Goal: Task Accomplishment & Management: Manage account settings

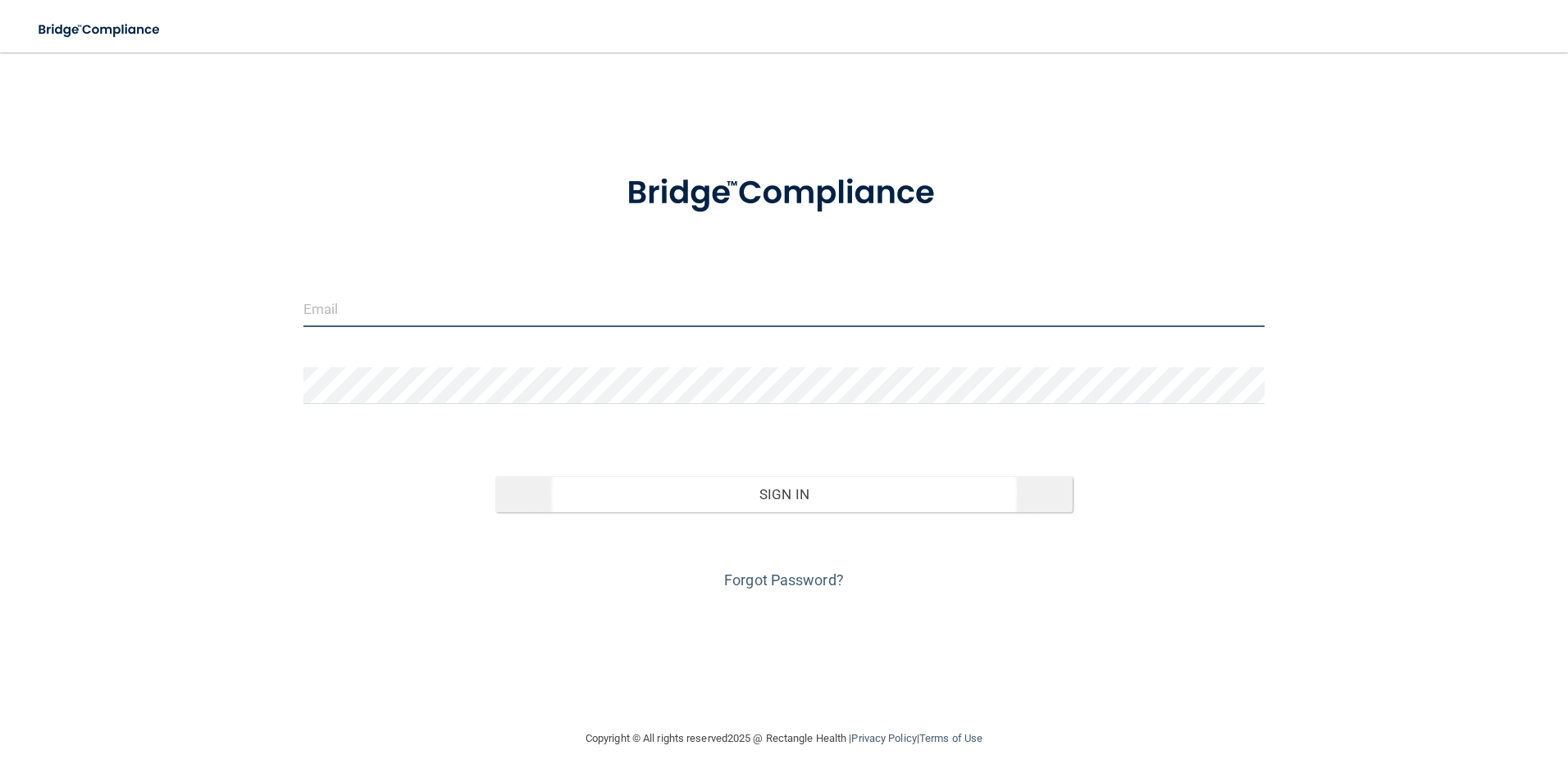
type input "[PERSON_NAME][EMAIL_ADDRESS][DOMAIN_NAME]"
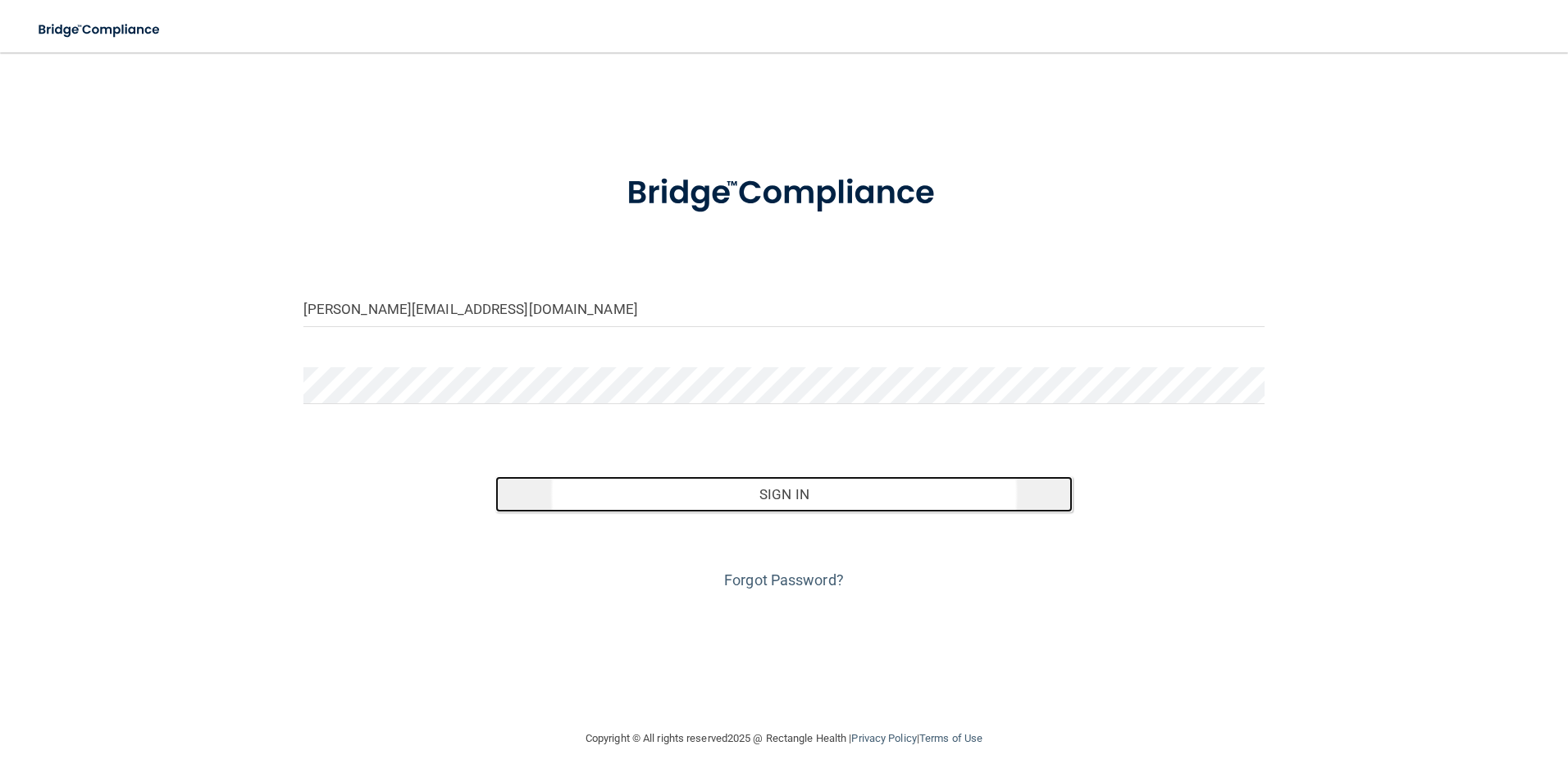
click at [846, 501] on button "Sign In" at bounding box center [784, 494] width 577 height 36
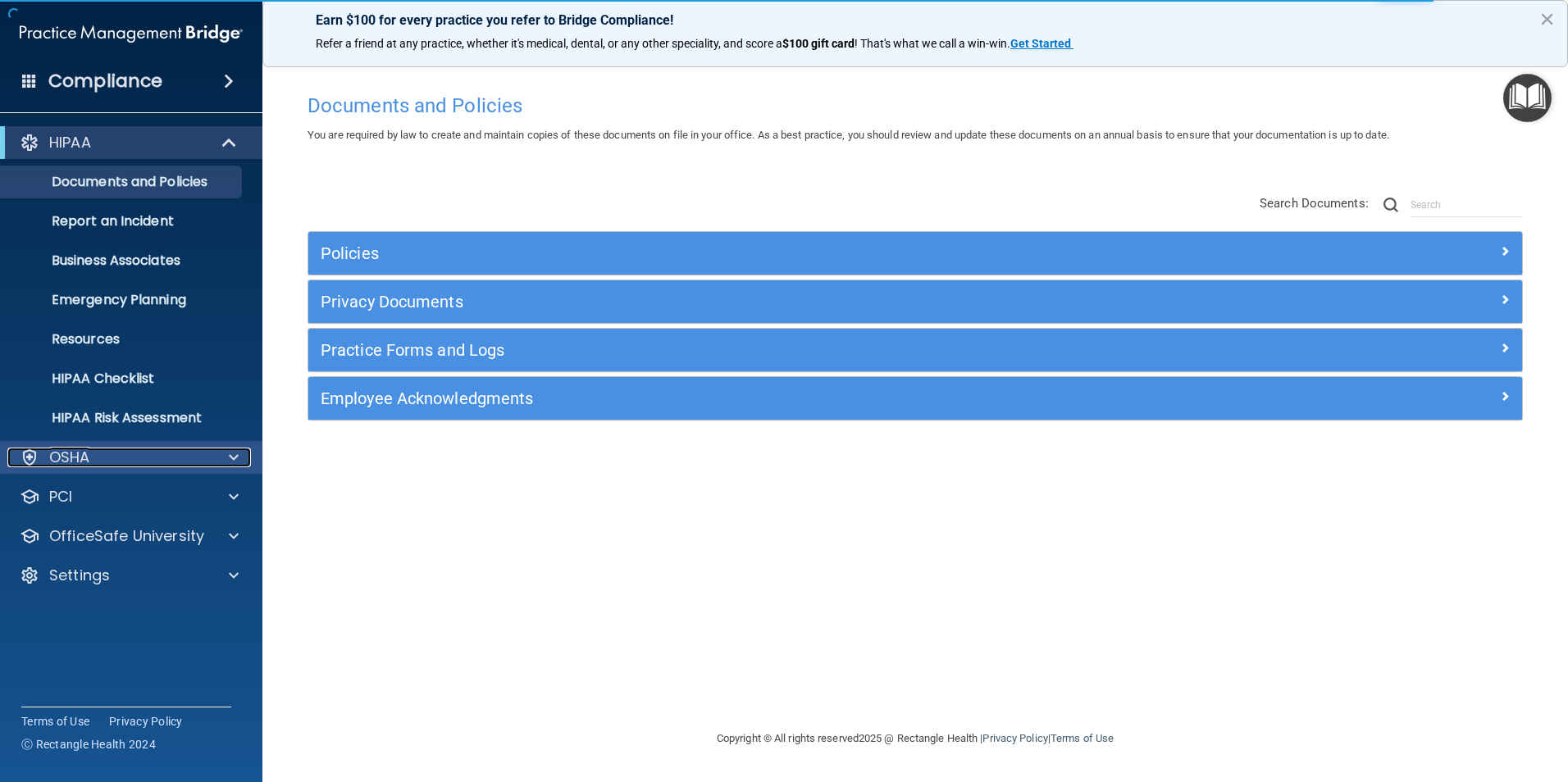
click at [237, 454] on span at bounding box center [233, 458] width 10 height 19
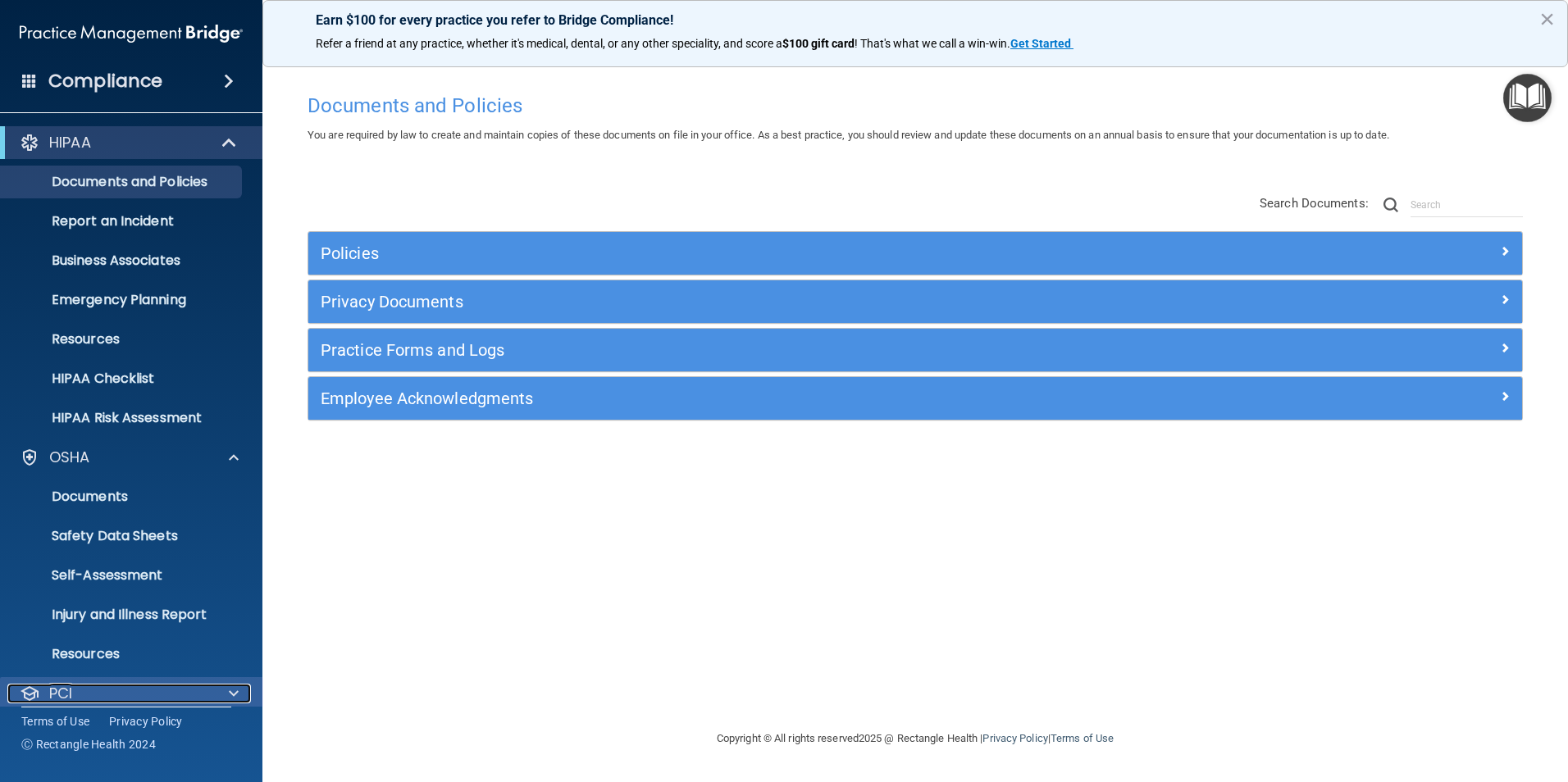
click at [231, 693] on span at bounding box center [233, 693] width 10 height 19
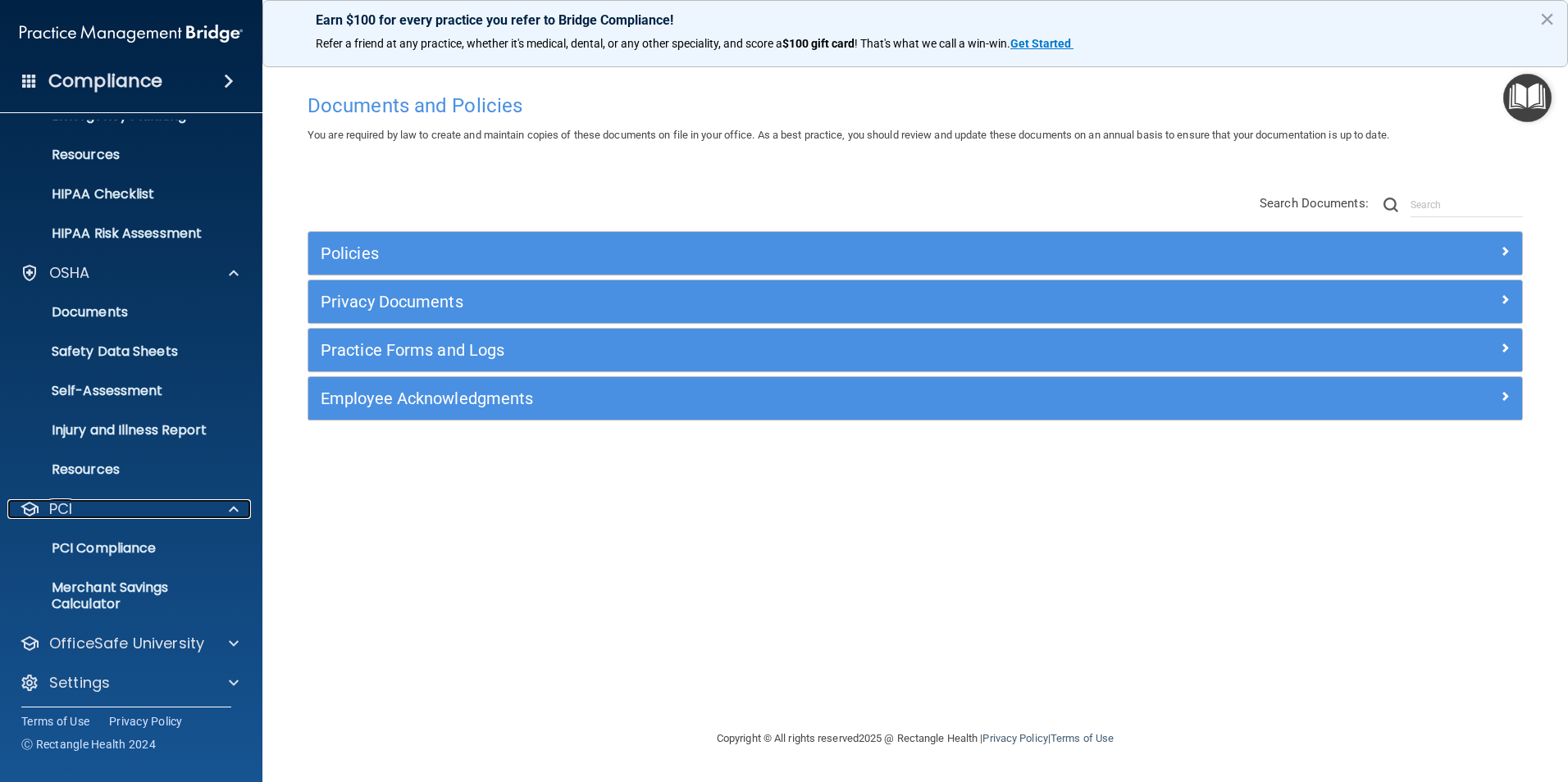
scroll to position [190, 0]
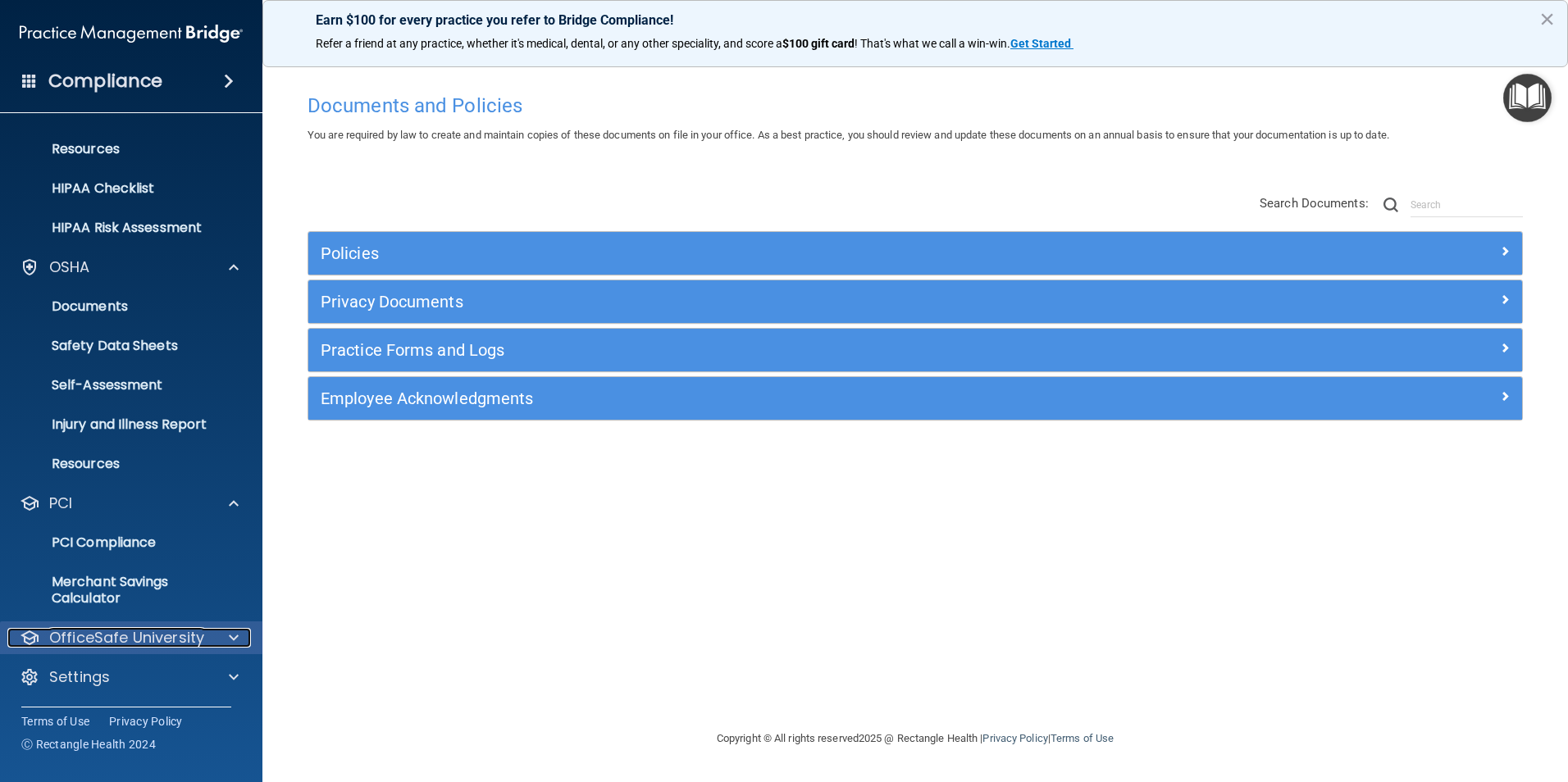
click at [250, 638] on div at bounding box center [231, 637] width 41 height 19
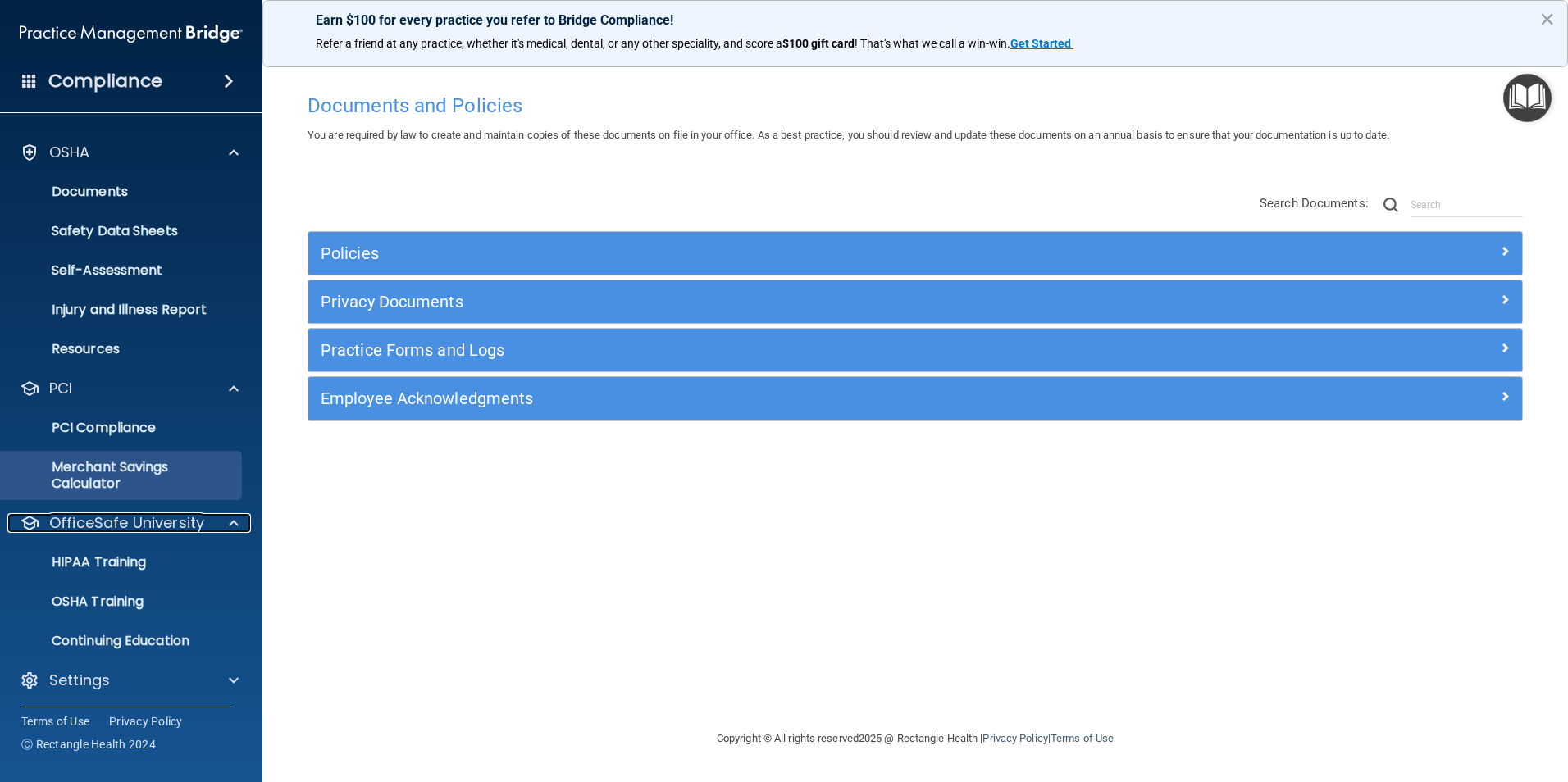
scroll to position [309, 0]
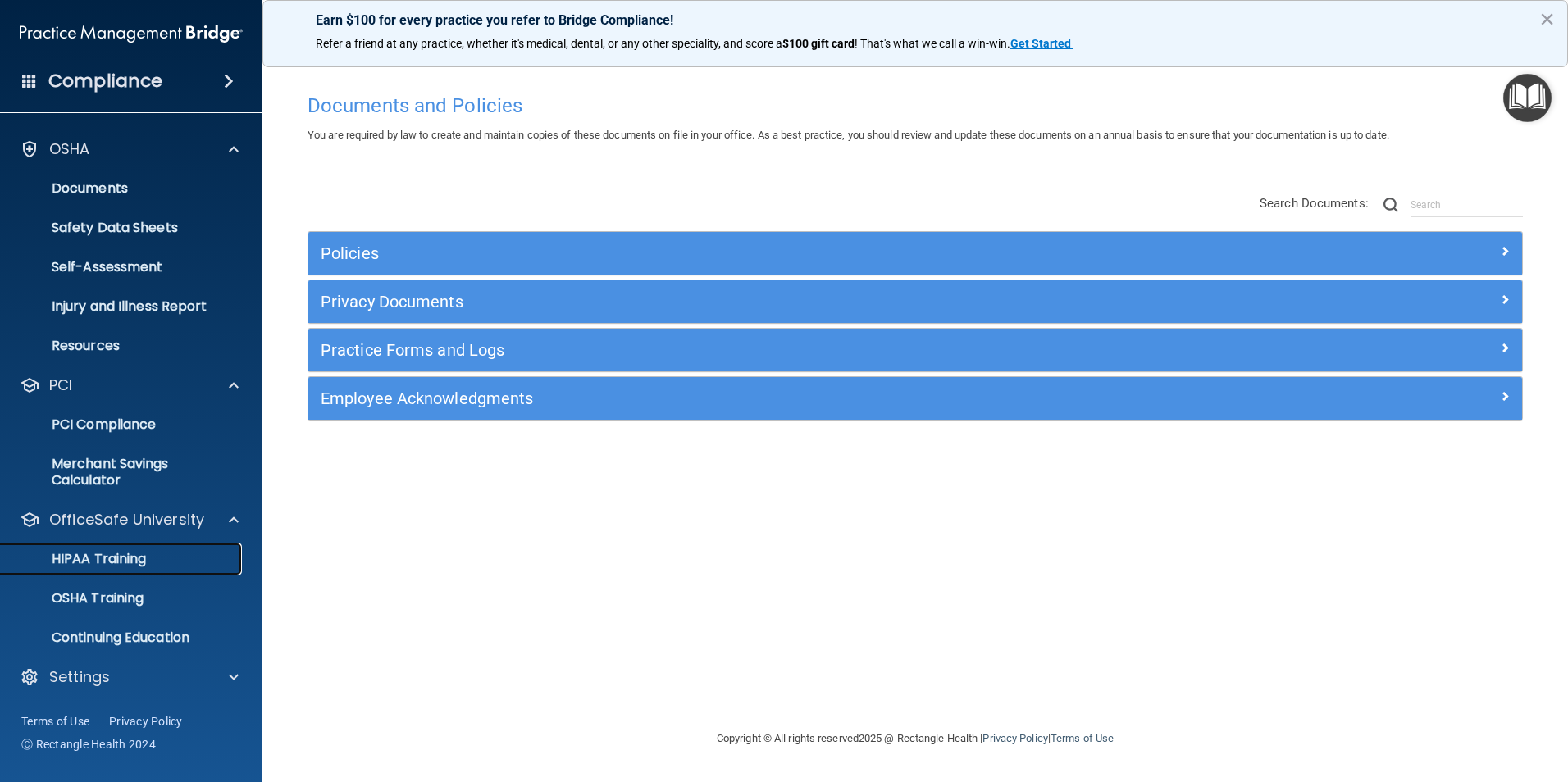
click at [120, 557] on p "HIPAA Training" at bounding box center [78, 559] width 135 height 17
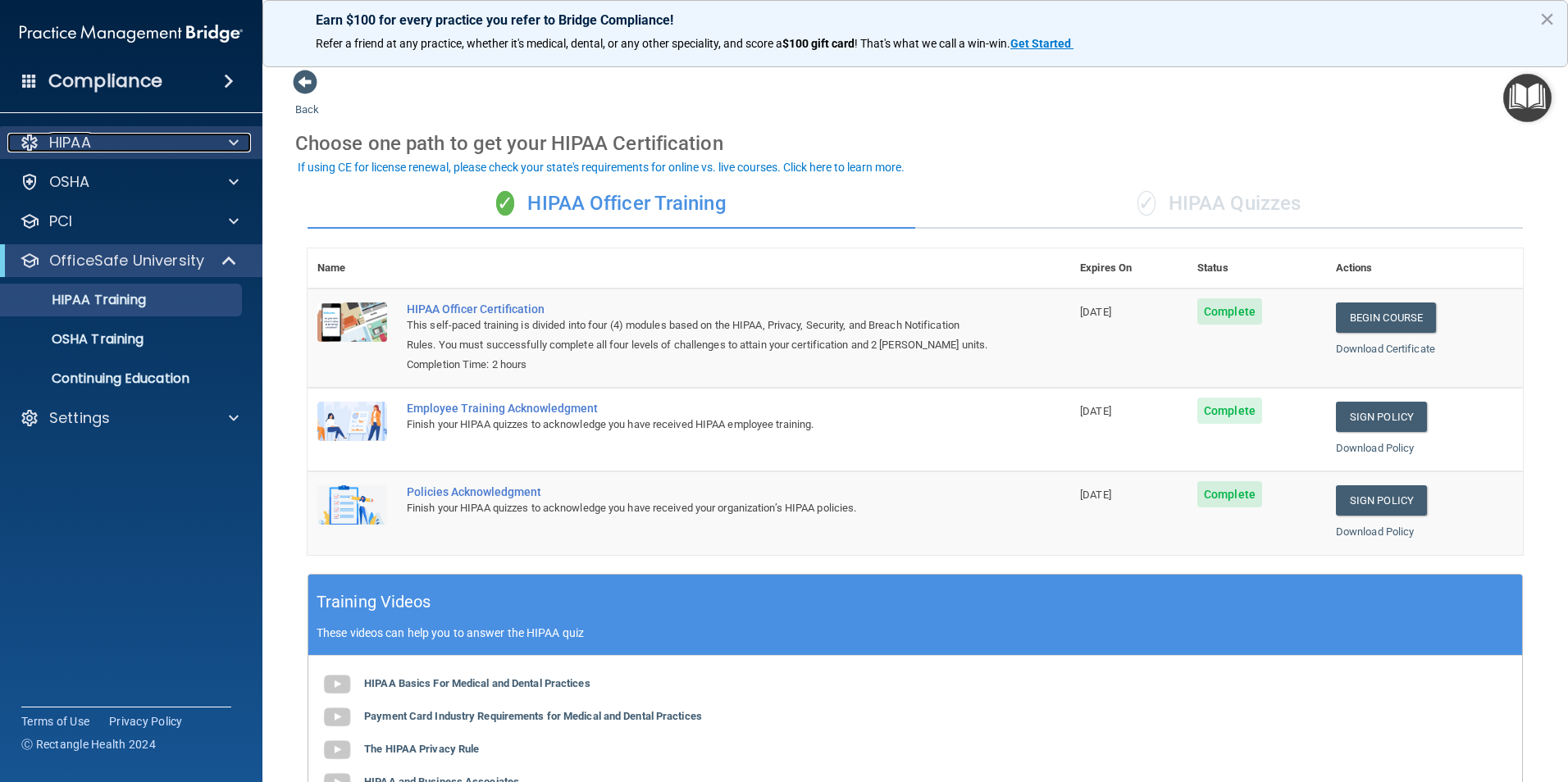
click at [58, 134] on p "HIPAA" at bounding box center [70, 143] width 41 height 19
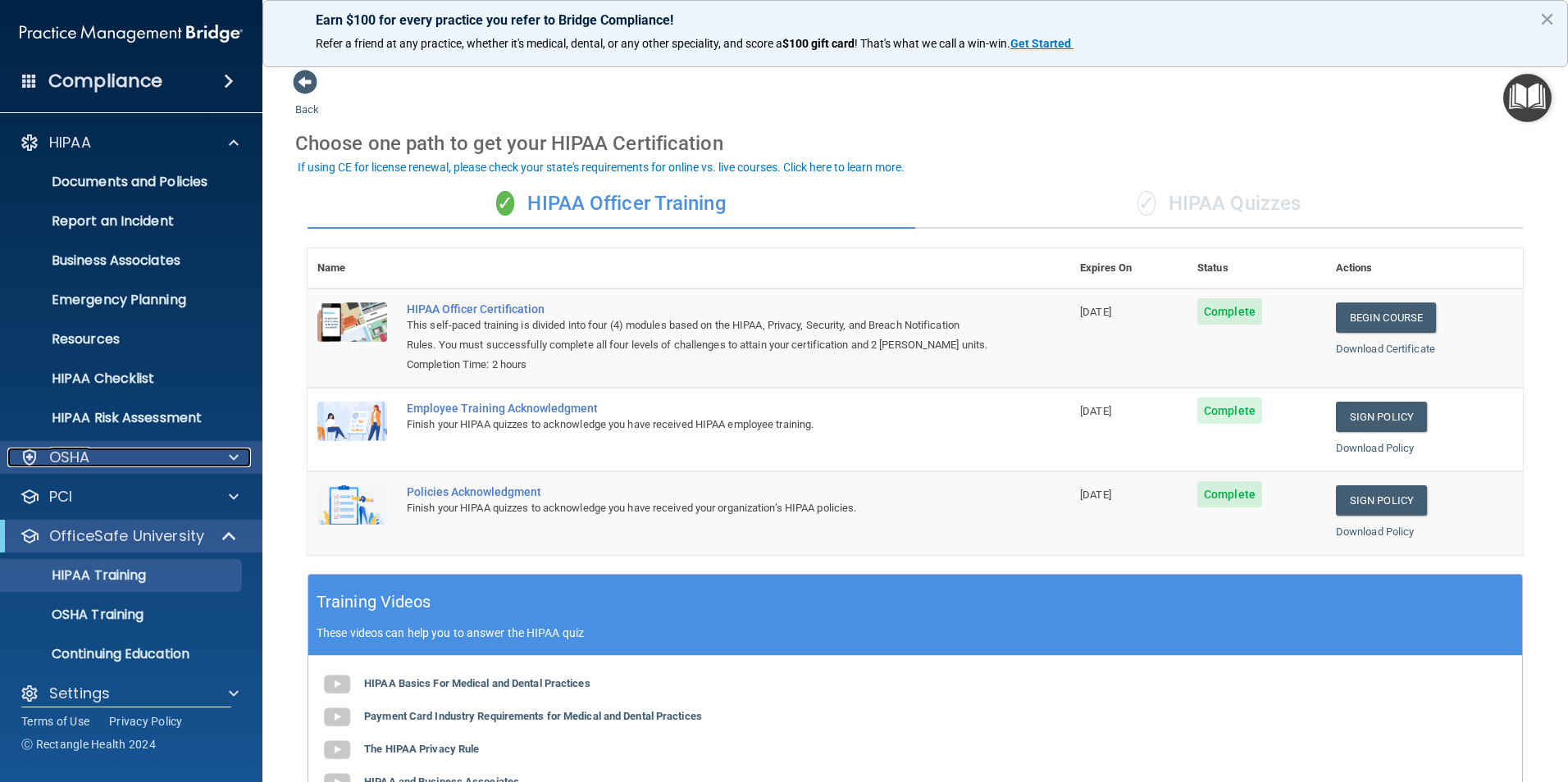
click at [228, 451] on div at bounding box center [231, 458] width 41 height 19
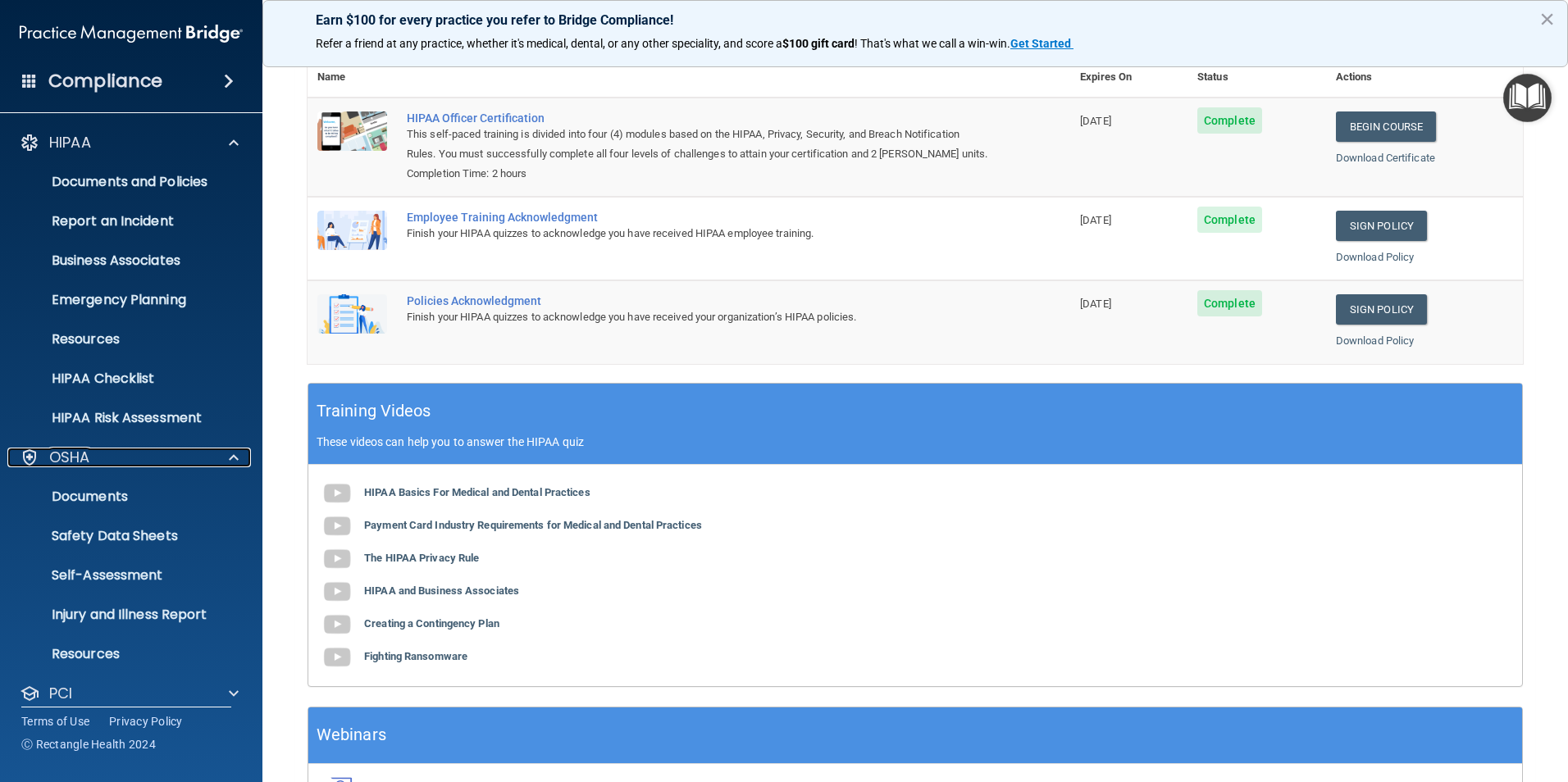
scroll to position [302, 0]
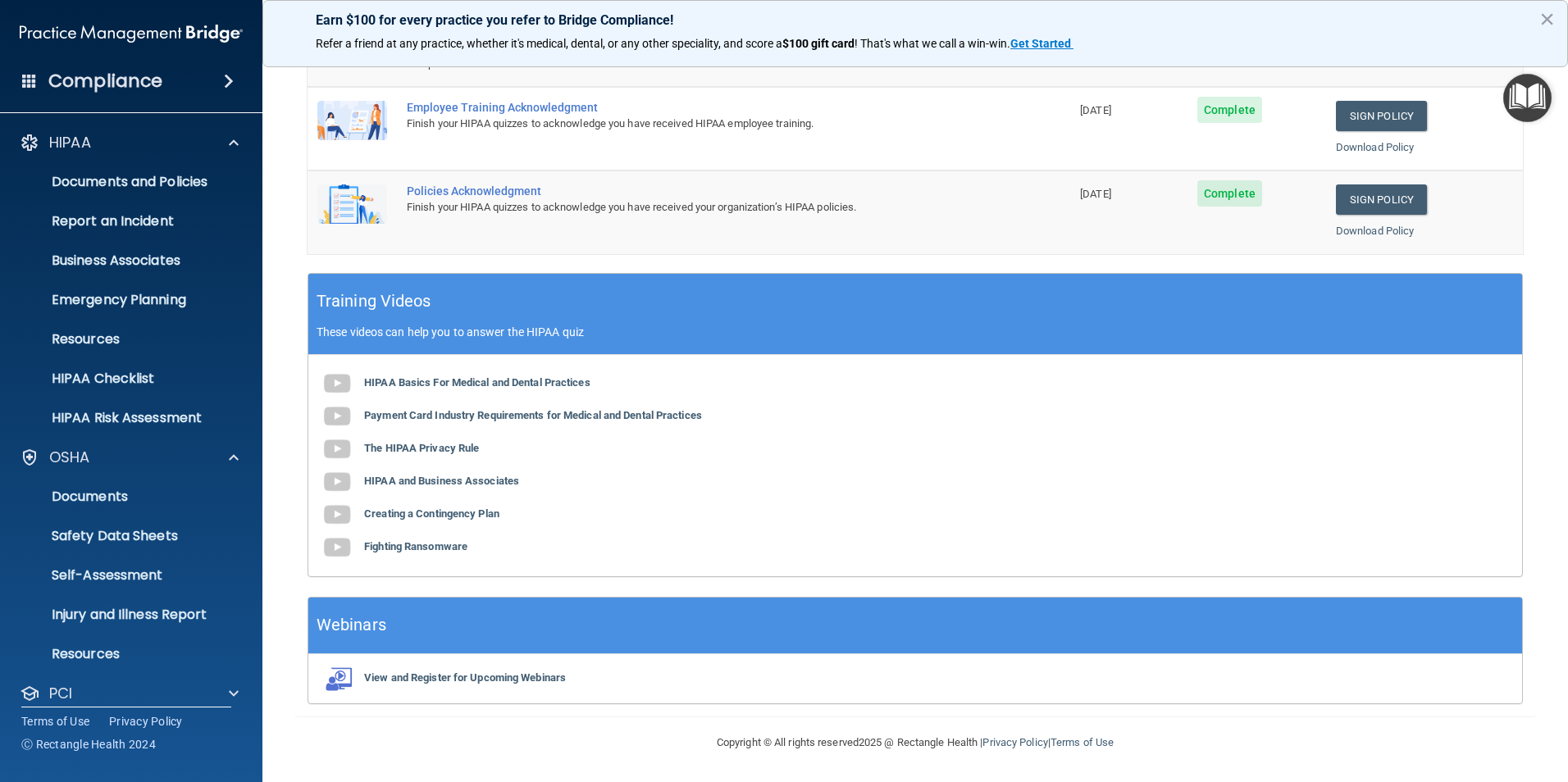
click at [64, 84] on h4 "Compliance" at bounding box center [105, 81] width 114 height 23
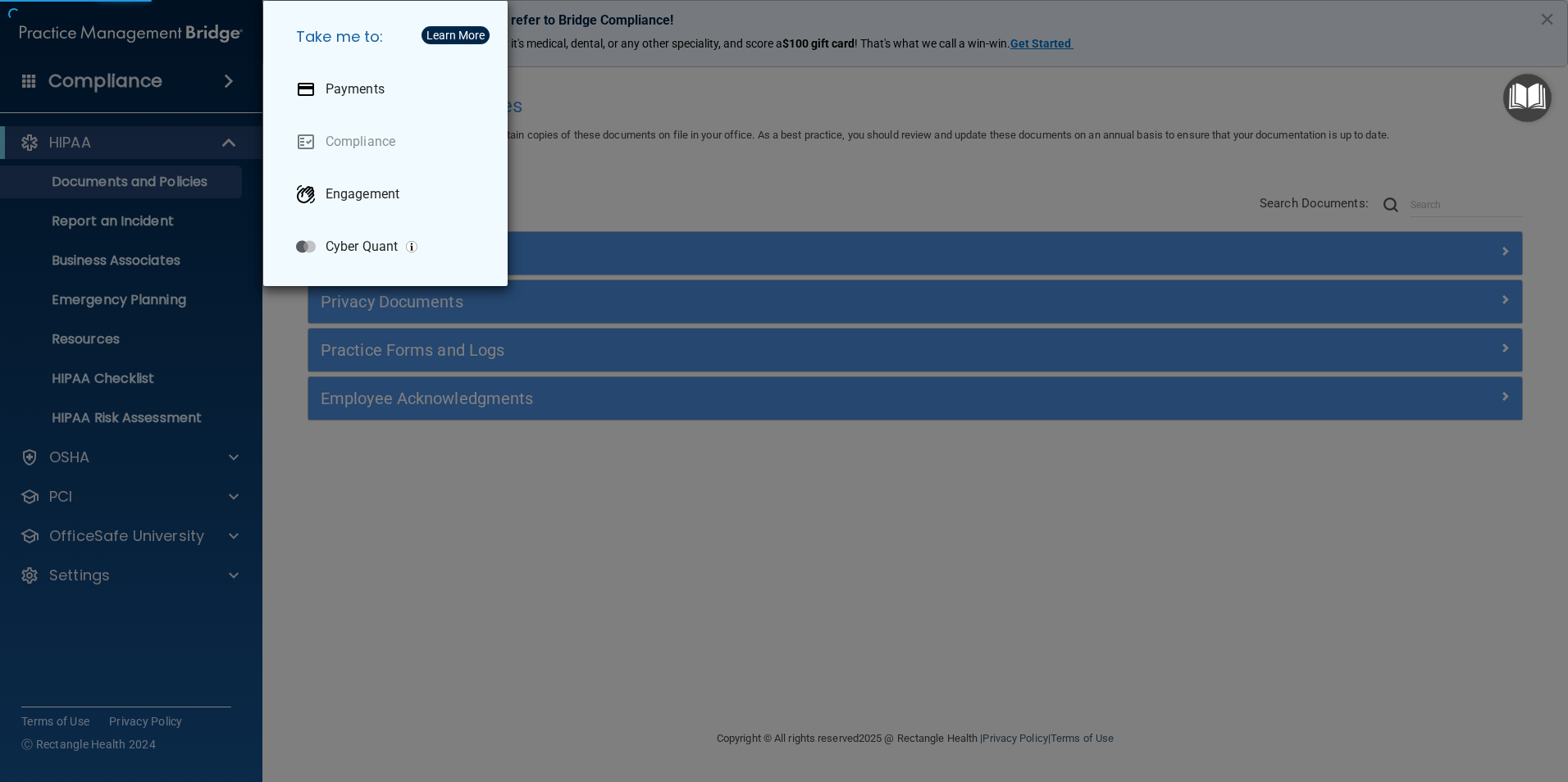
click at [697, 101] on div "Take me to: Payments Compliance Engagement Cyber Quant" at bounding box center [784, 391] width 1568 height 782
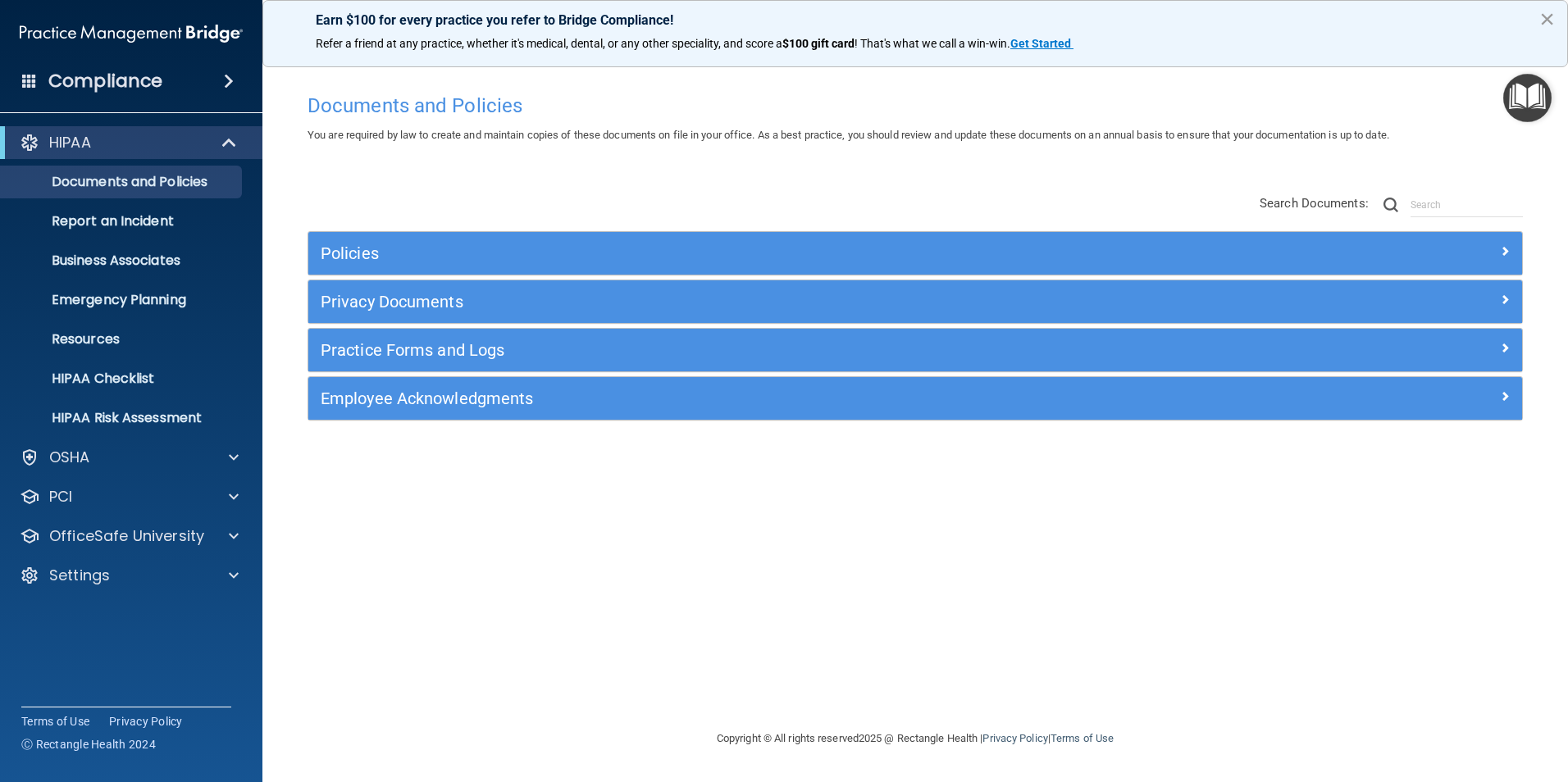
click at [1544, 11] on button "×" at bounding box center [1547, 19] width 16 height 26
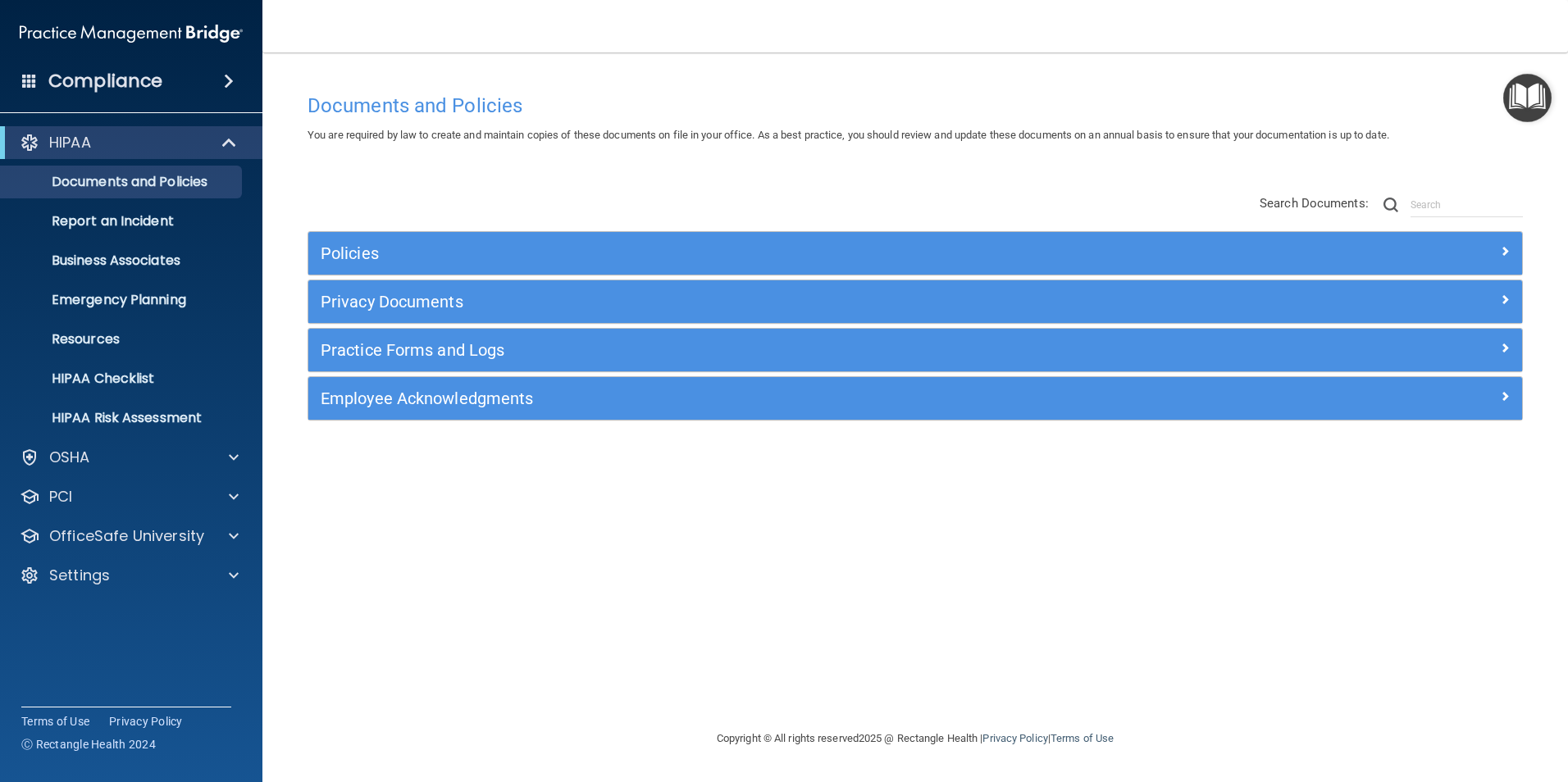
click at [224, 78] on span at bounding box center [228, 81] width 10 height 19
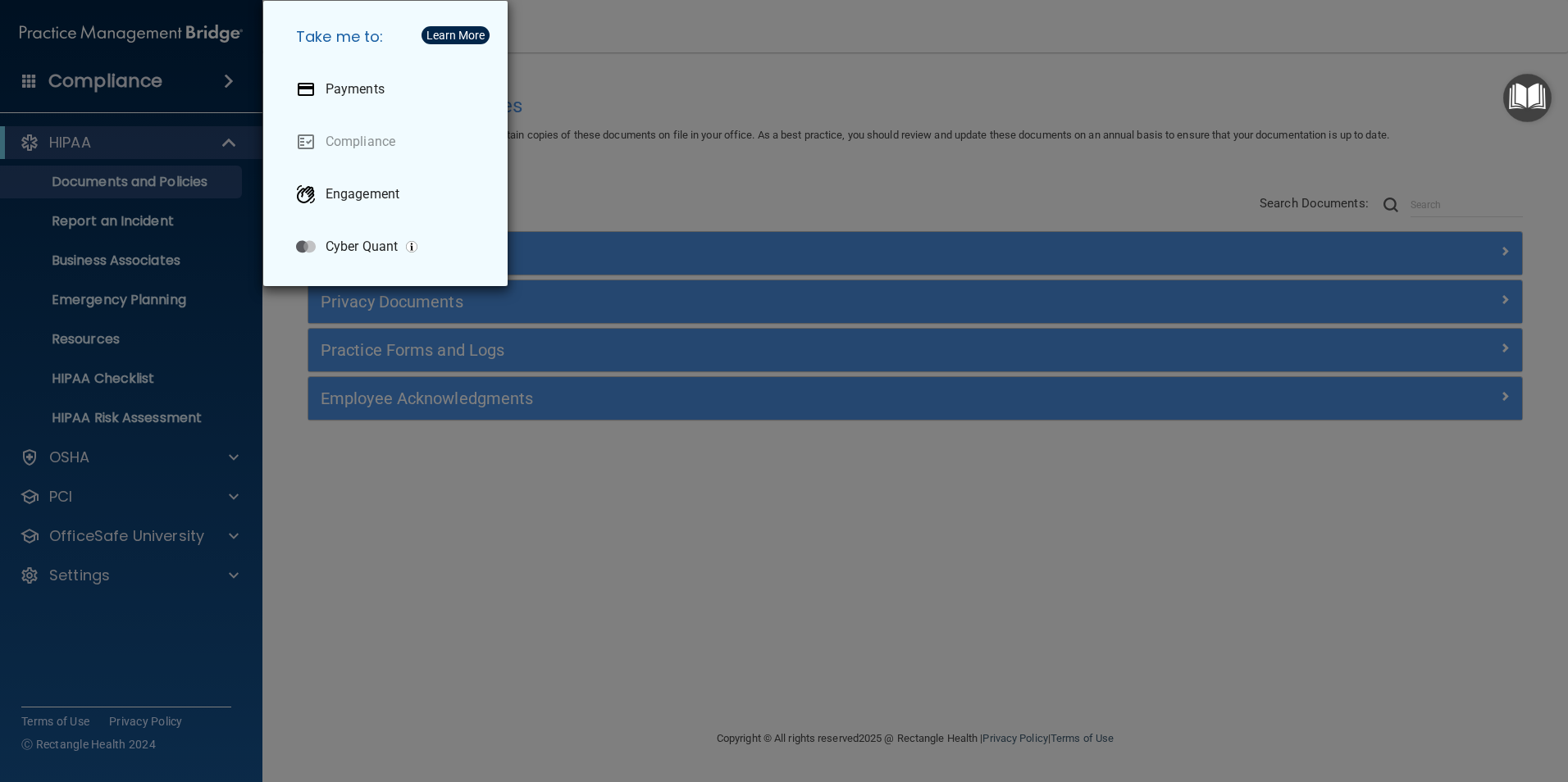
click at [467, 30] on div "Learn More" at bounding box center [455, 34] width 58 height 11
click at [519, 562] on div "Take me to: Payments Compliance Engagement Cyber Quant" at bounding box center [784, 391] width 1568 height 782
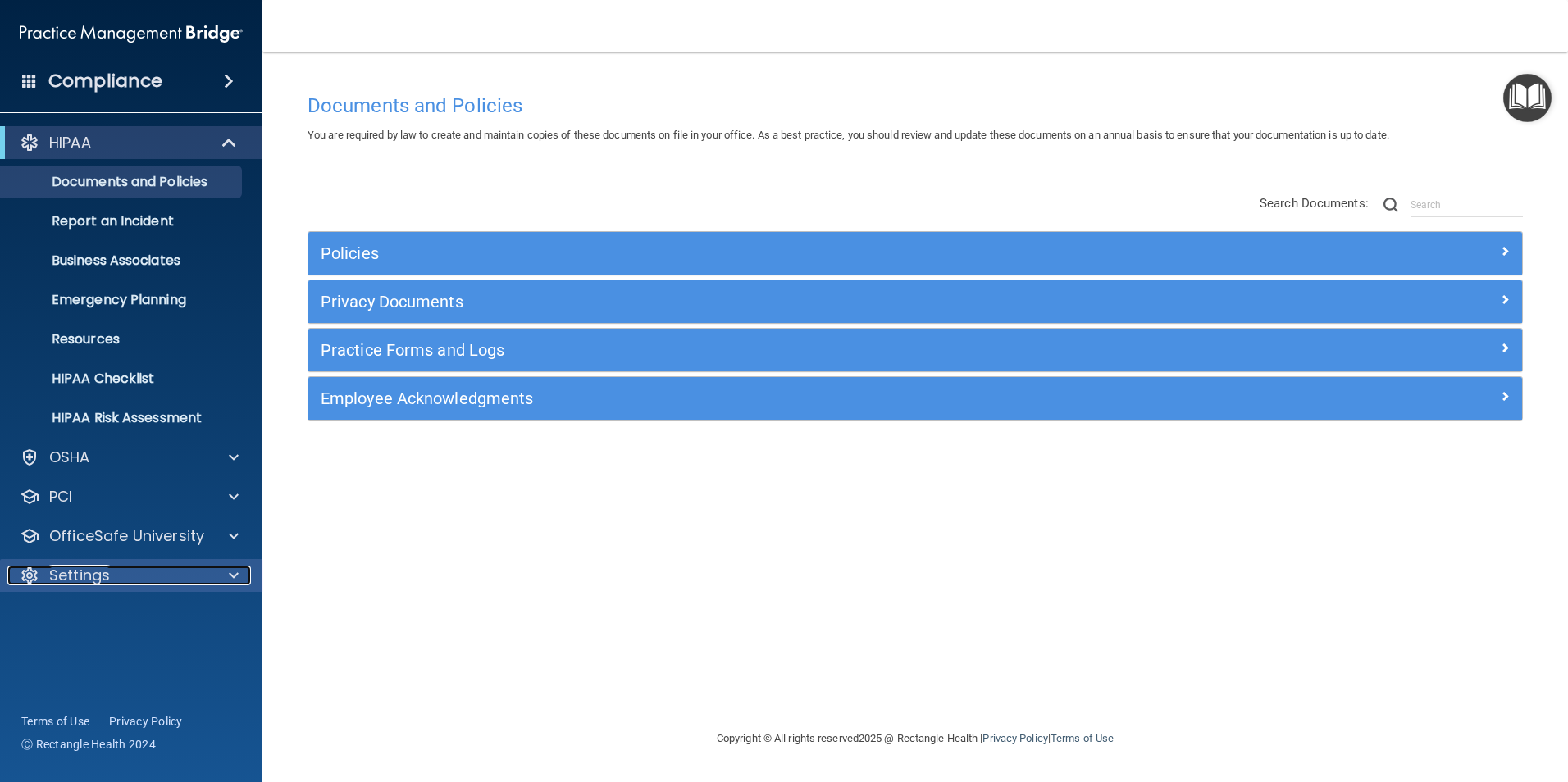
click at [101, 579] on p "Settings" at bounding box center [79, 575] width 61 height 19
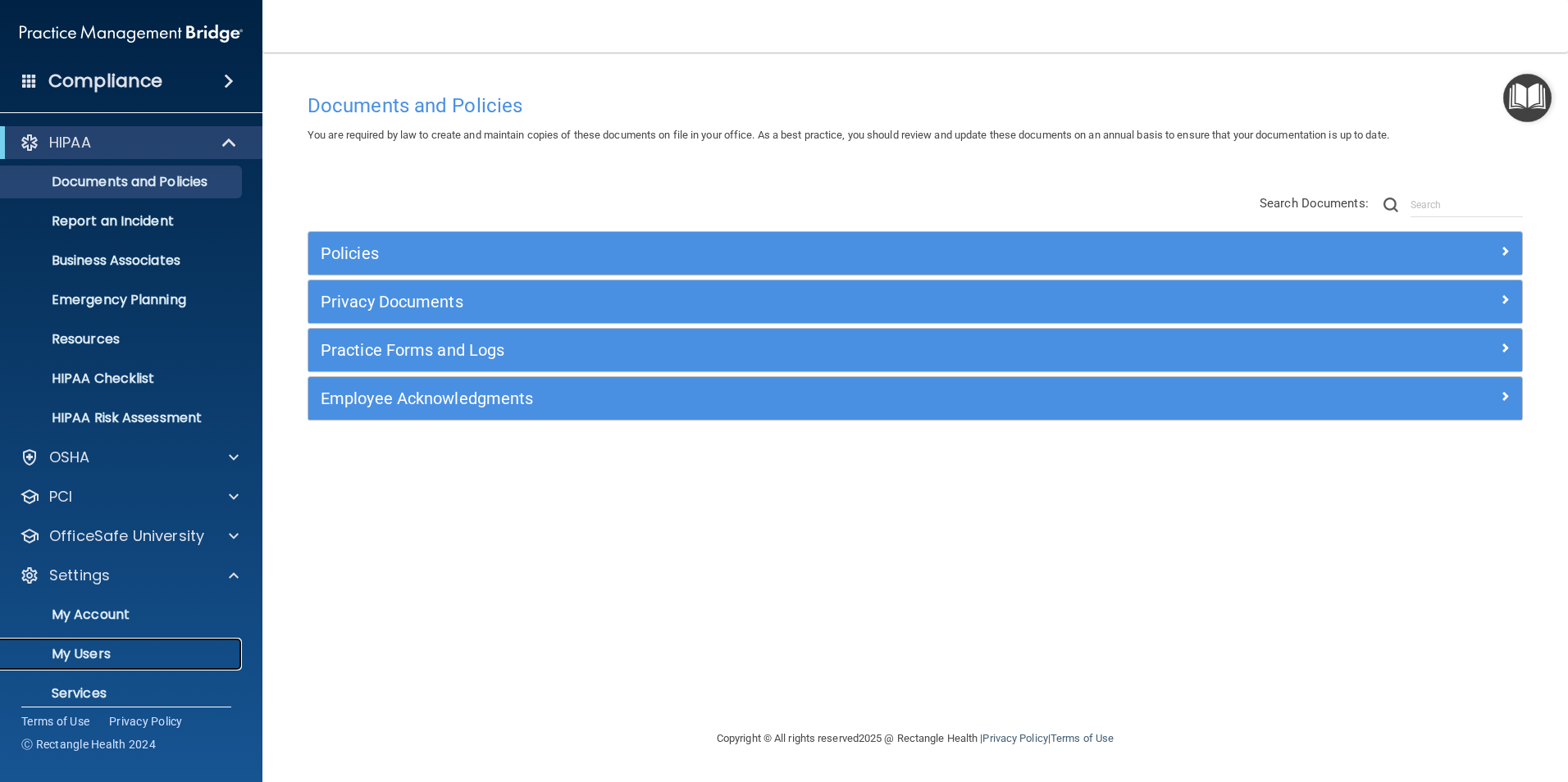
click at [107, 654] on p "My Users" at bounding box center [123, 654] width 224 height 17
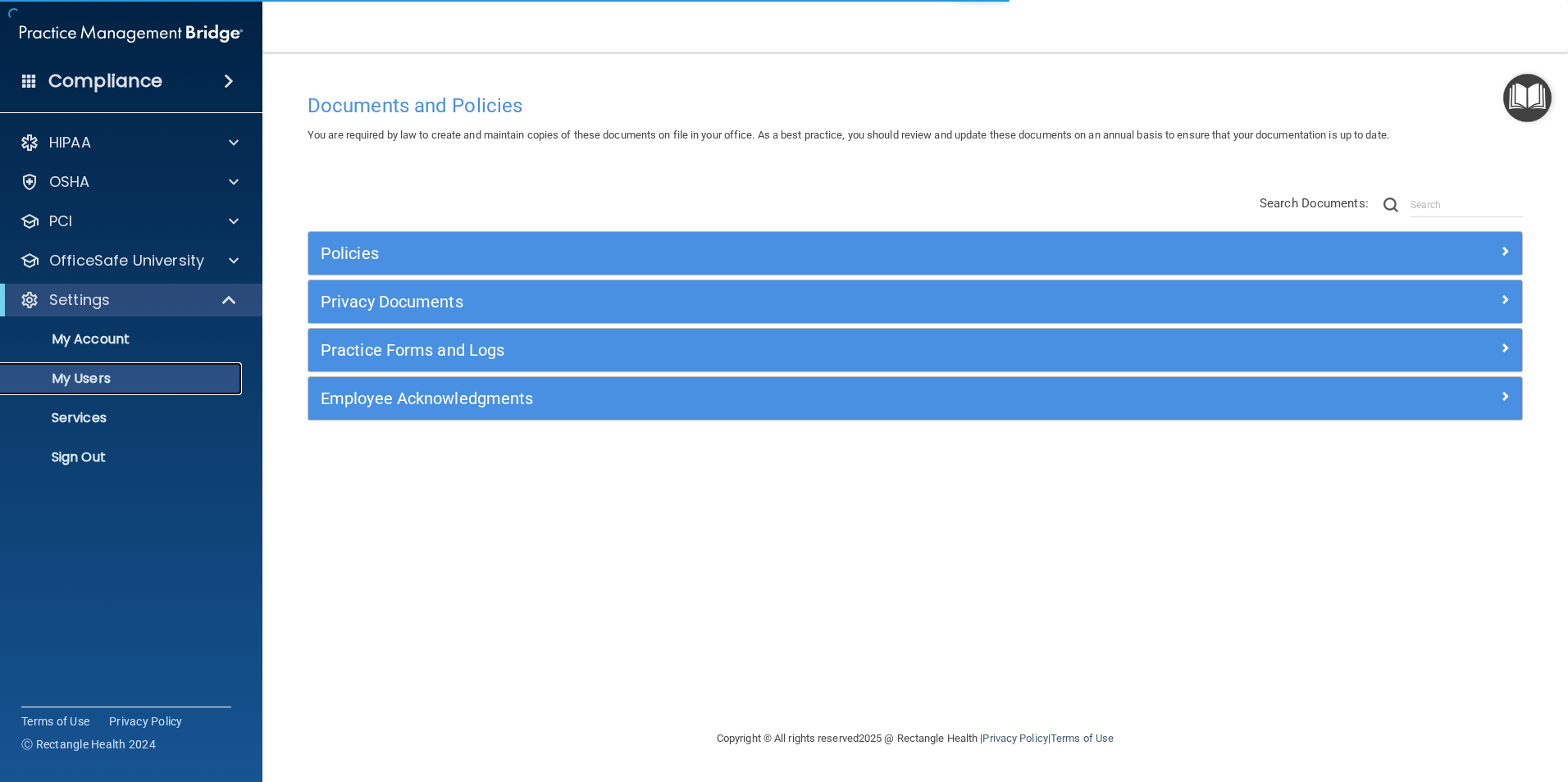
select select "20"
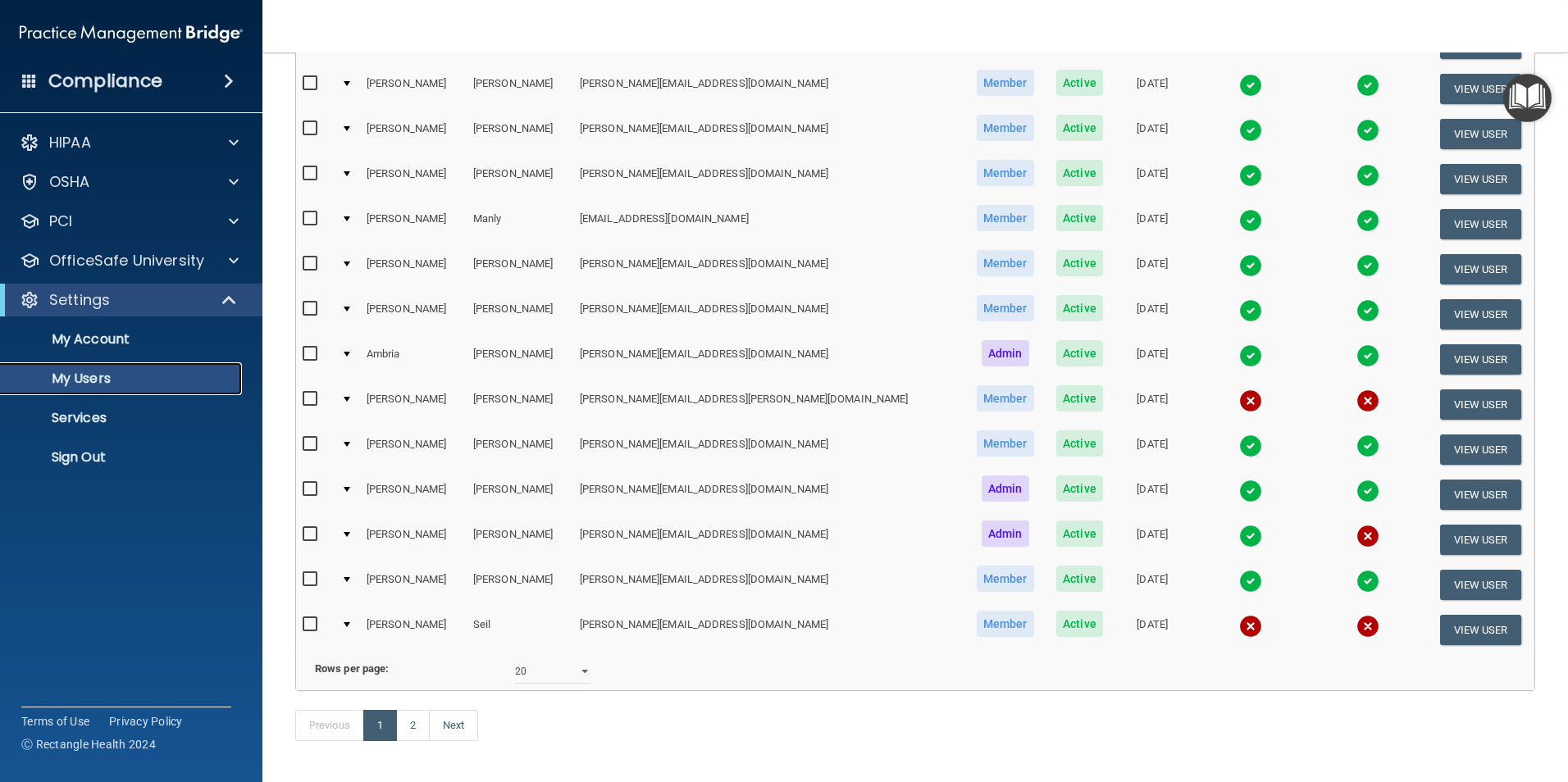
scroll to position [575, 0]
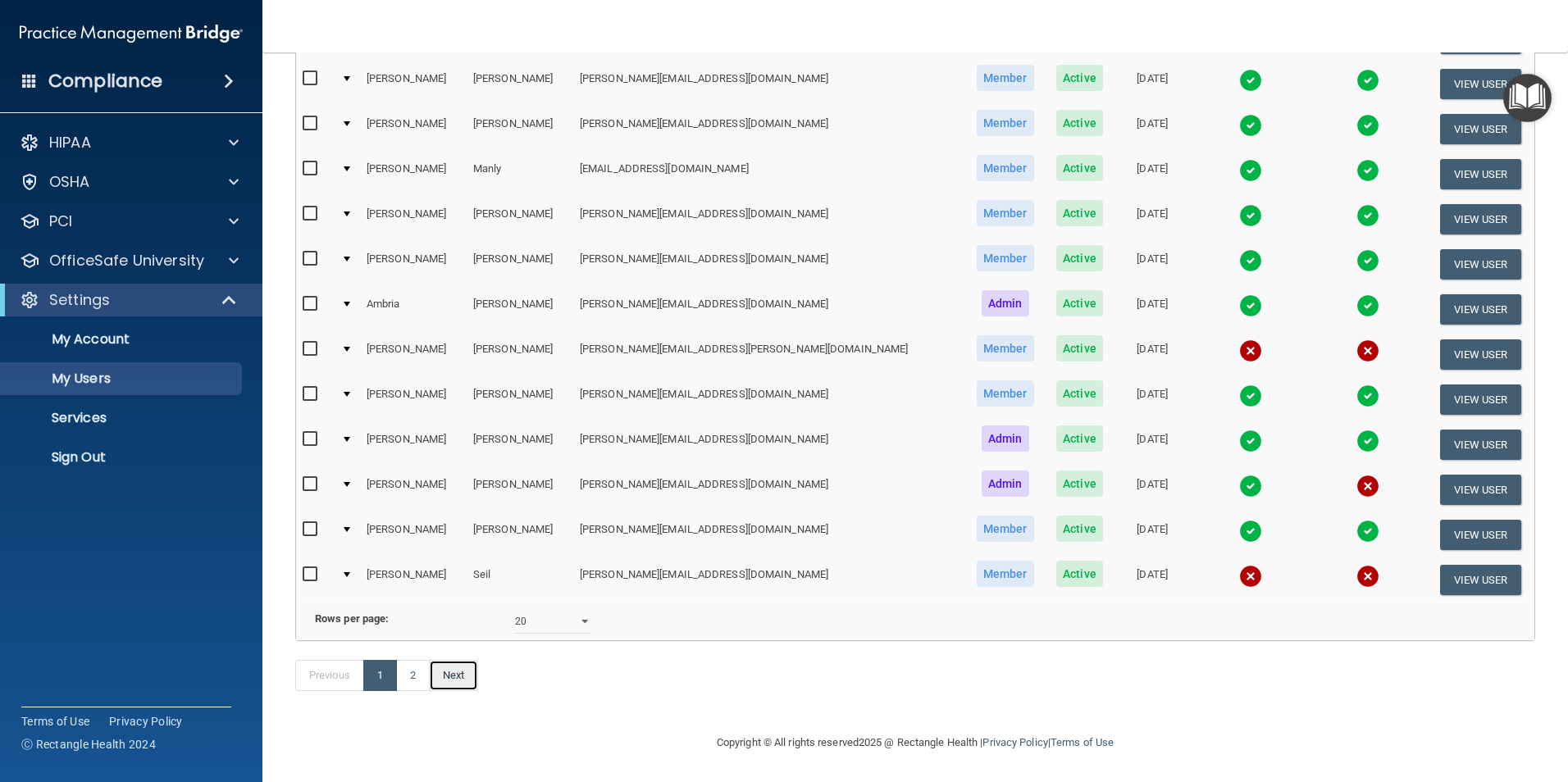
click at [452, 681] on link "Next" at bounding box center [453, 674] width 49 height 31
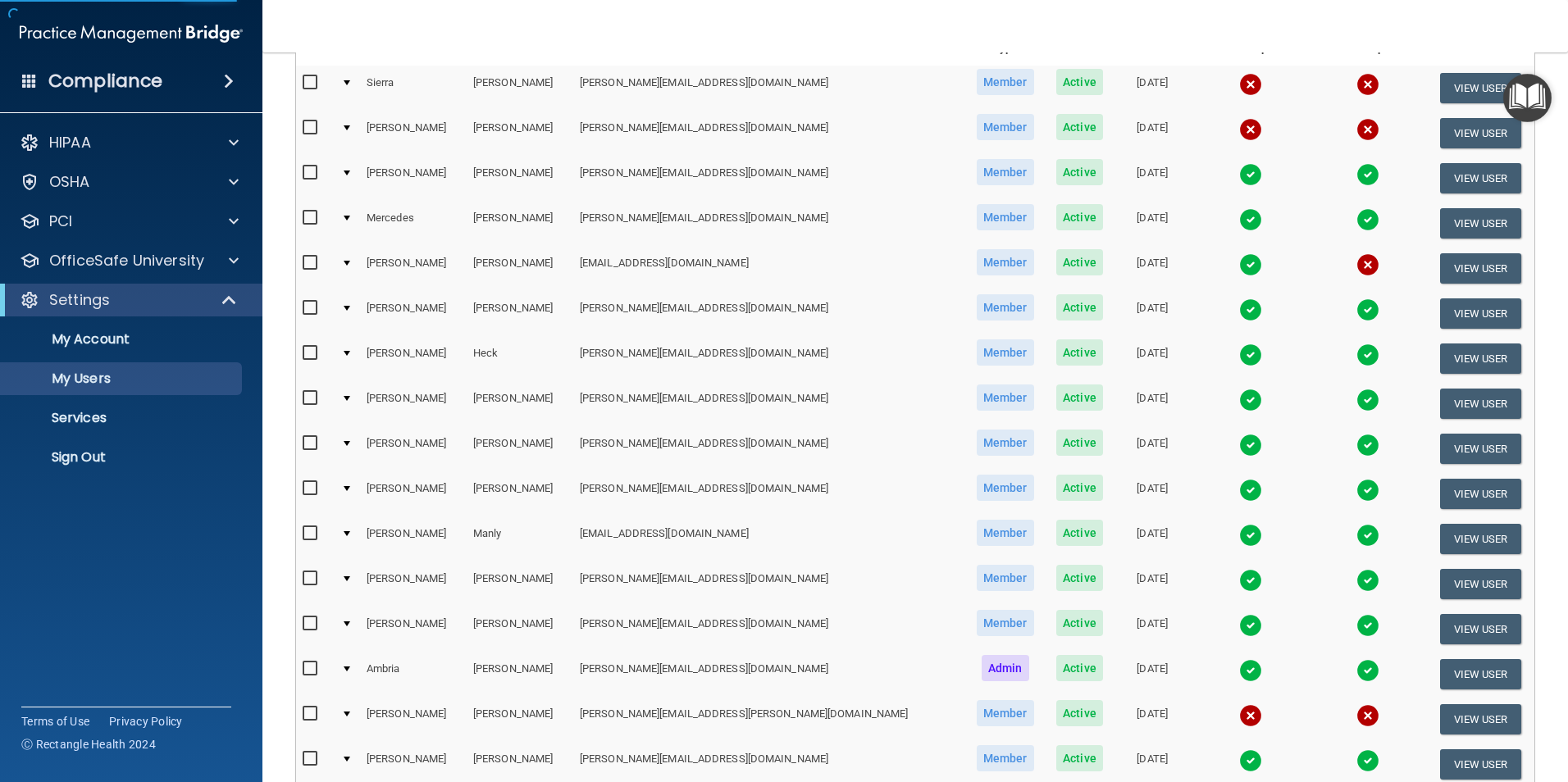
select select "20"
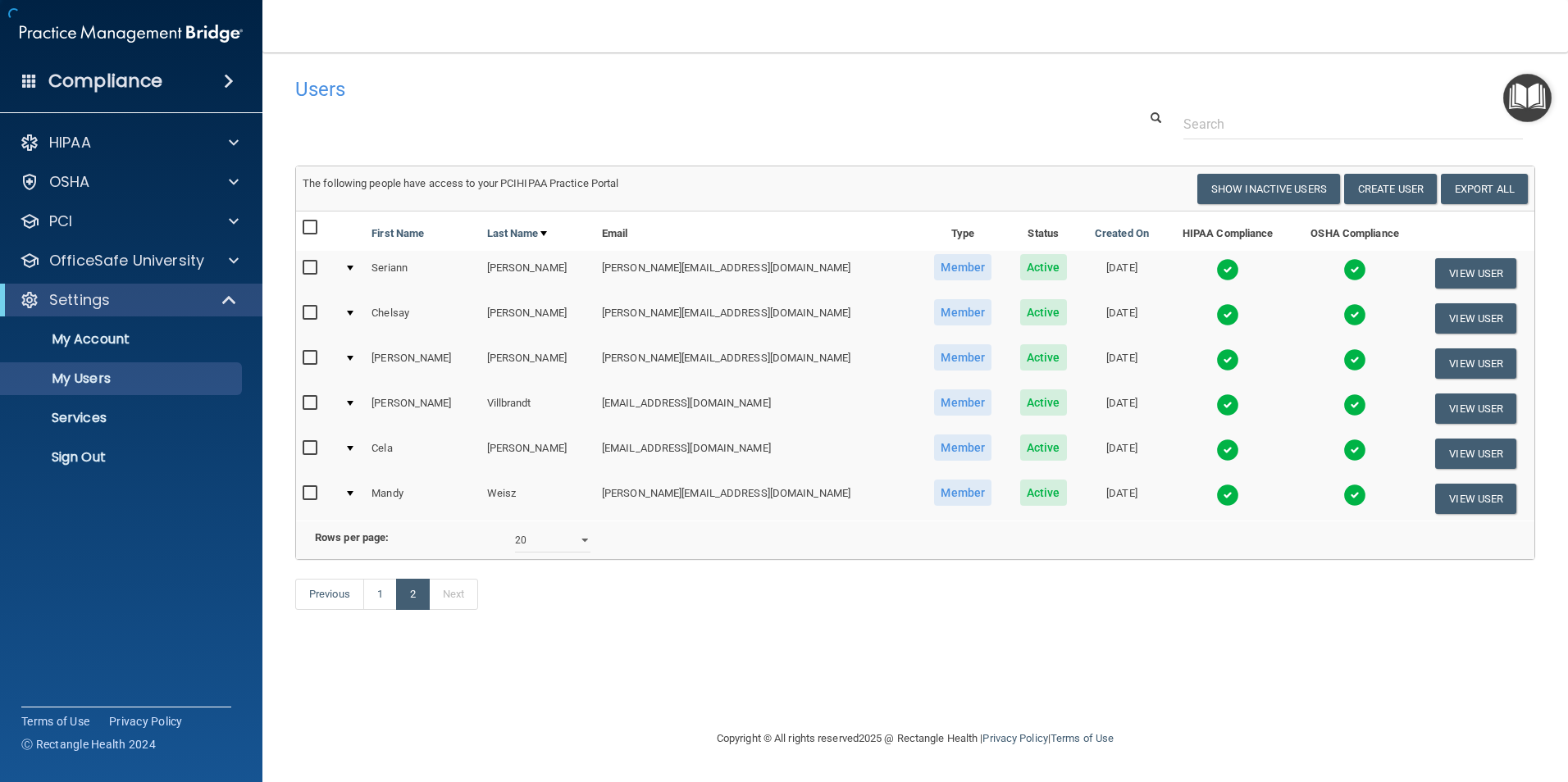
scroll to position [0, 0]
click at [309, 315] on input "checkbox" at bounding box center [311, 313] width 19 height 13
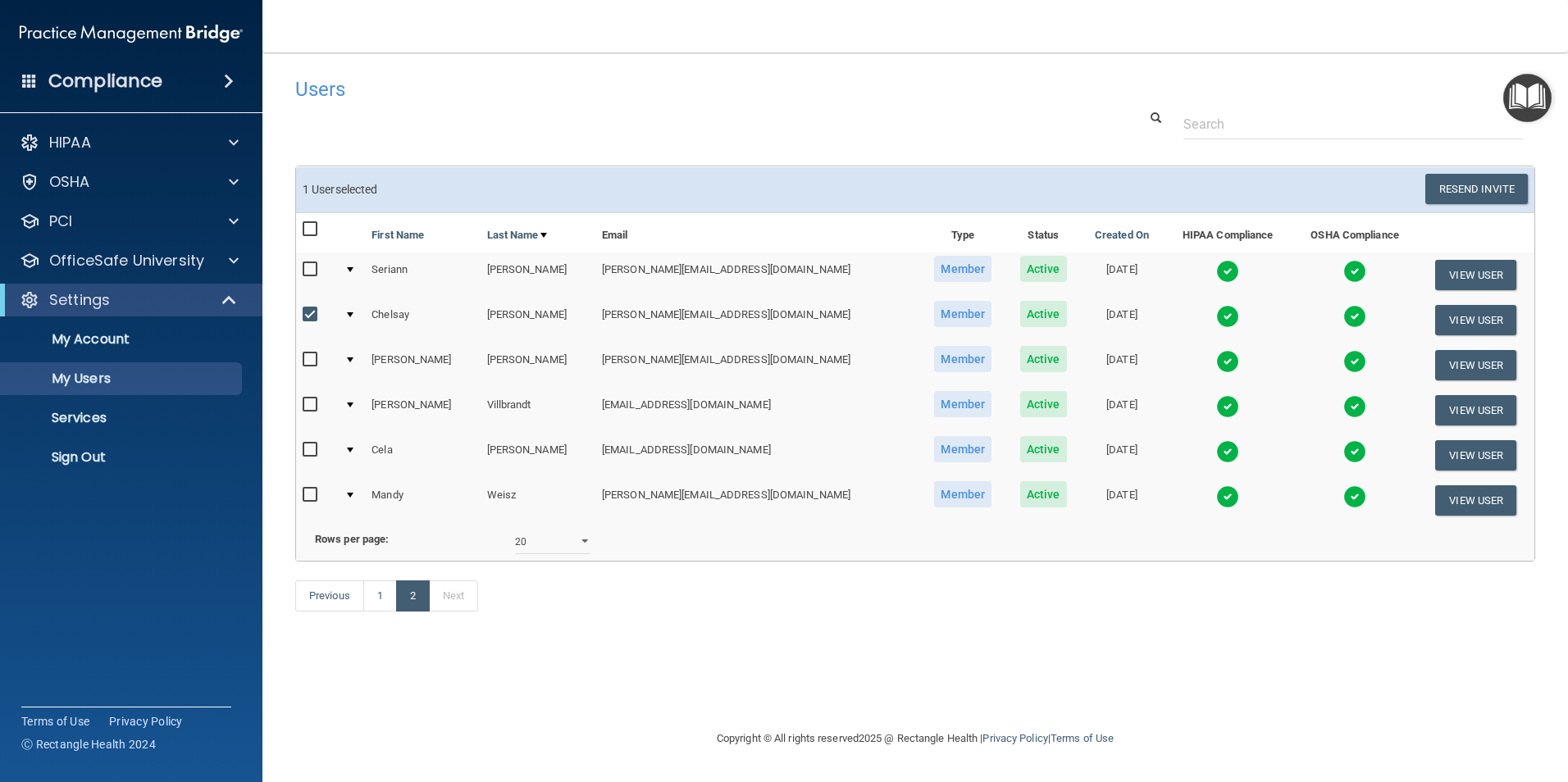
click at [350, 314] on td at bounding box center [351, 319] width 27 height 45
click at [354, 314] on div at bounding box center [349, 315] width 6 height 5
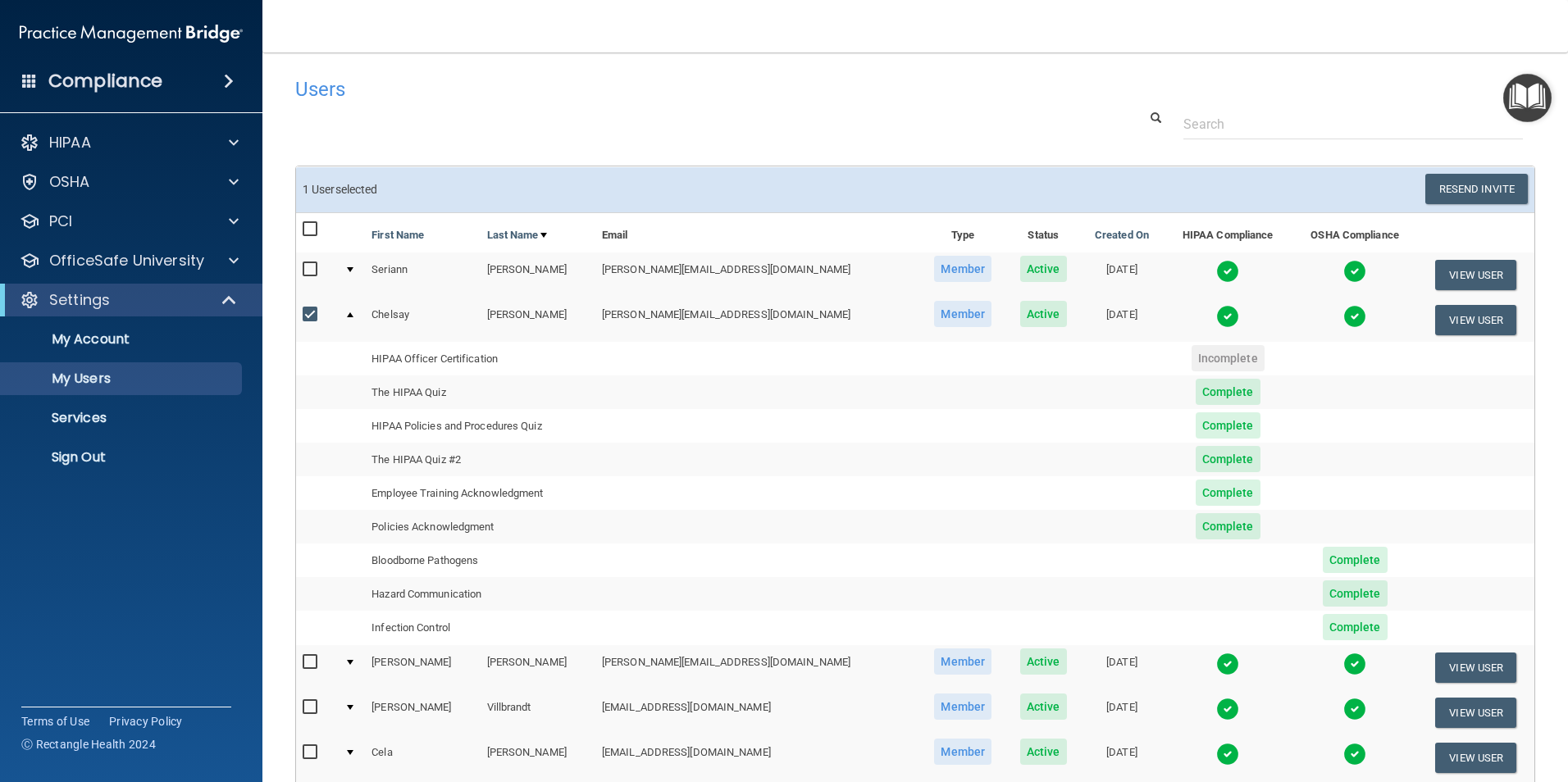
click at [310, 310] on input "checkbox" at bounding box center [311, 315] width 19 height 13
checkbox input "false"
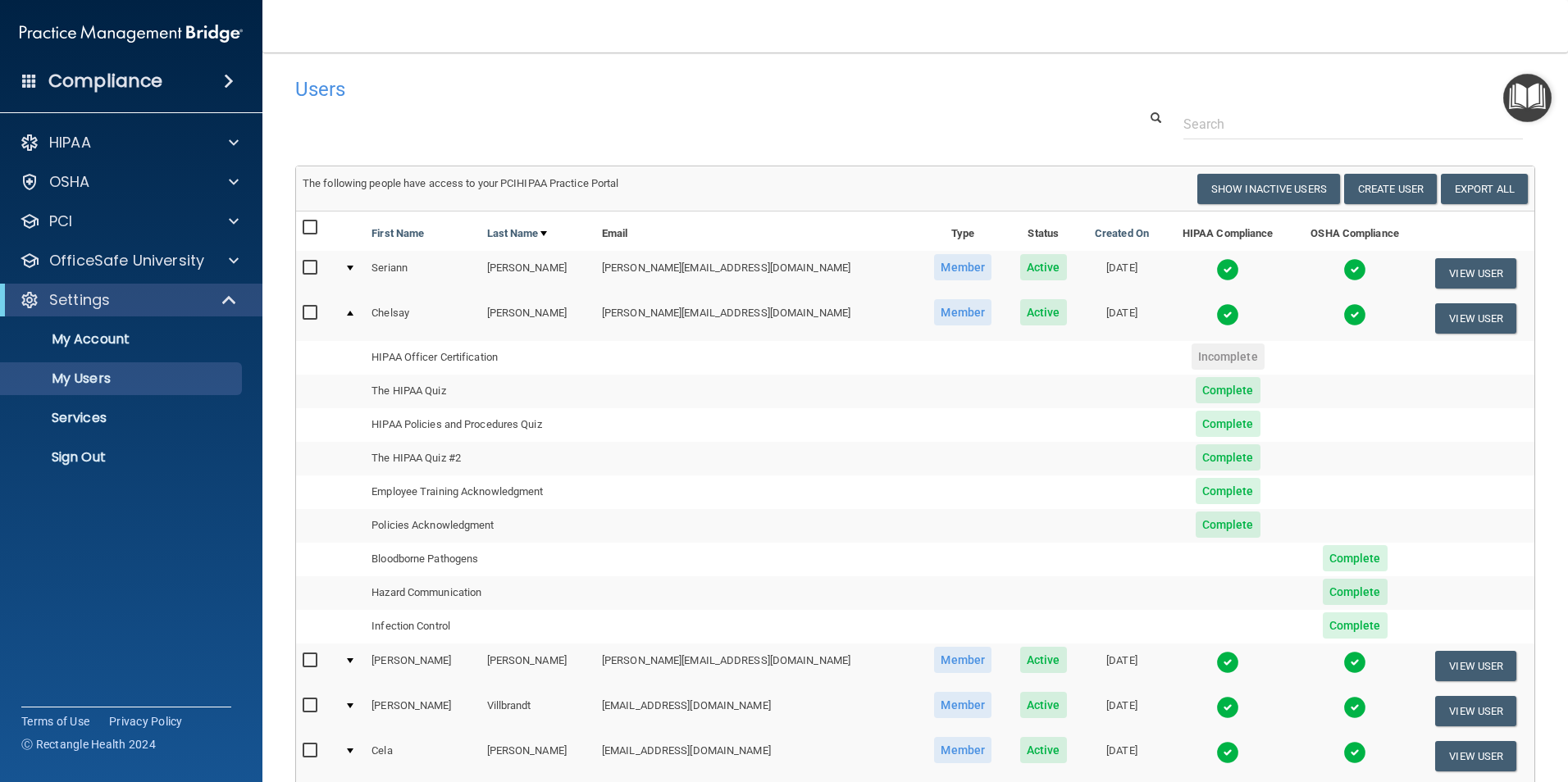
scroll to position [246, 0]
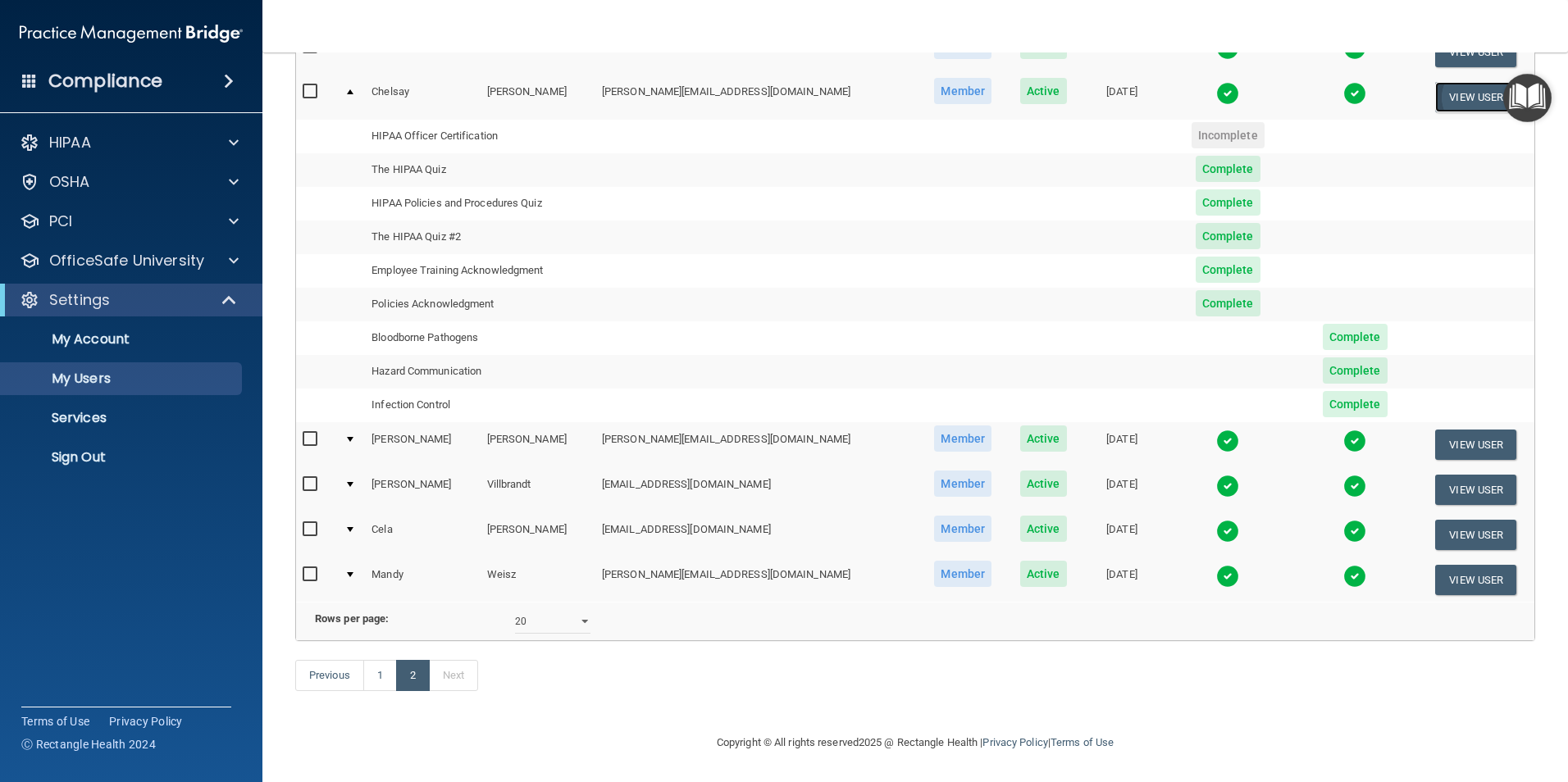
click at [1452, 82] on button "View User" at bounding box center [1475, 97] width 81 height 30
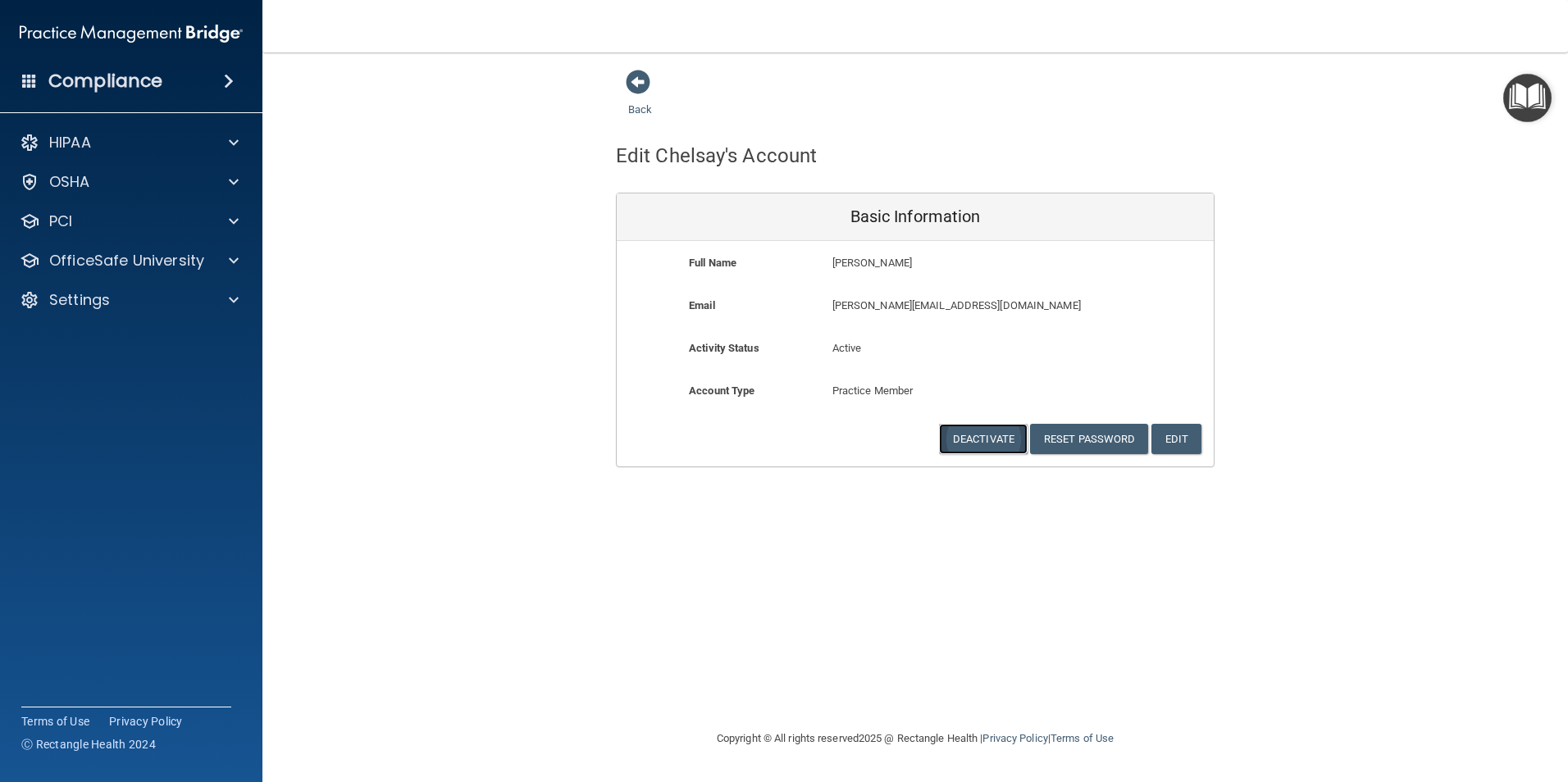
click at [978, 441] on button "Deactivate" at bounding box center [982, 439] width 88 height 30
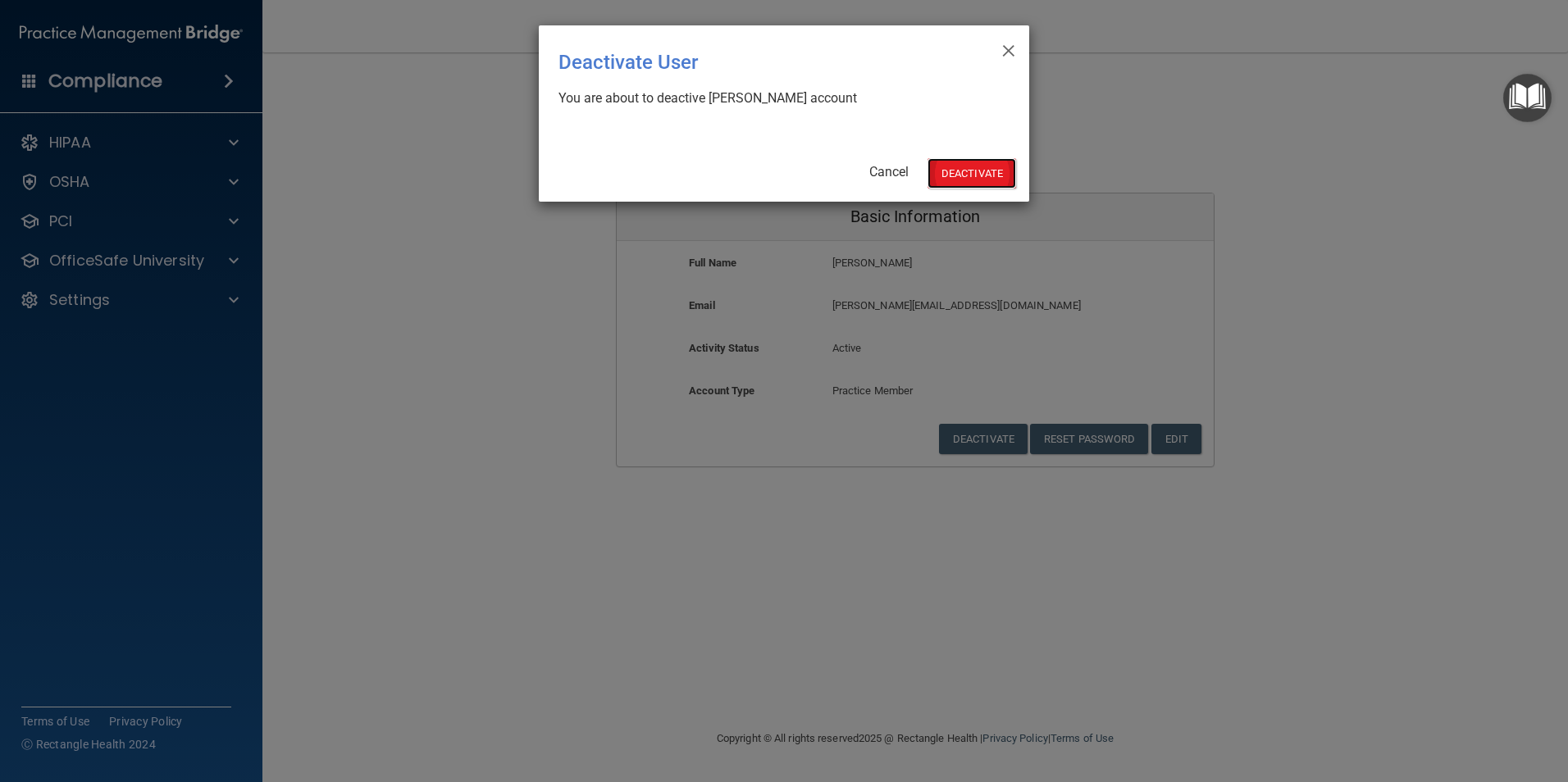
click at [981, 168] on button "Deactivate" at bounding box center [971, 173] width 88 height 30
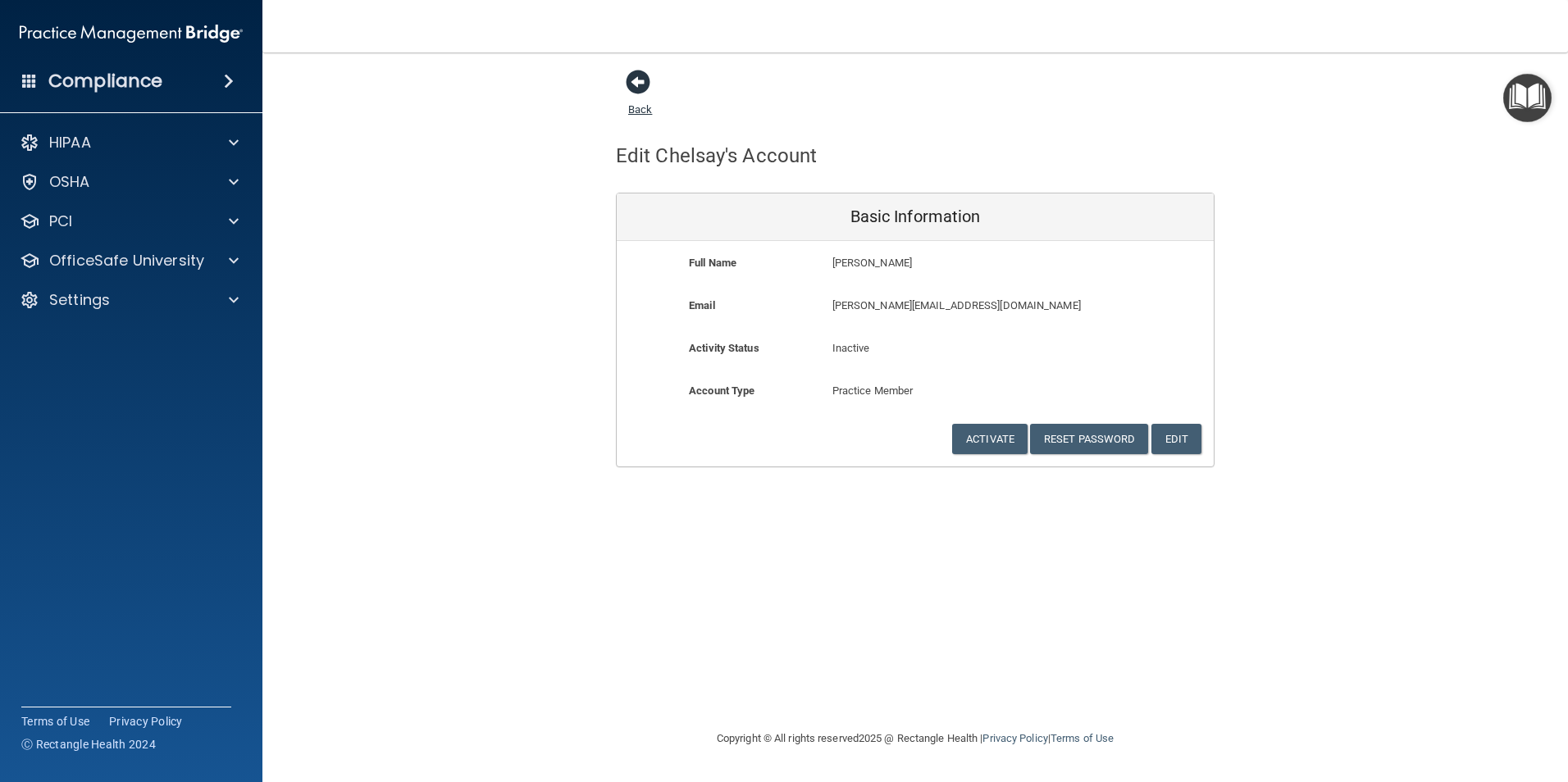
click at [637, 80] on span at bounding box center [638, 82] width 25 height 25
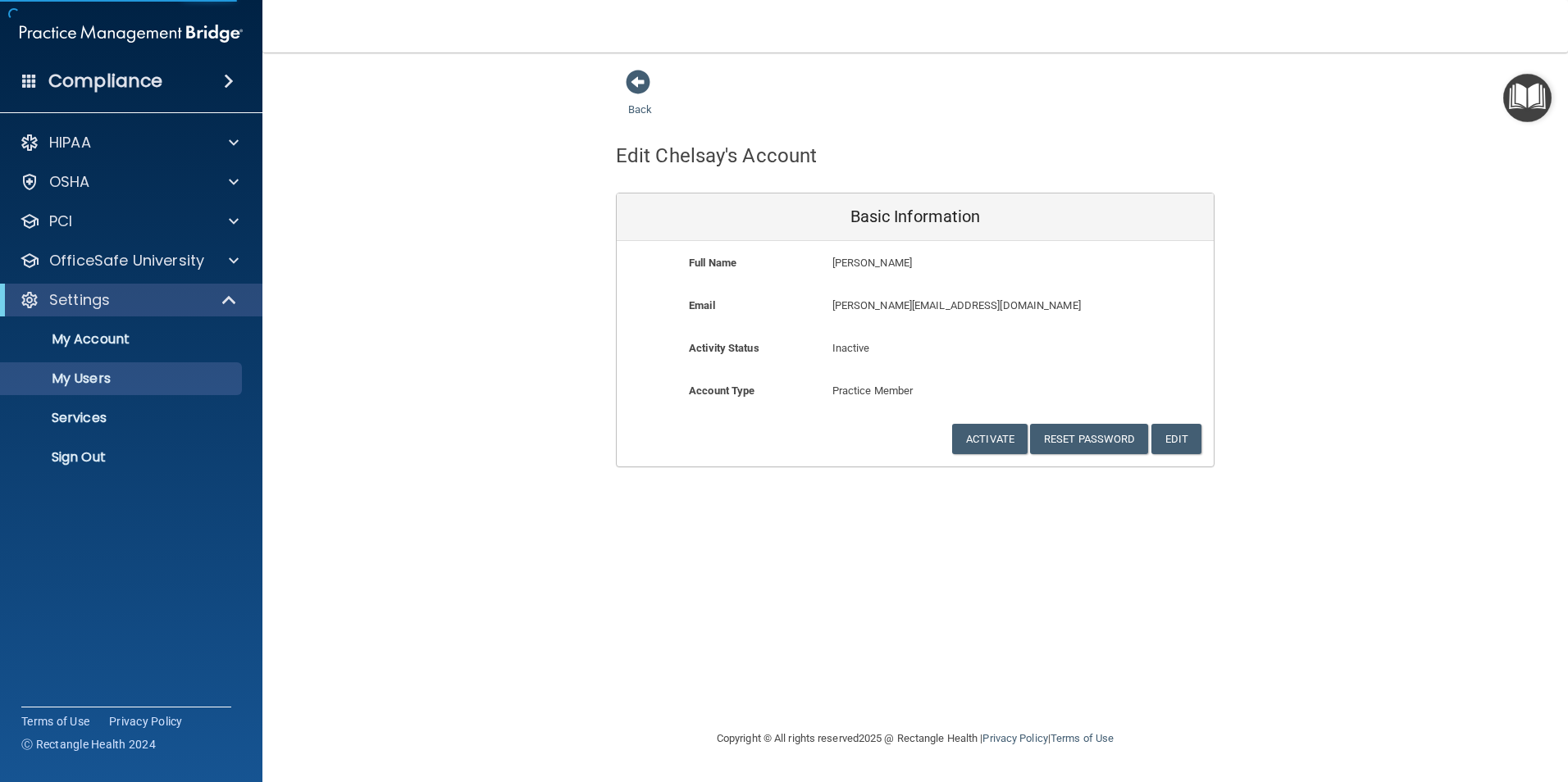
select select "20"
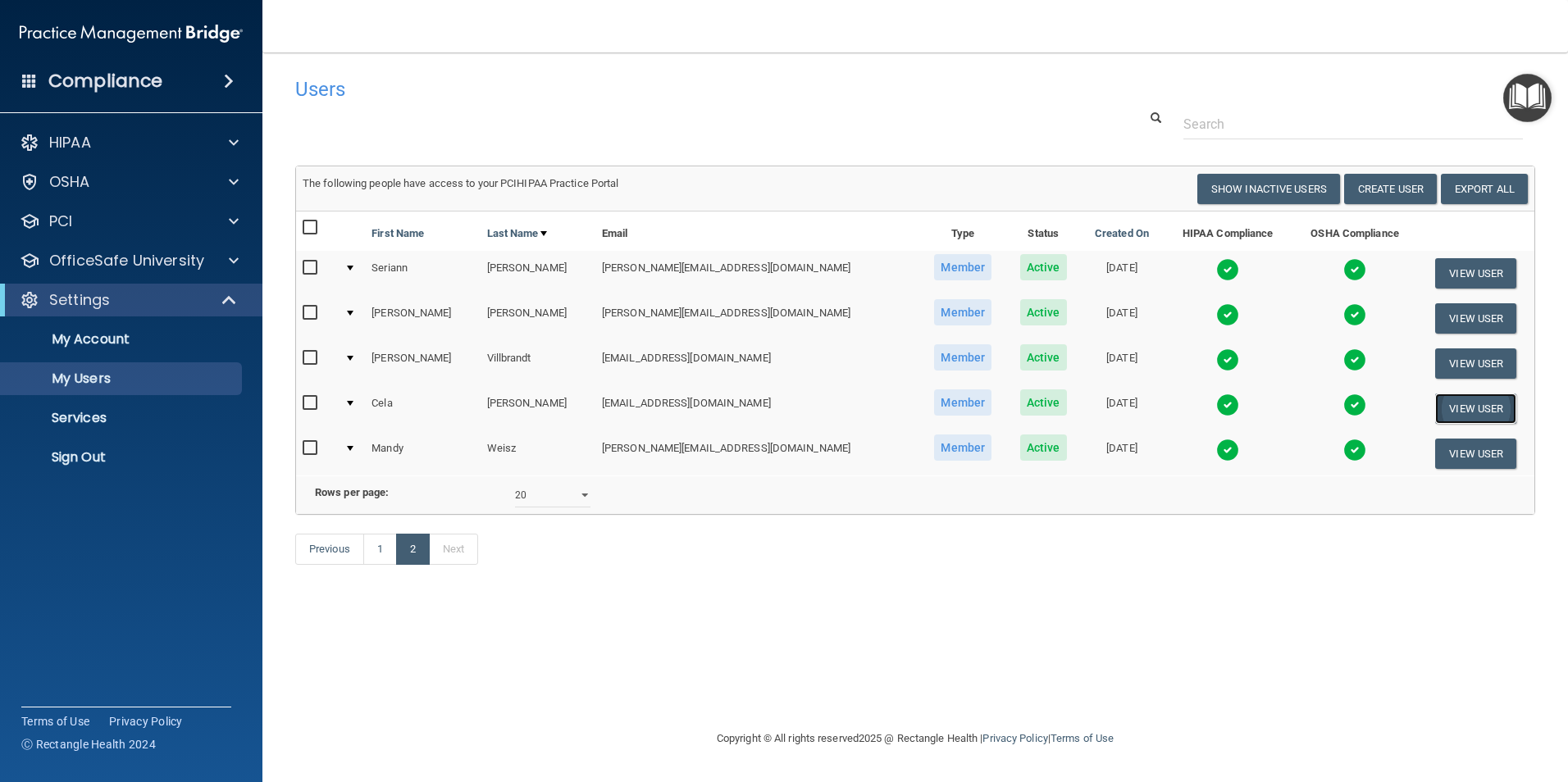
click at [1484, 404] on button "View User" at bounding box center [1475, 408] width 81 height 30
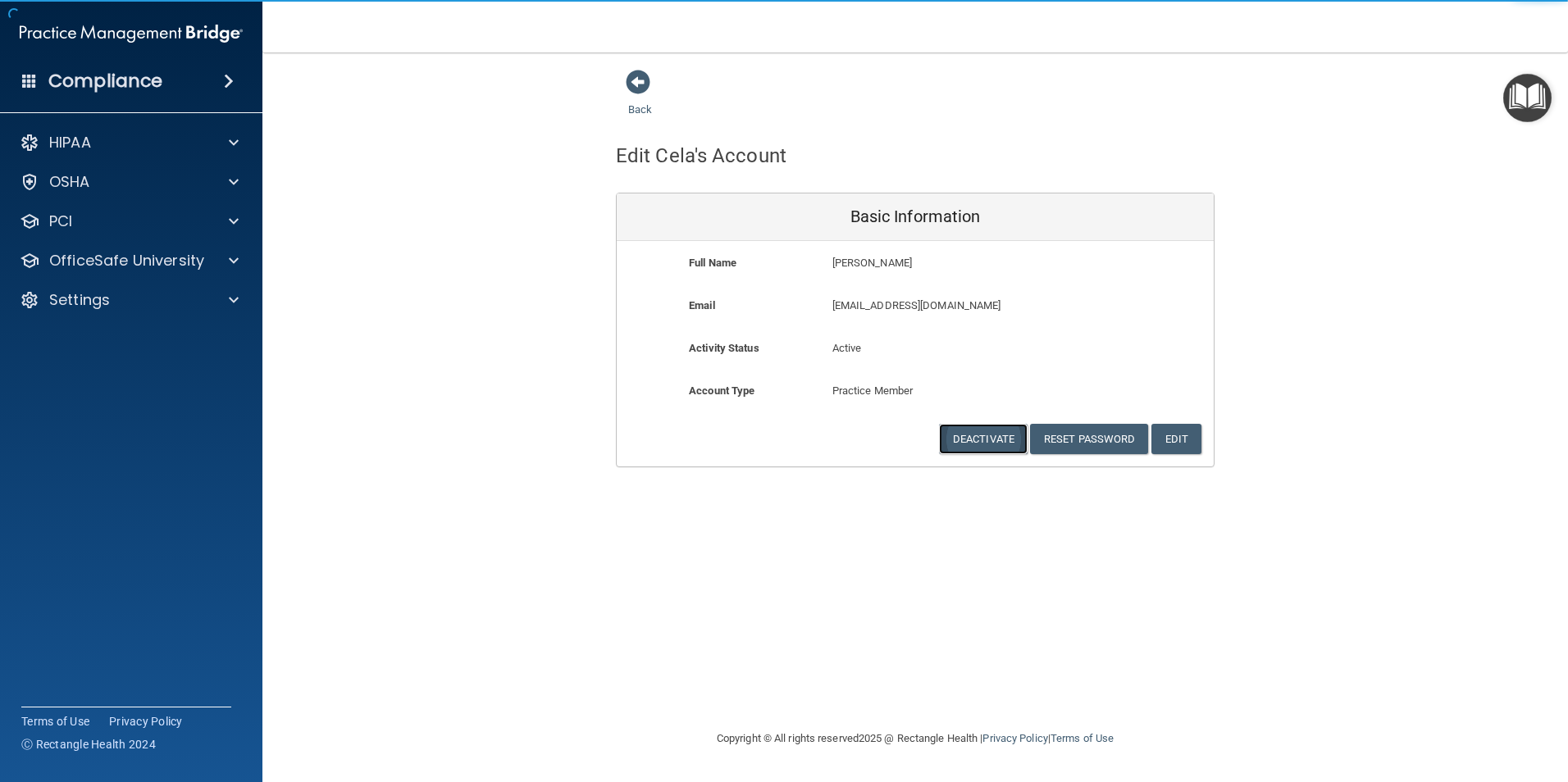
click at [975, 445] on button "Deactivate" at bounding box center [982, 439] width 88 height 30
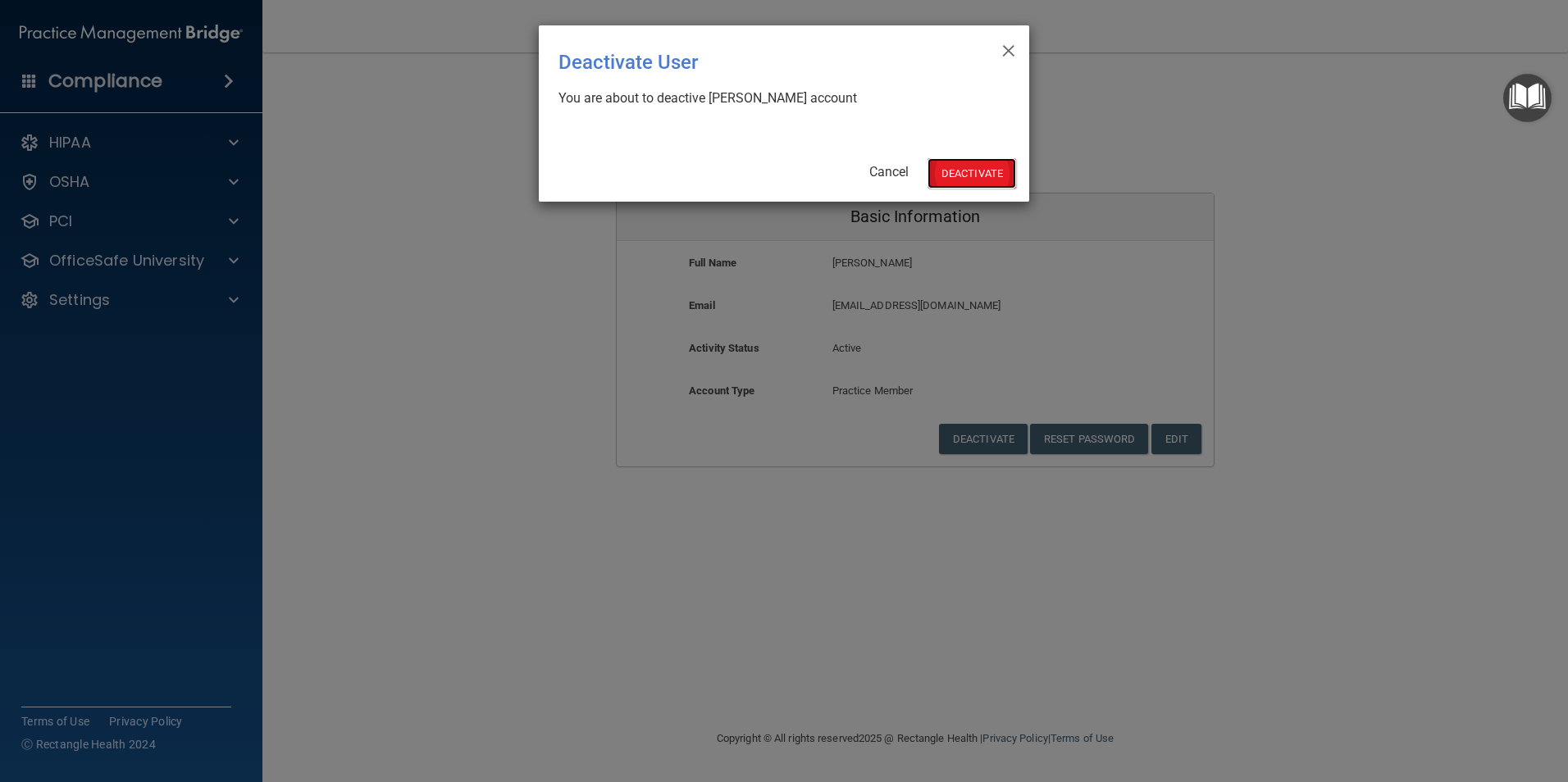
click at [953, 169] on button "Deactivate" at bounding box center [971, 173] width 88 height 30
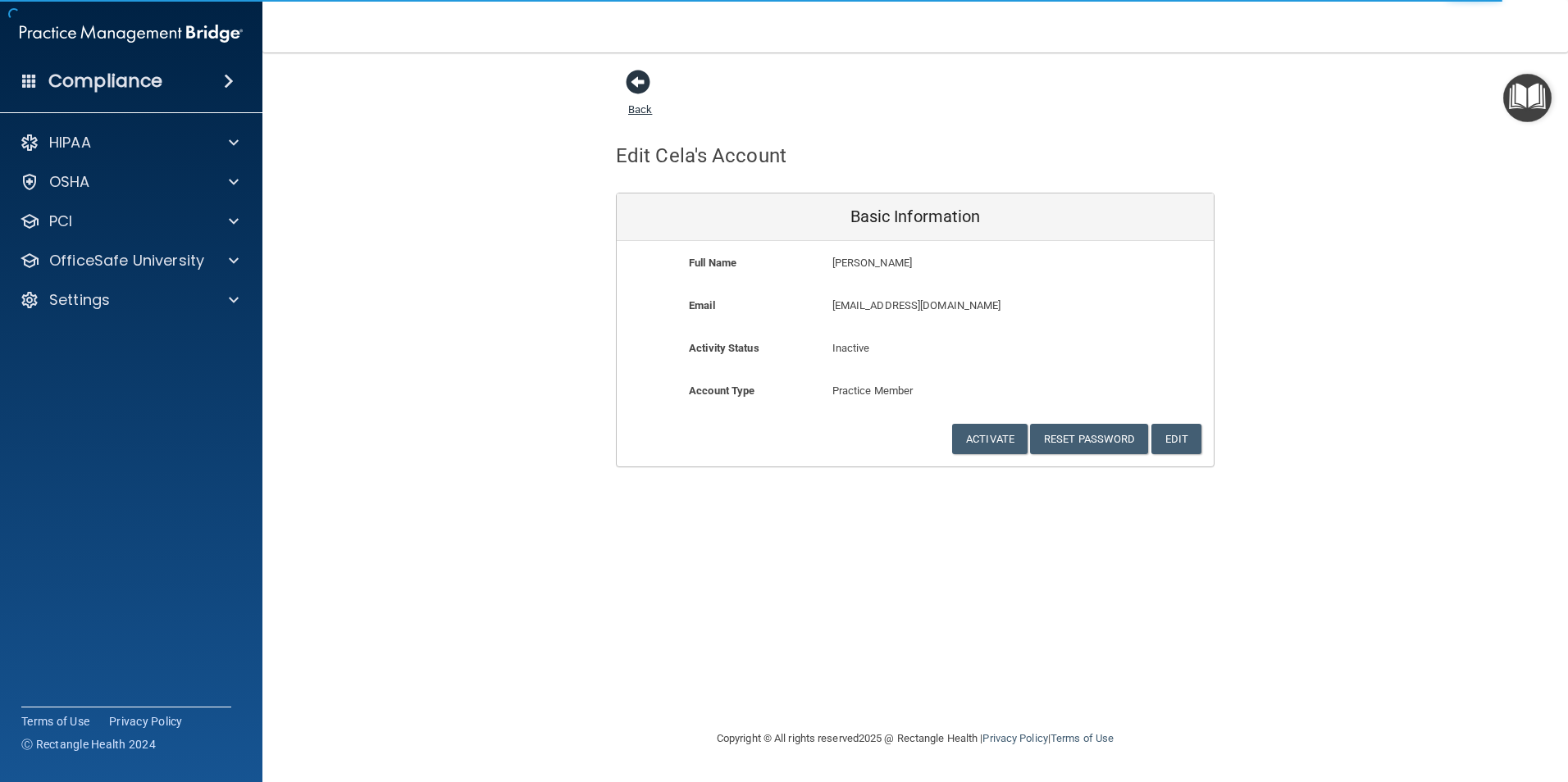
click at [634, 86] on span at bounding box center [638, 82] width 25 height 25
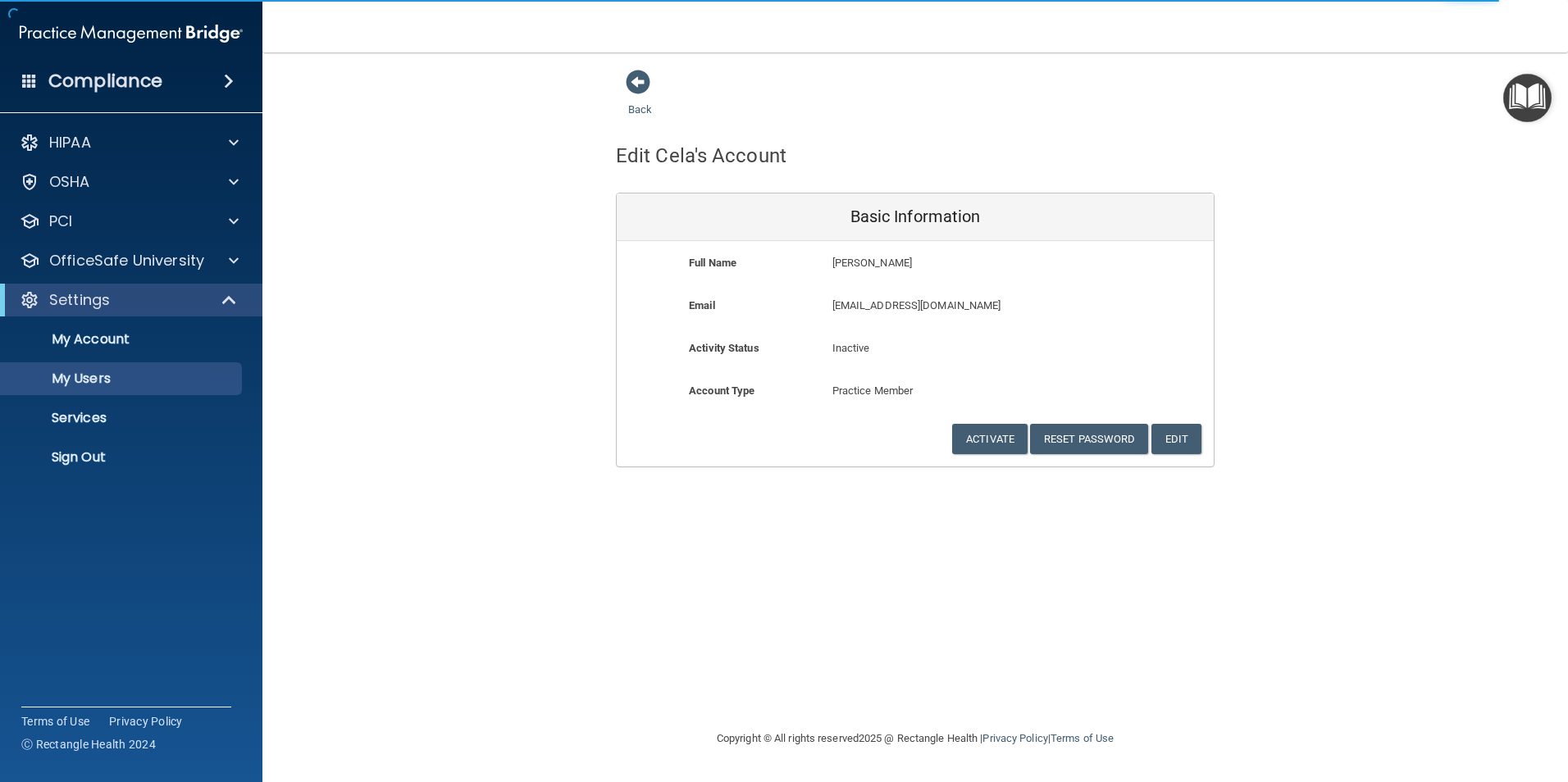
select select "20"
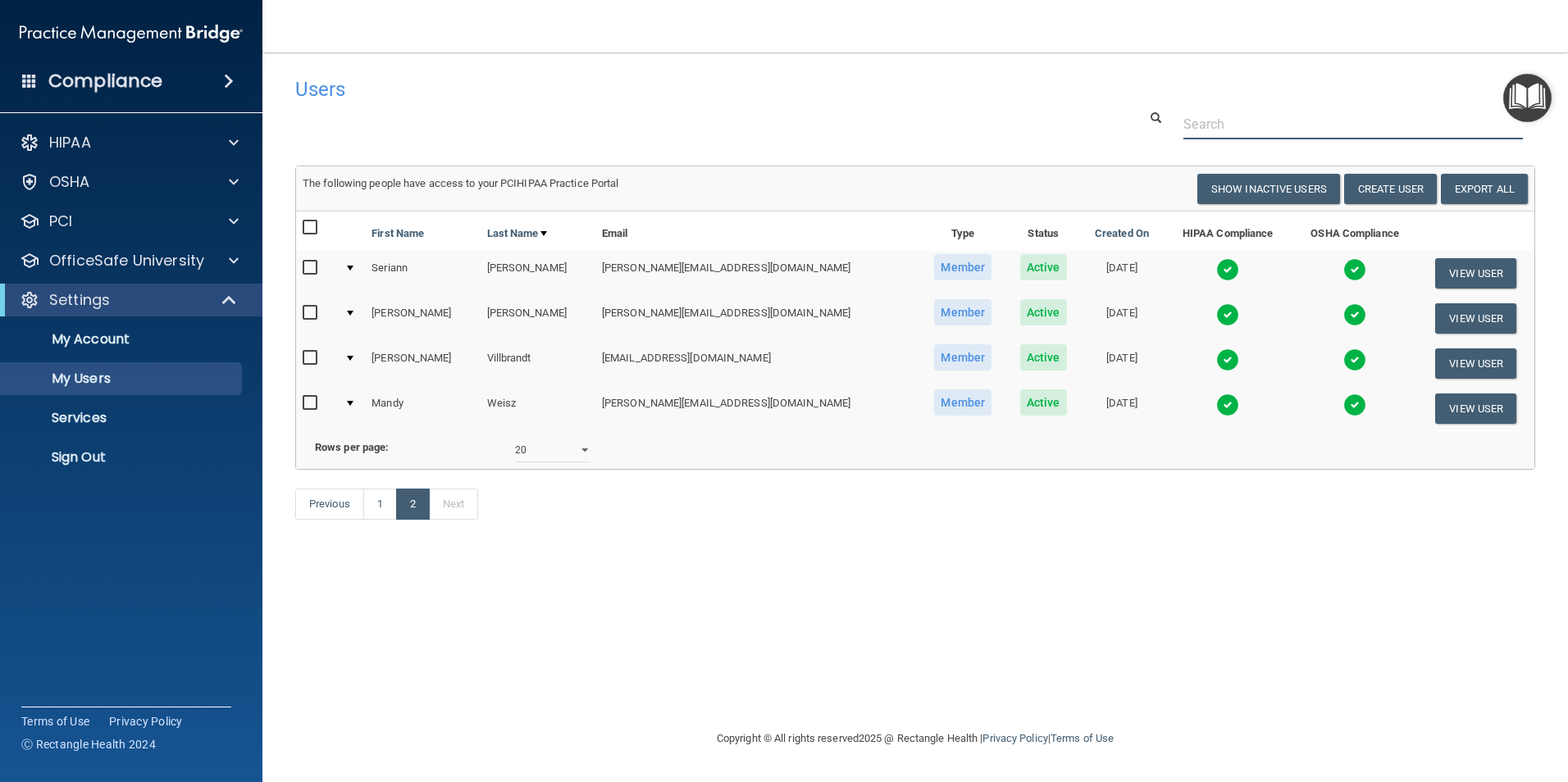
click at [1238, 130] on input "text" at bounding box center [1352, 124] width 340 height 30
click at [1384, 192] on button "Create User" at bounding box center [1390, 189] width 93 height 30
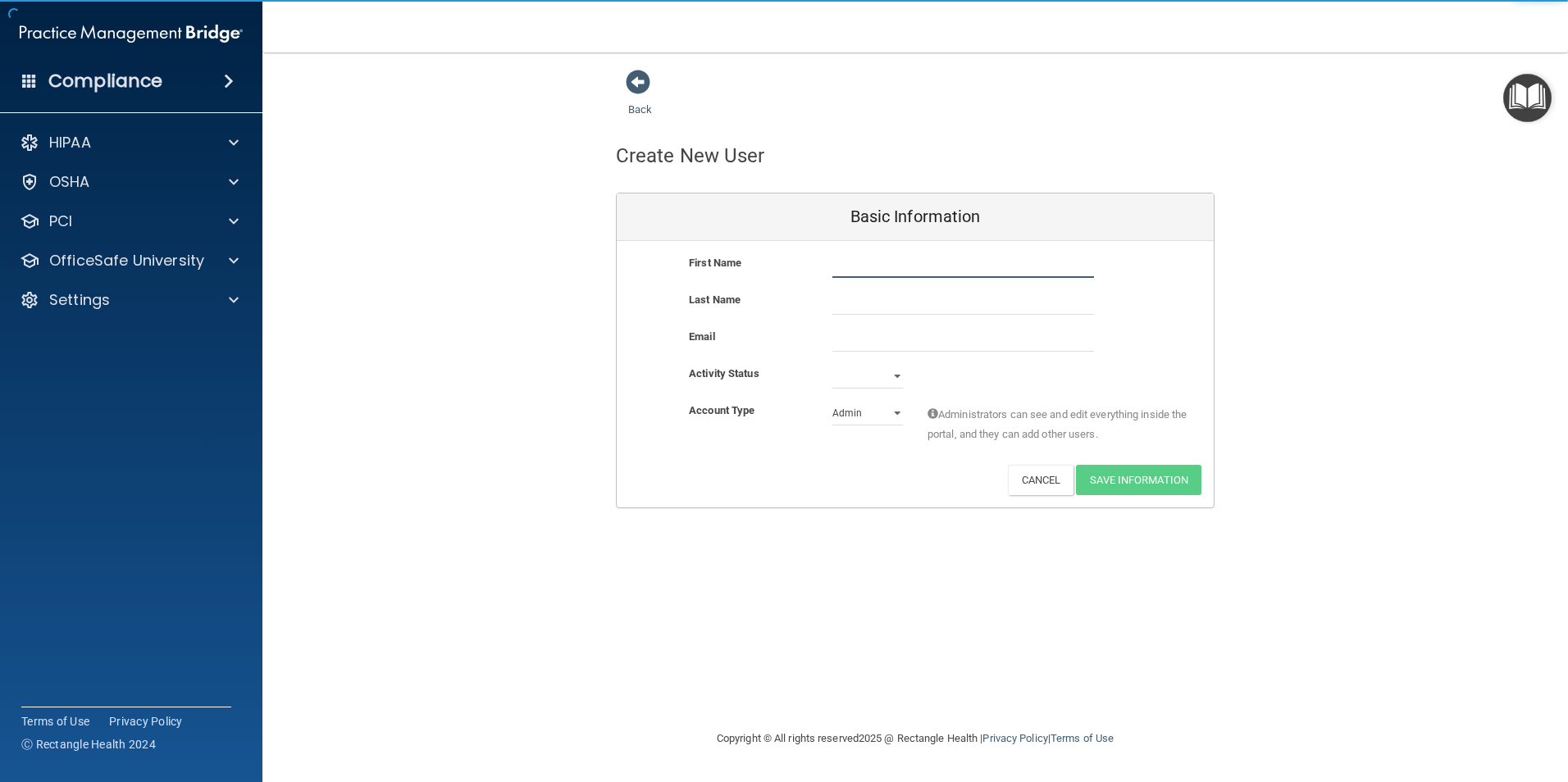
drag, startPoint x: 860, startPoint y: 262, endPoint x: 877, endPoint y: 272, distance: 19.7
click at [860, 262] on input "text" at bounding box center [963, 265] width 262 height 25
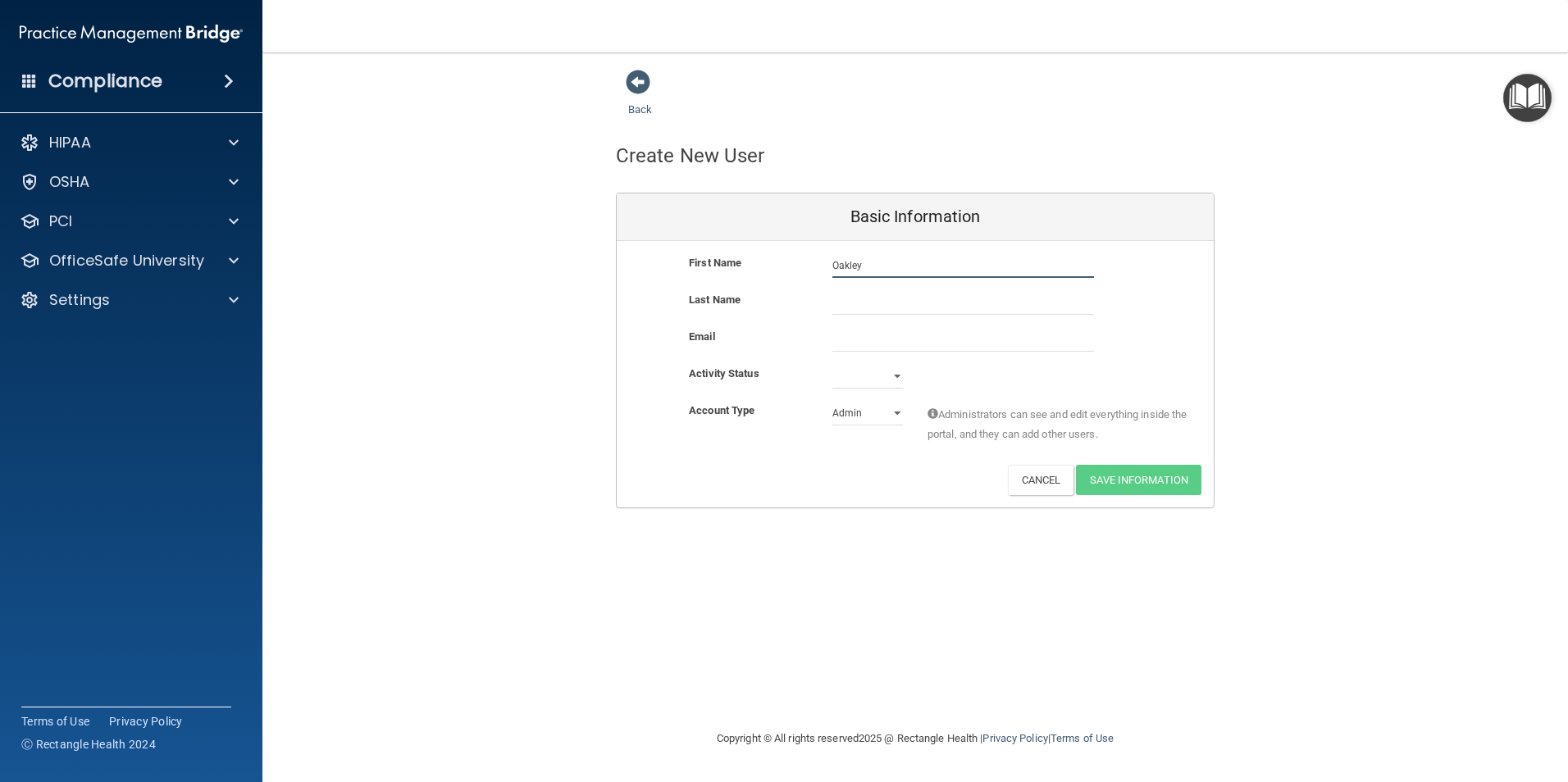
type input "Oakley"
type input "[PERSON_NAME]"
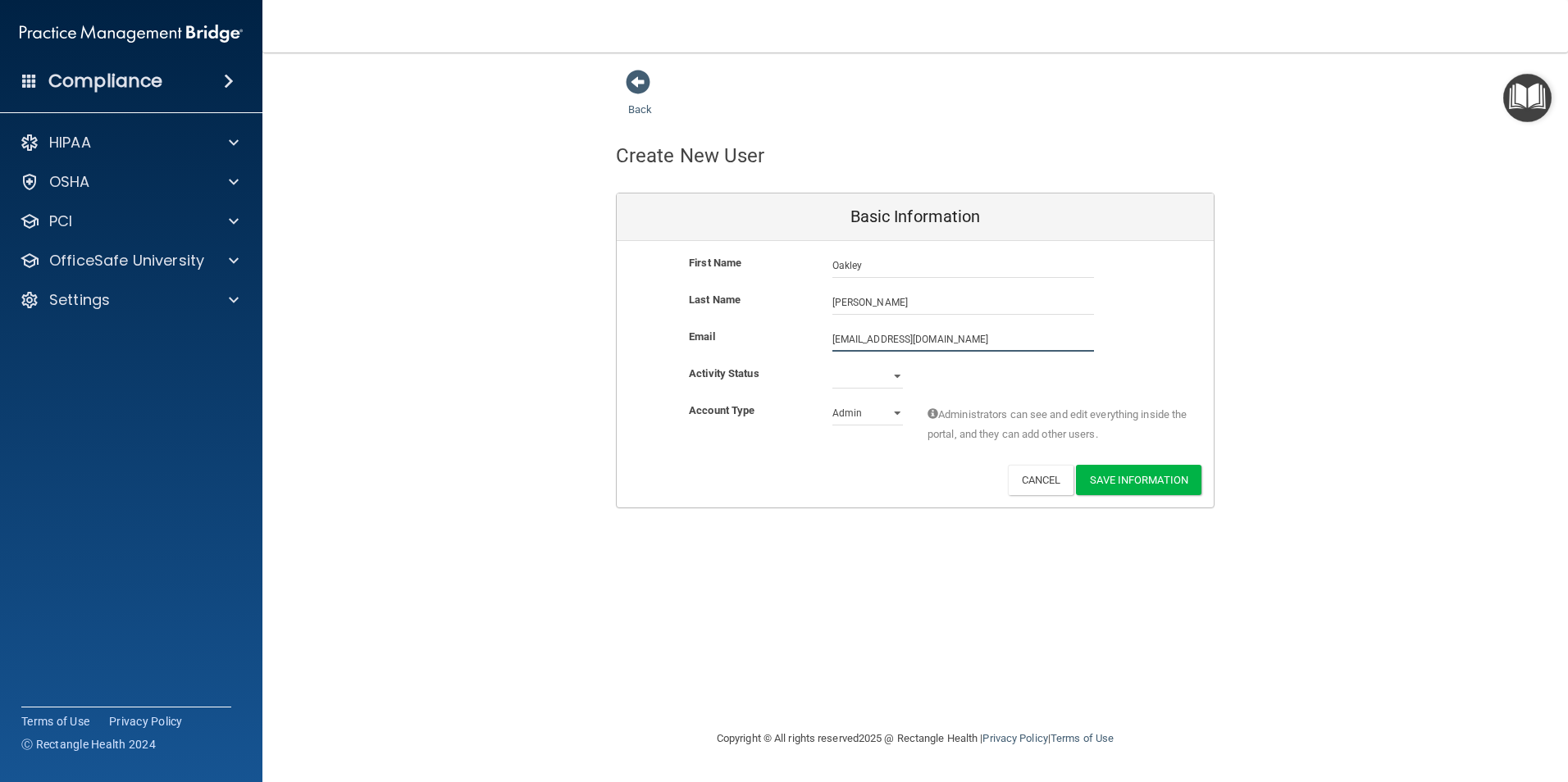
type input "[EMAIL_ADDRESS][DOMAIN_NAME]"
click at [855, 373] on select "Active Inactive" at bounding box center [868, 379] width 71 height 25
select select "active"
click at [833, 364] on select "Active Inactive" at bounding box center [868, 376] width 71 height 25
click at [897, 415] on select "Admin Member" at bounding box center [868, 413] width 71 height 25
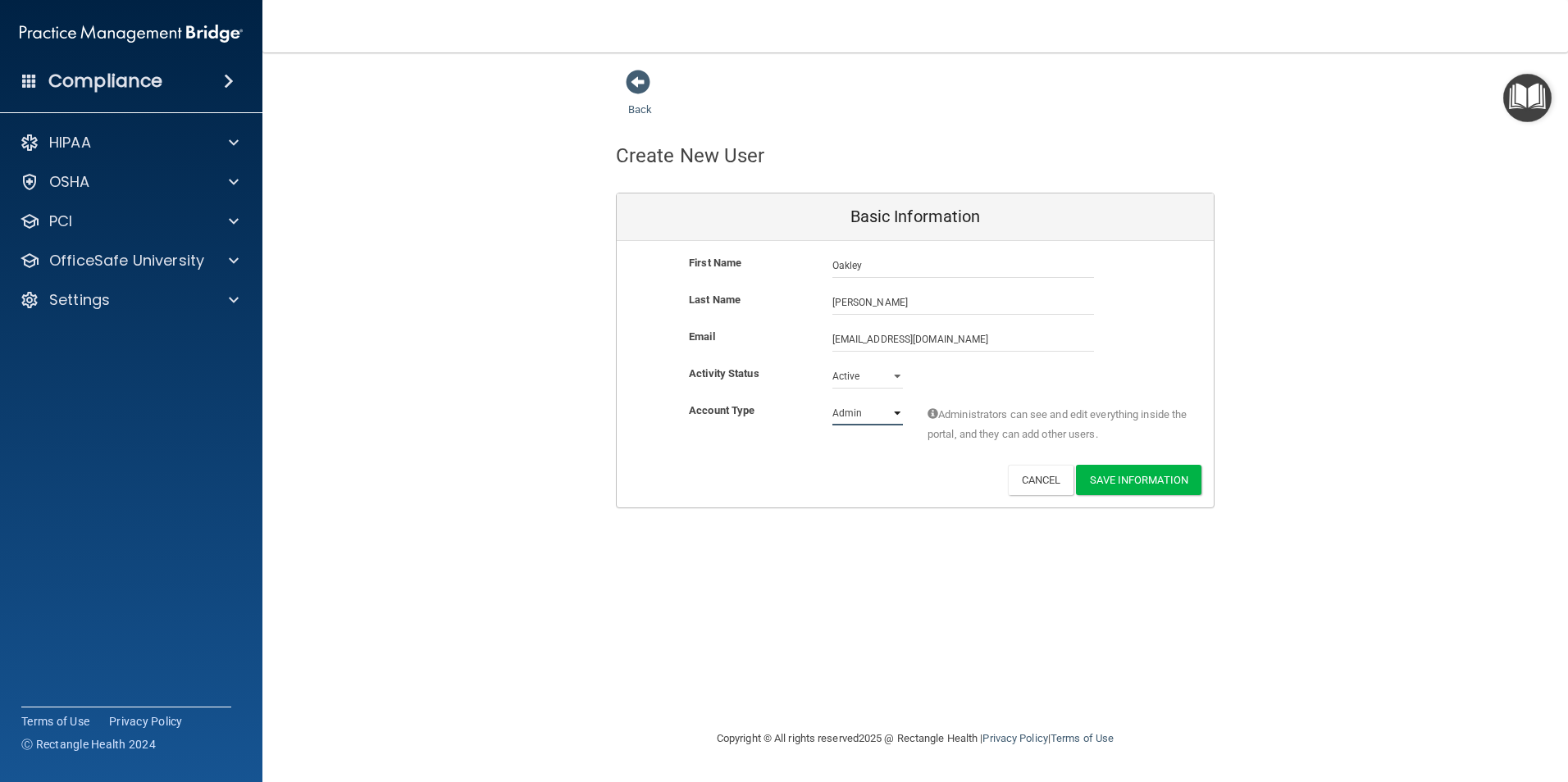
select select "practice_member"
click at [833, 401] on select "Admin Member" at bounding box center [868, 413] width 71 height 25
click at [1121, 479] on button "Save Information" at bounding box center [1139, 480] width 125 height 30
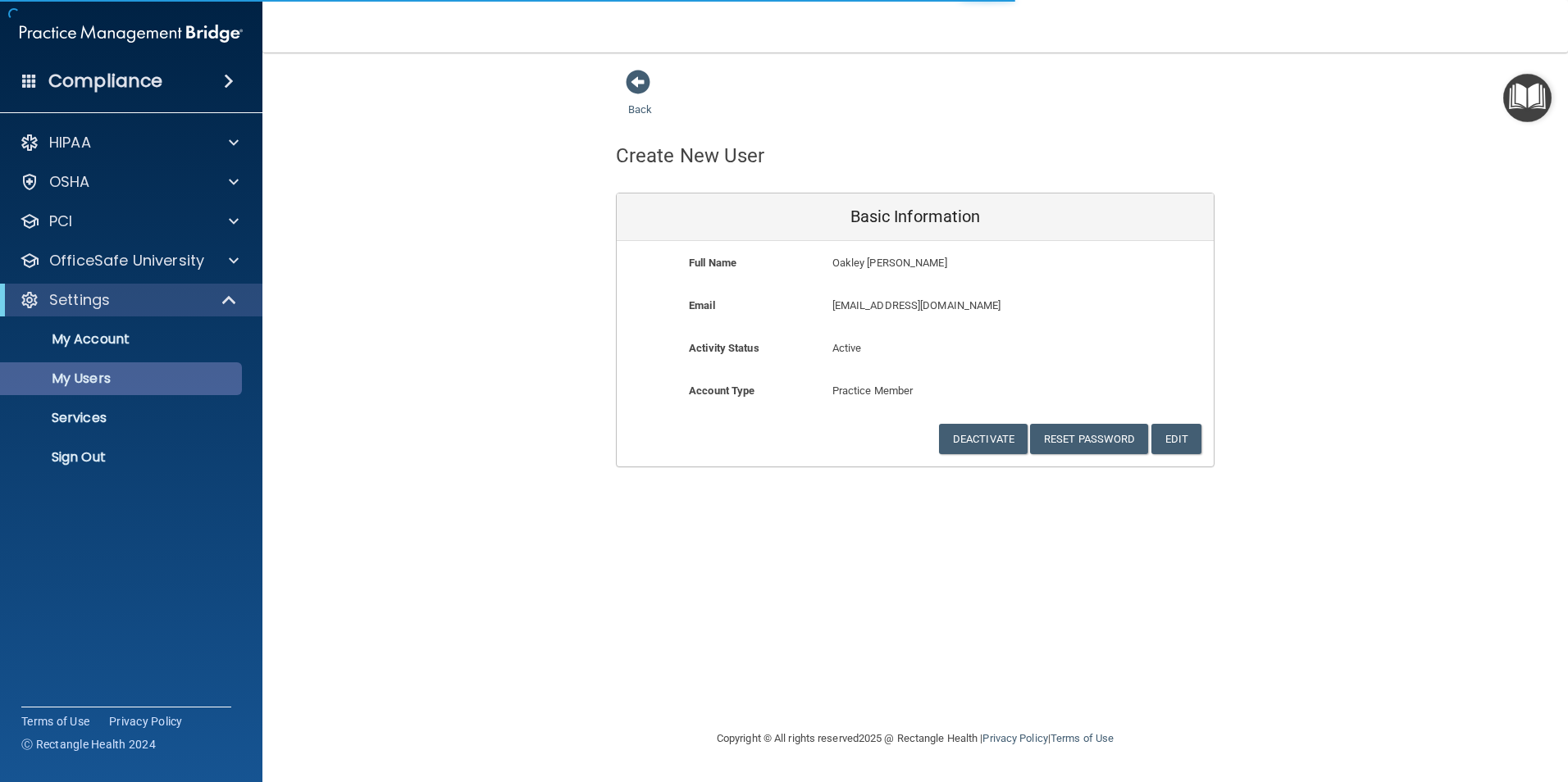
select select "20"
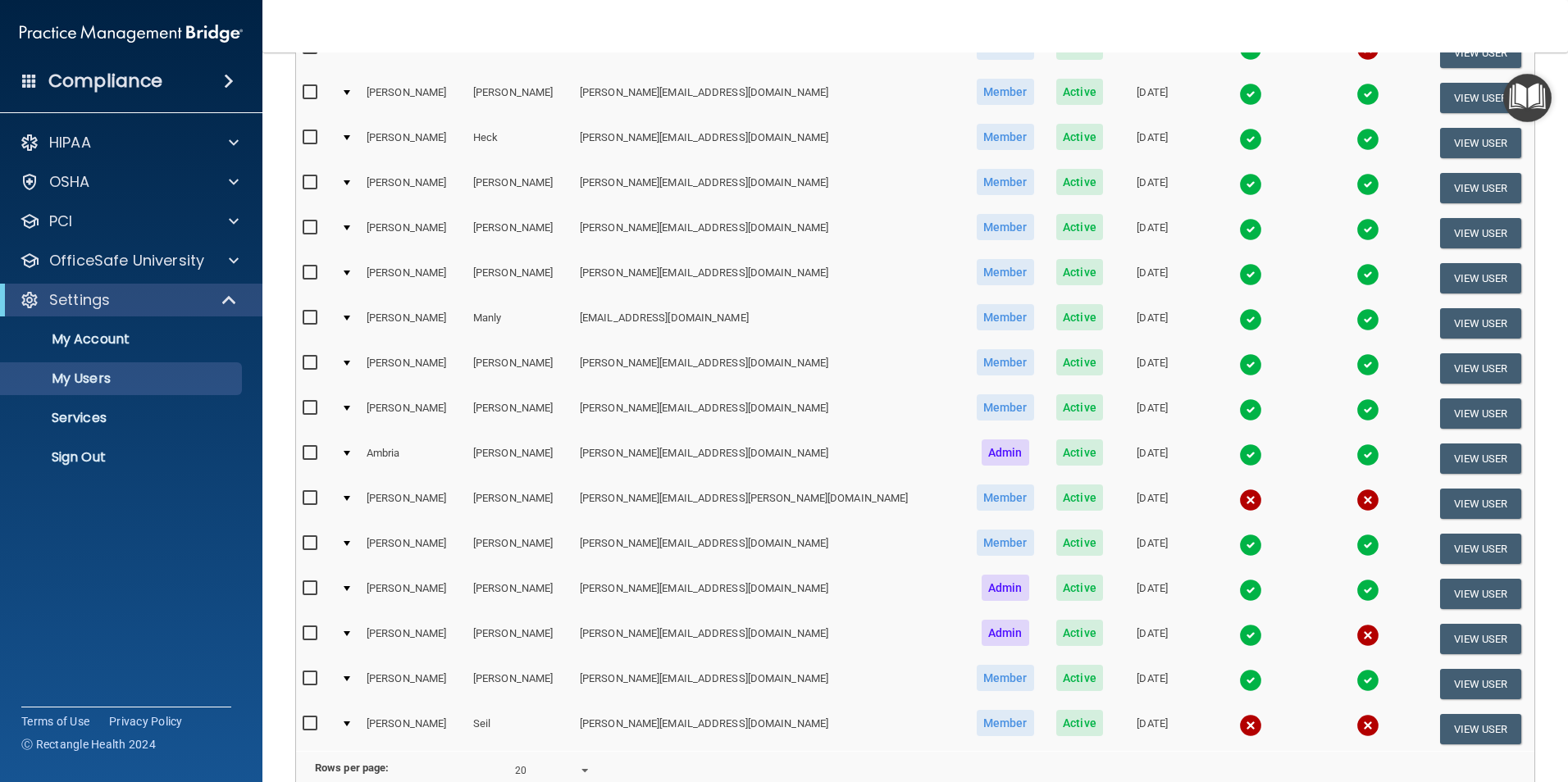
scroll to position [637, 0]
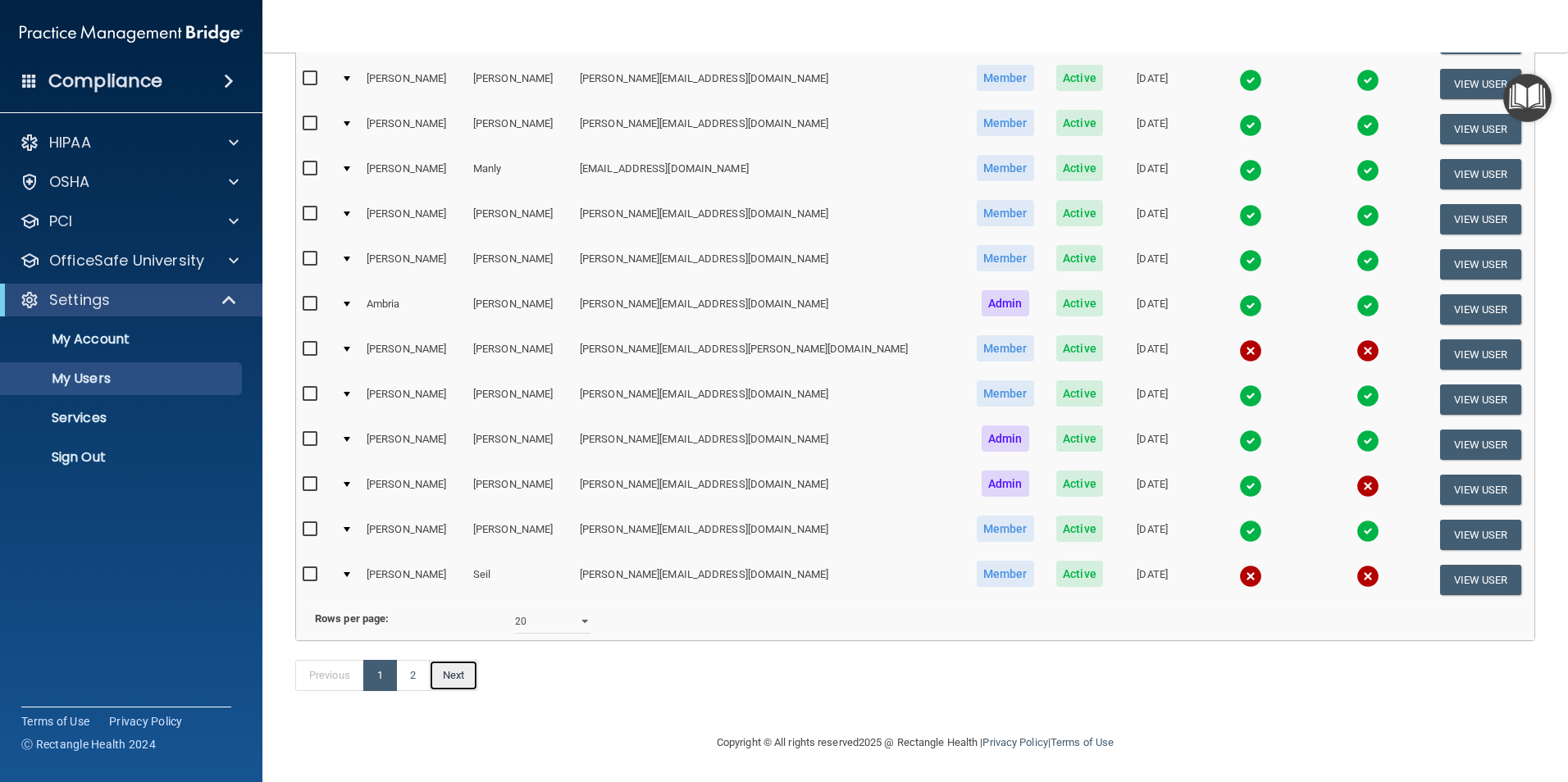
click at [452, 669] on link "Next" at bounding box center [453, 674] width 49 height 31
select select "20"
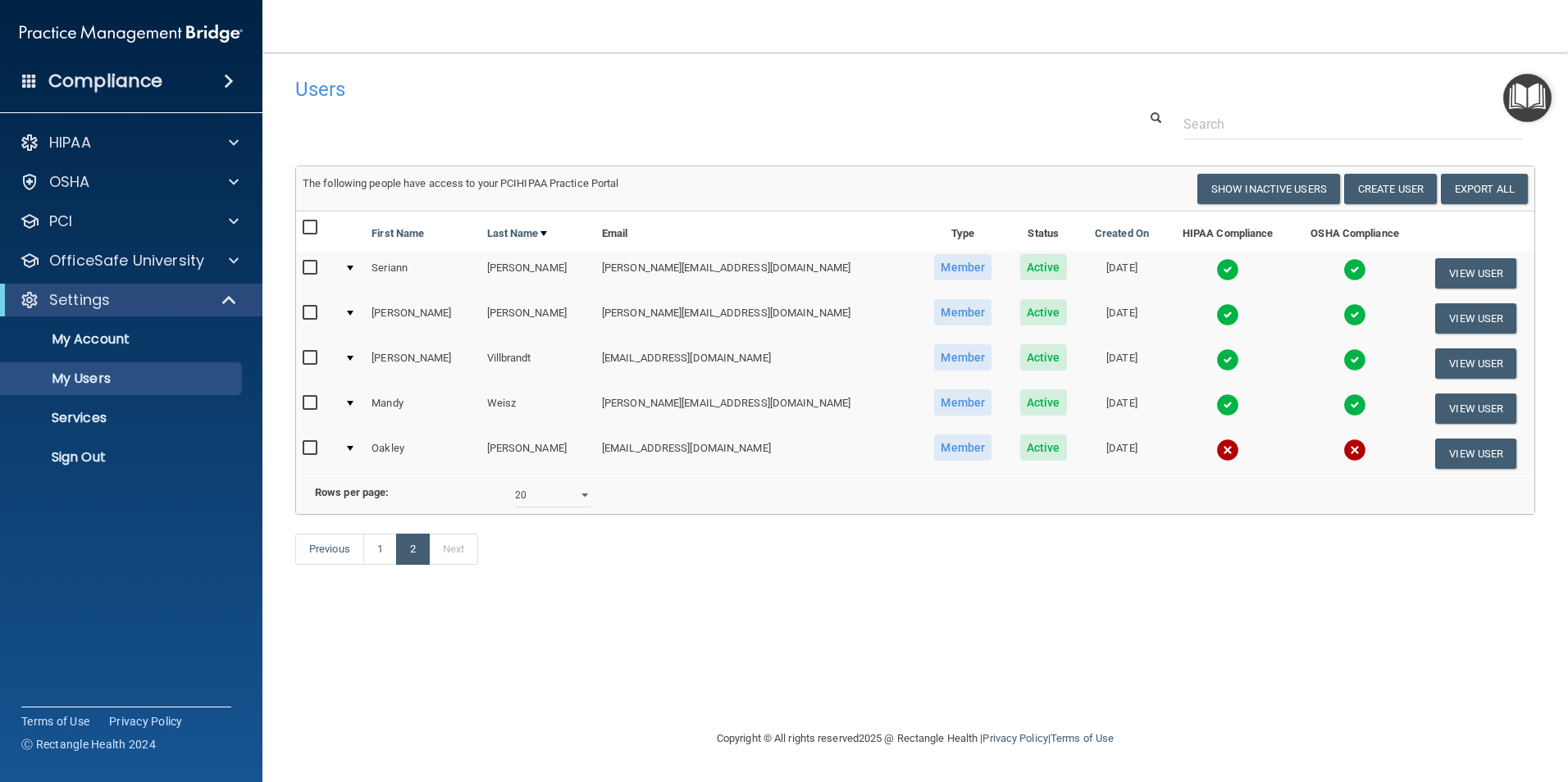
click at [1216, 450] on img at bounding box center [1228, 450] width 23 height 23
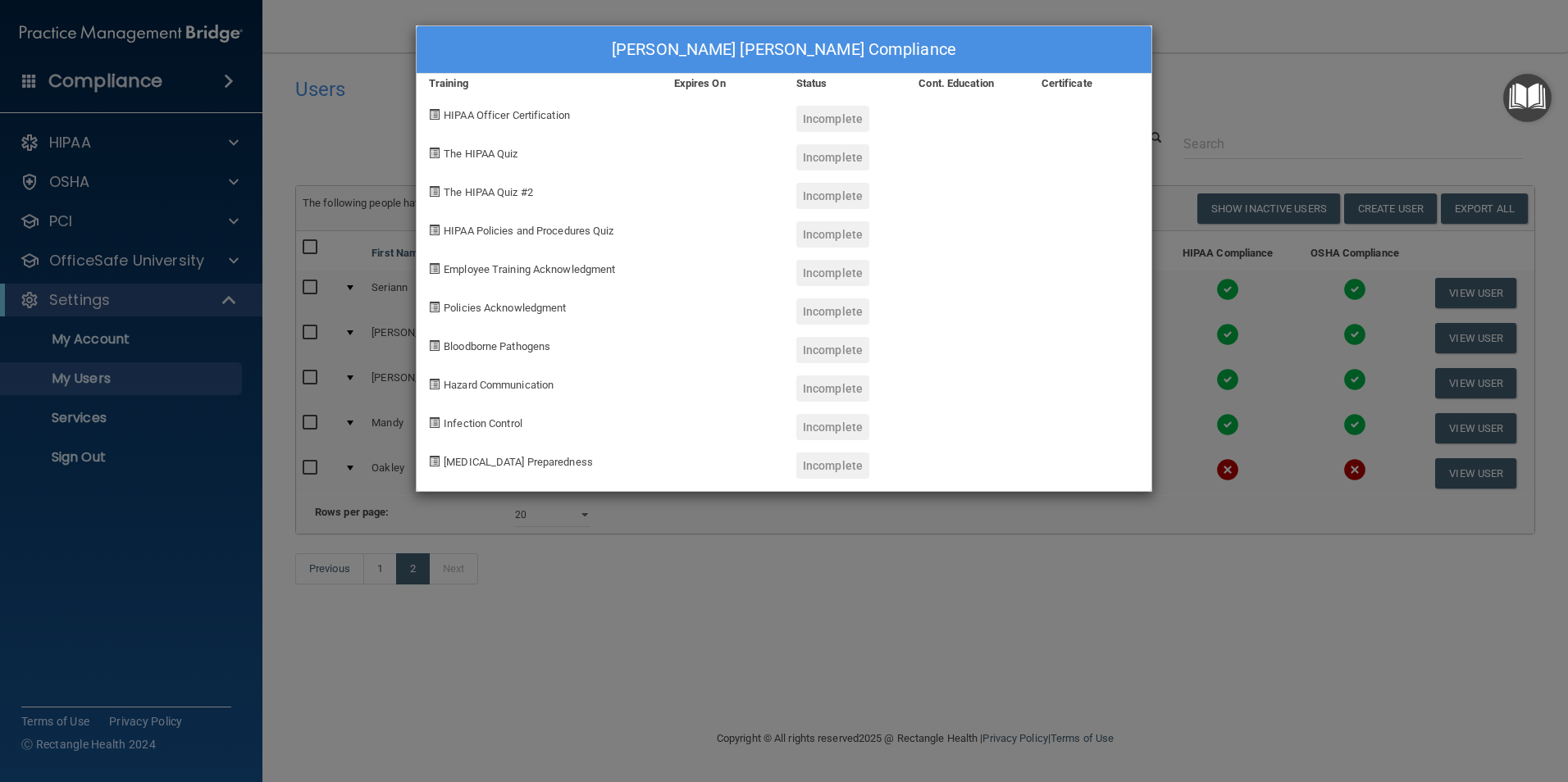
click at [707, 631] on div "[PERSON_NAME] [PERSON_NAME] Compliance Training Expires On Status Cont. Educati…" at bounding box center [784, 391] width 1568 height 782
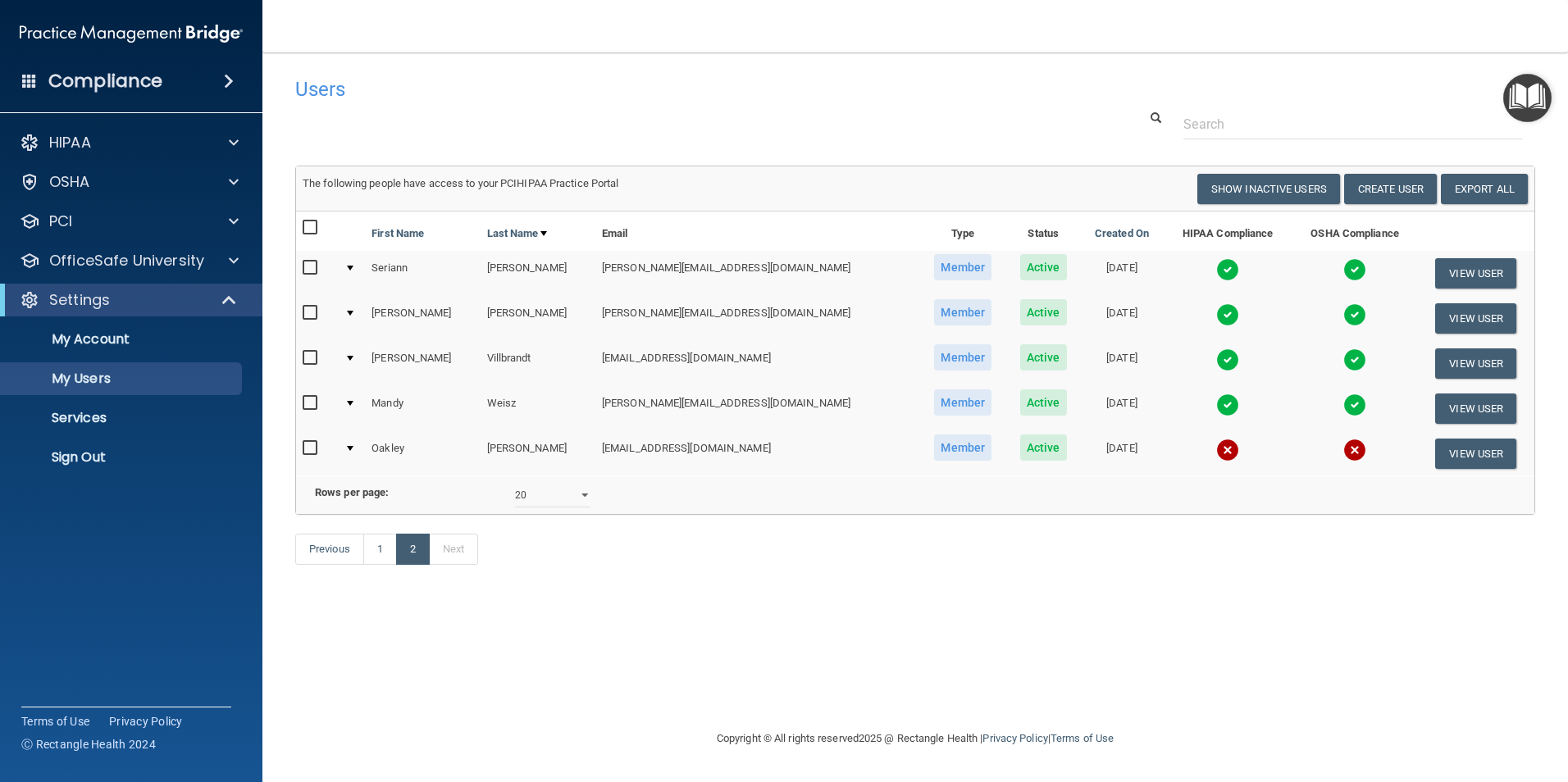
click at [353, 451] on td at bounding box center [351, 453] width 27 height 44
click at [1485, 455] on button "View User" at bounding box center [1475, 453] width 81 height 30
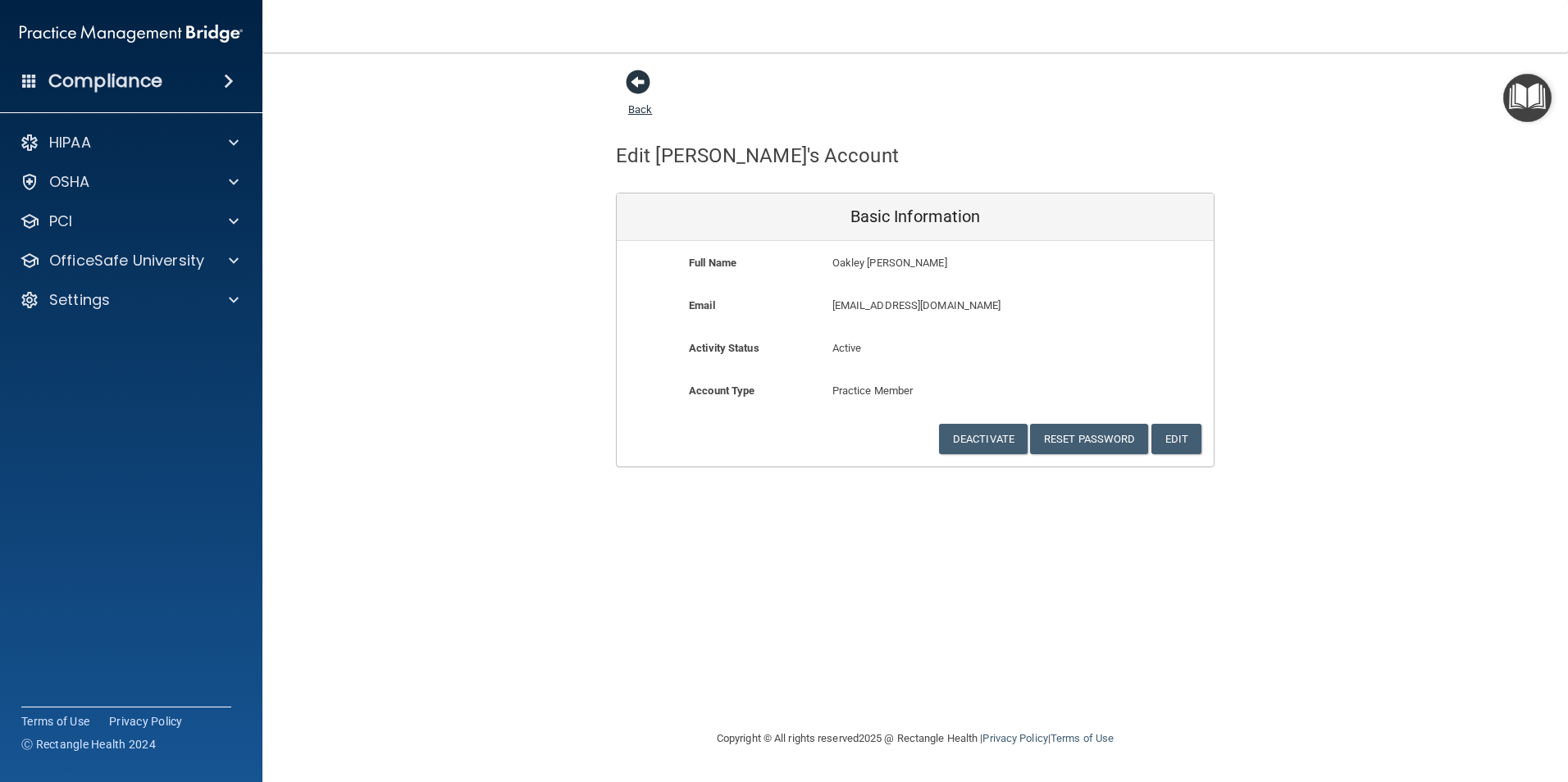
click at [640, 82] on span at bounding box center [638, 82] width 25 height 25
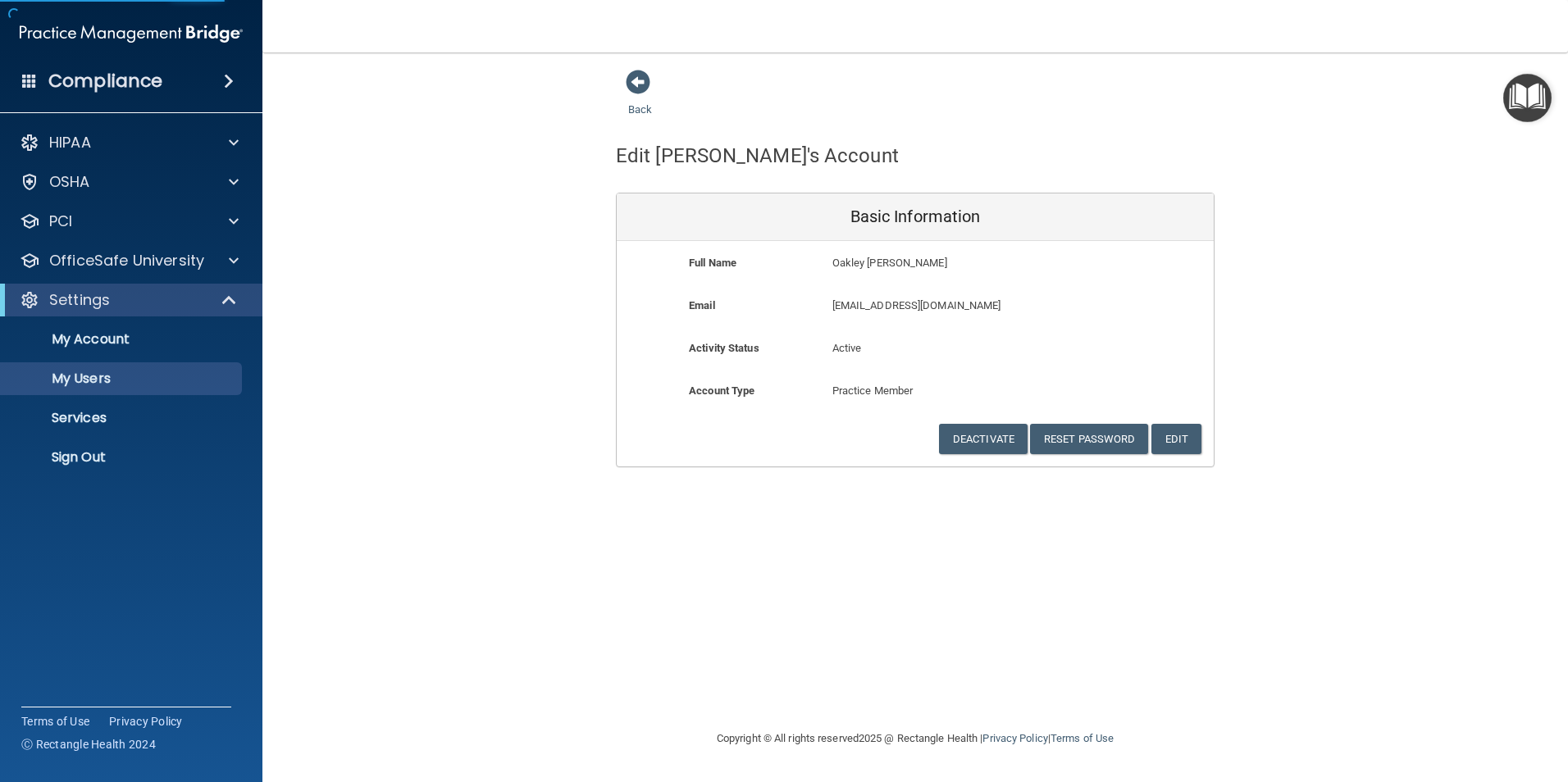
select select "20"
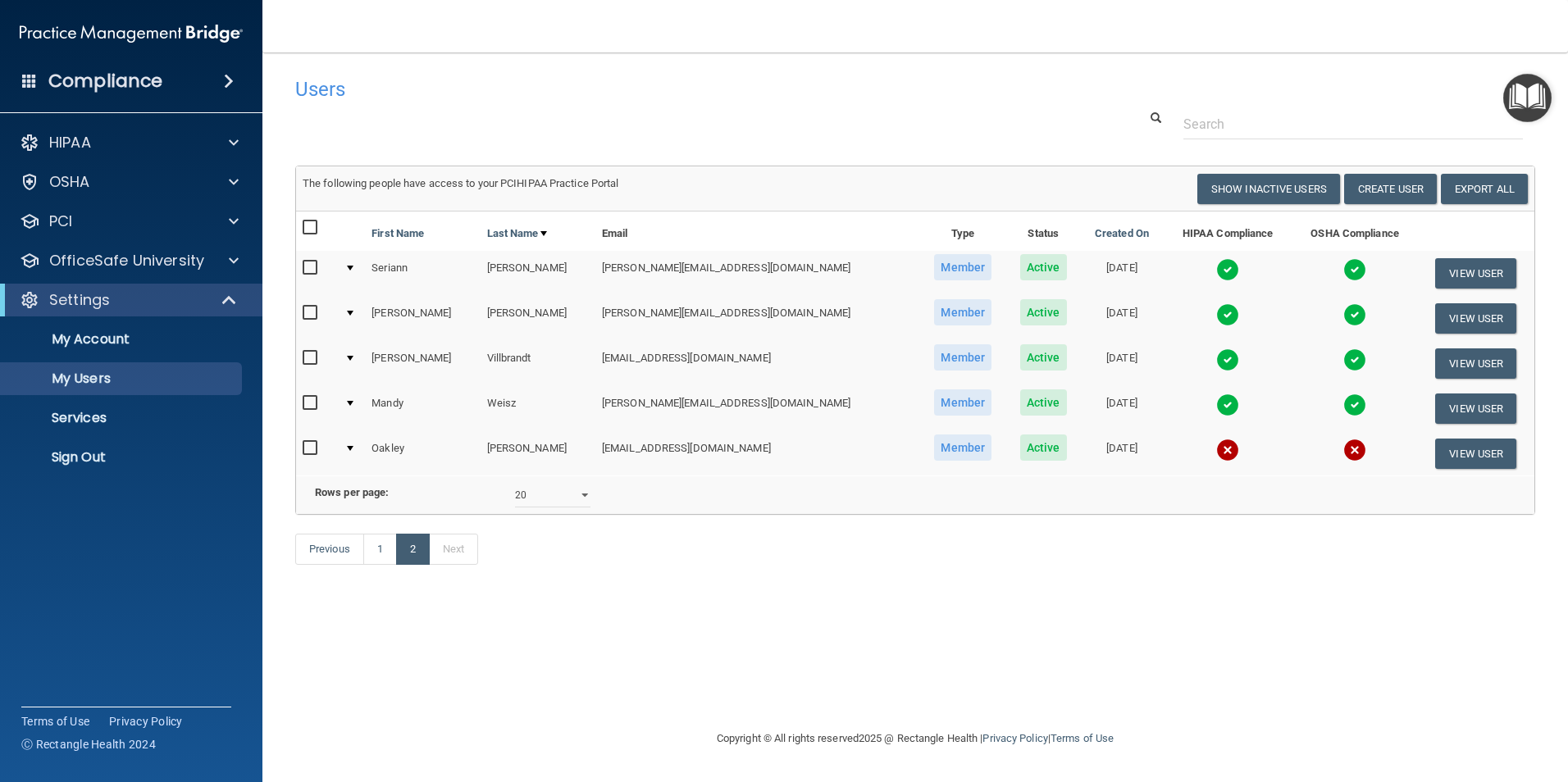
click at [614, 449] on td "[EMAIL_ADDRESS][DOMAIN_NAME]" at bounding box center [757, 453] width 324 height 44
click at [354, 448] on div at bounding box center [349, 449] width 6 height 5
click at [355, 441] on td at bounding box center [351, 453] width 27 height 44
click at [306, 449] on input "checkbox" at bounding box center [311, 448] width 19 height 13
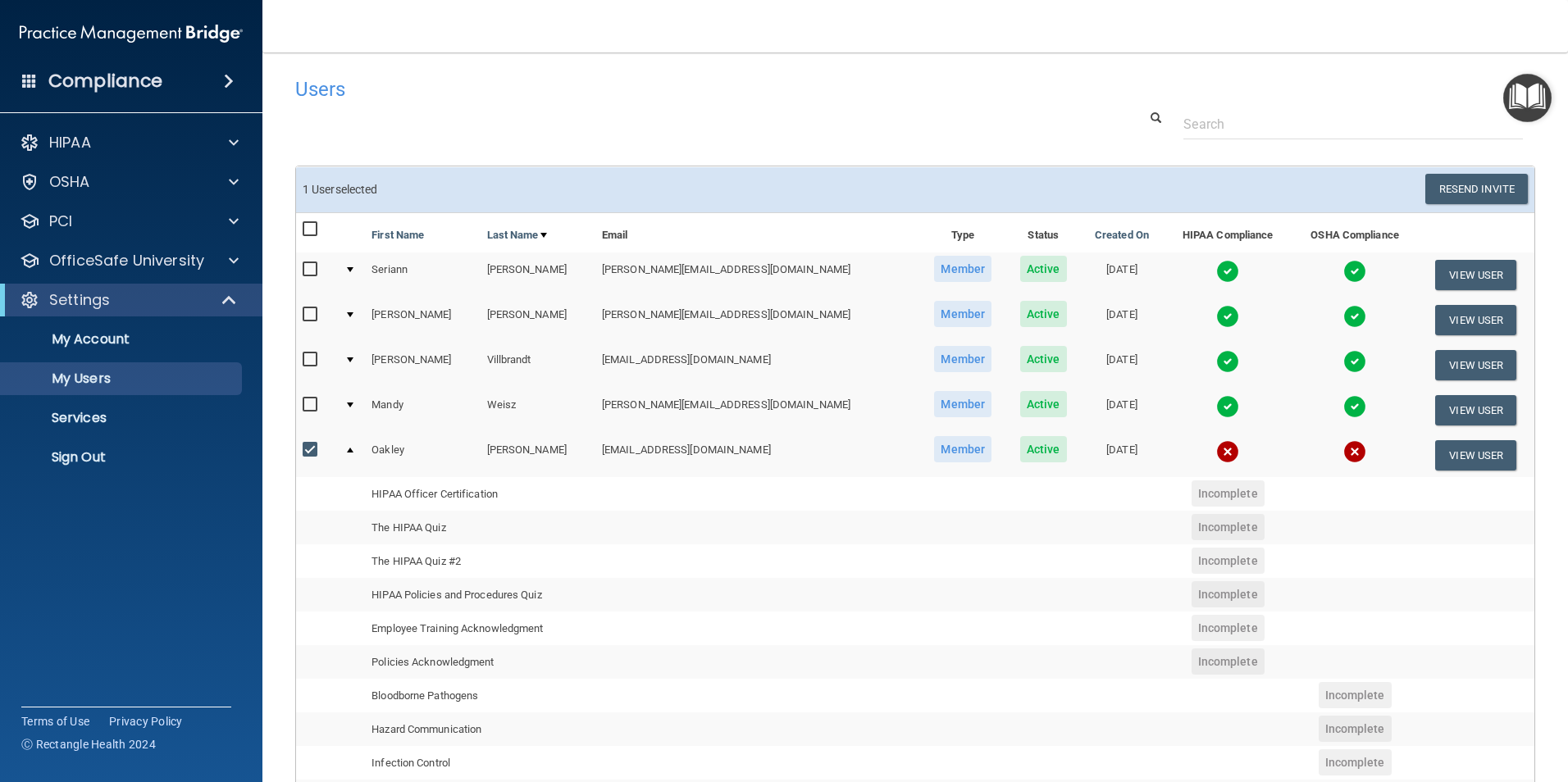
click at [645, 445] on td "[EMAIL_ADDRESS][DOMAIN_NAME]" at bounding box center [757, 455] width 324 height 44
click at [309, 451] on input "checkbox" at bounding box center [311, 450] width 19 height 13
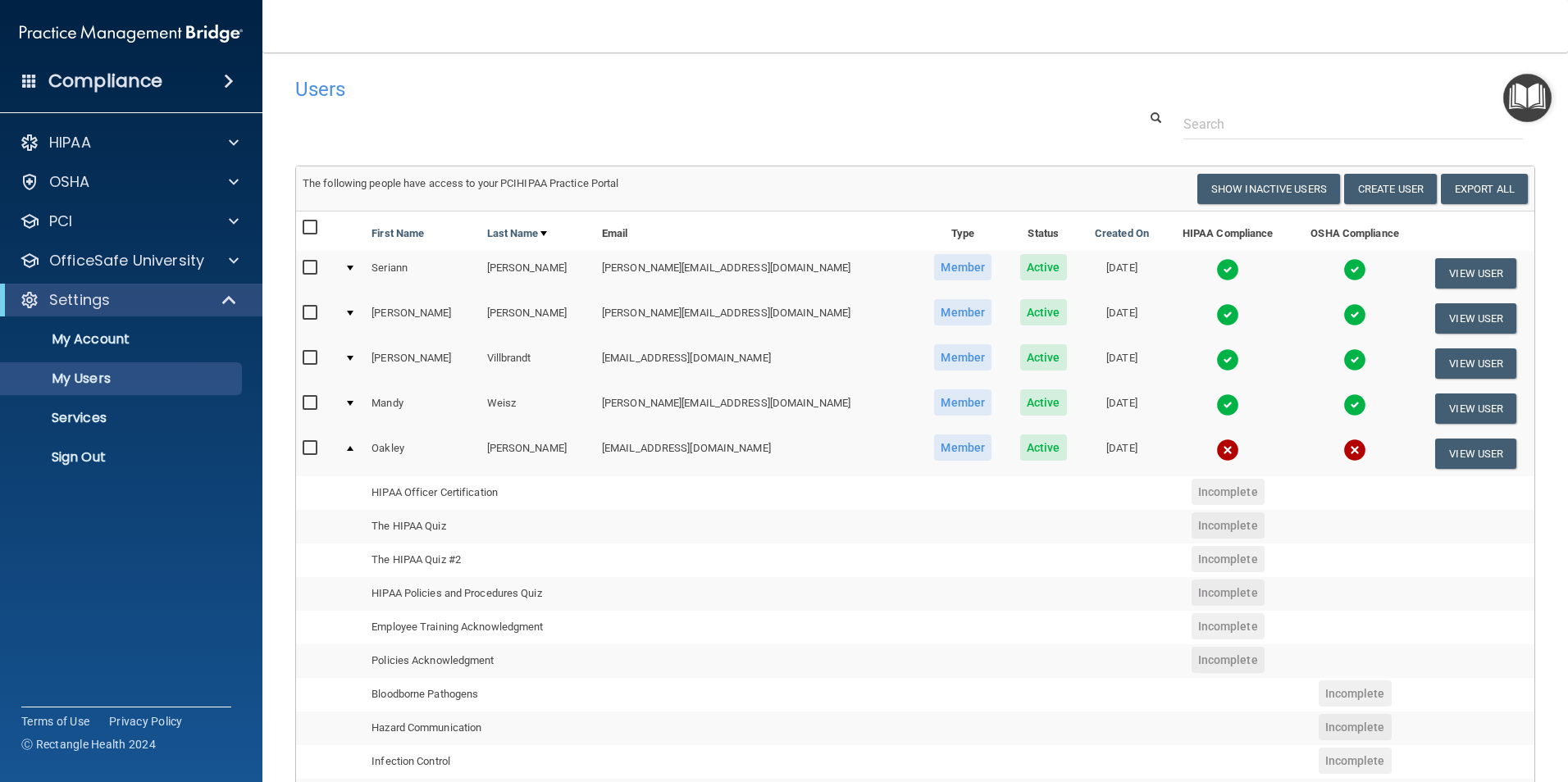
click at [1343, 445] on img at bounding box center [1355, 450] width 23 height 23
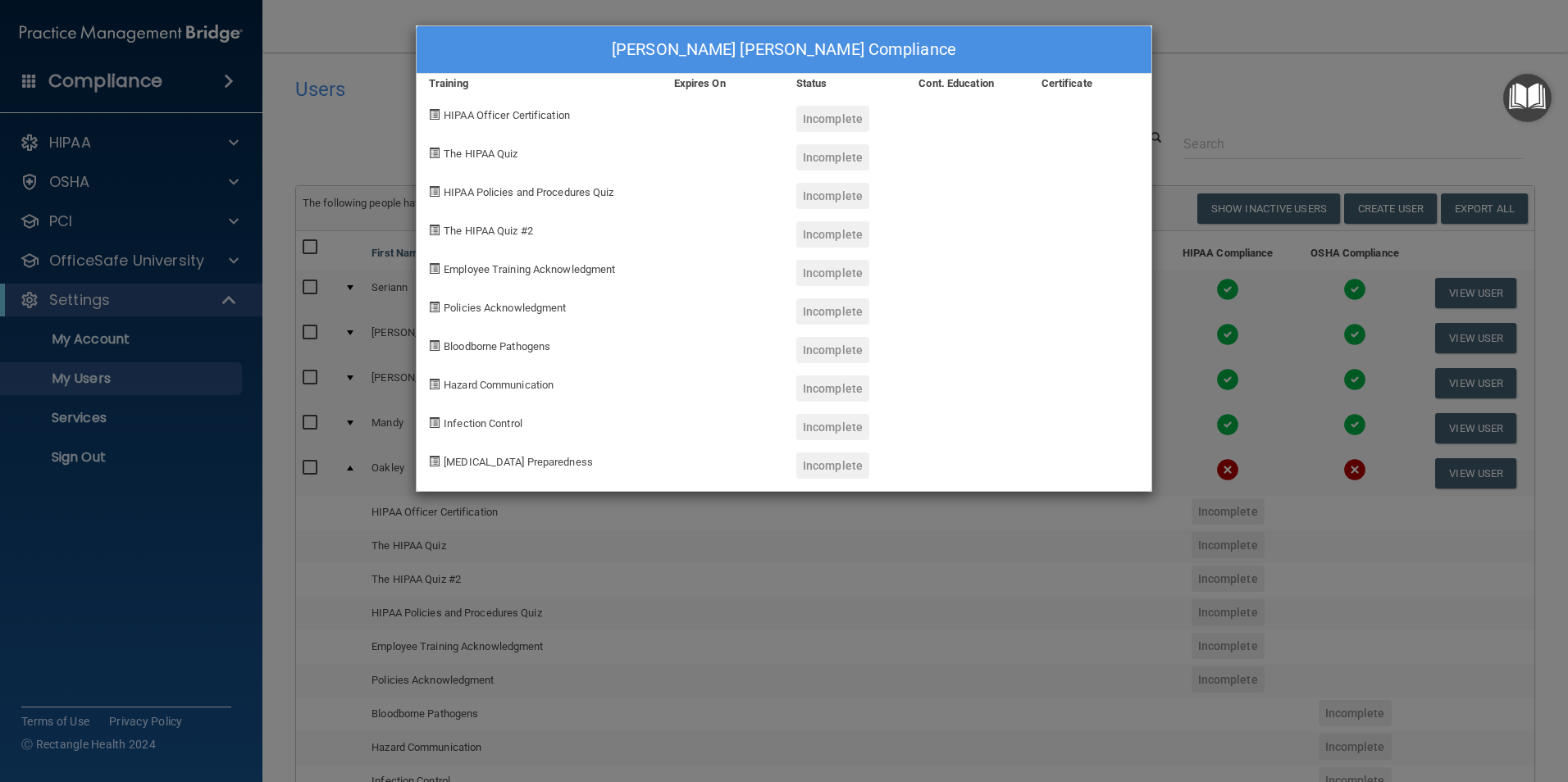
click at [1241, 68] on div "[PERSON_NAME] [PERSON_NAME] Compliance Training Expires On Status Cont. Educati…" at bounding box center [784, 391] width 1568 height 782
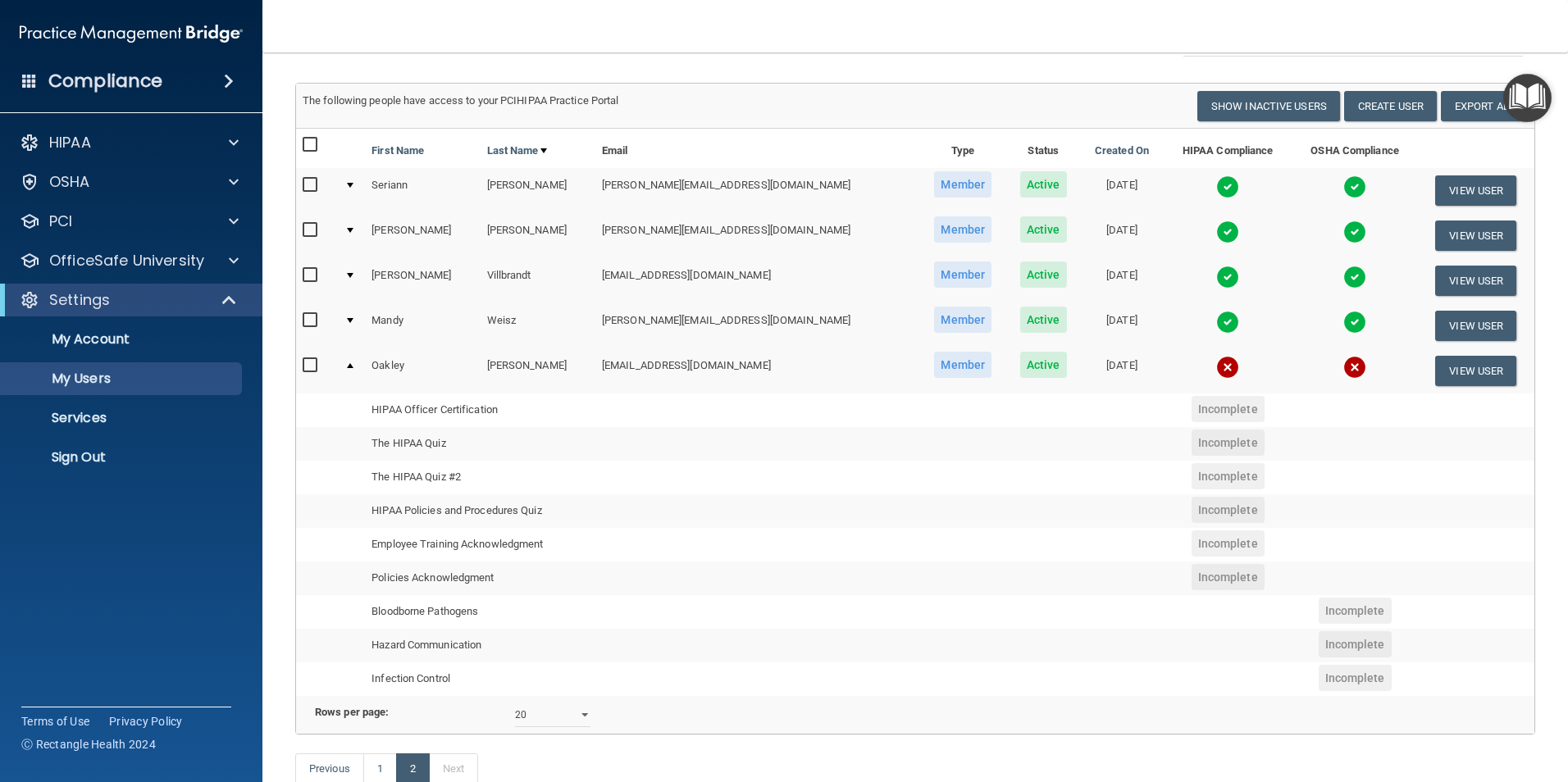
scroll to position [201, 0]
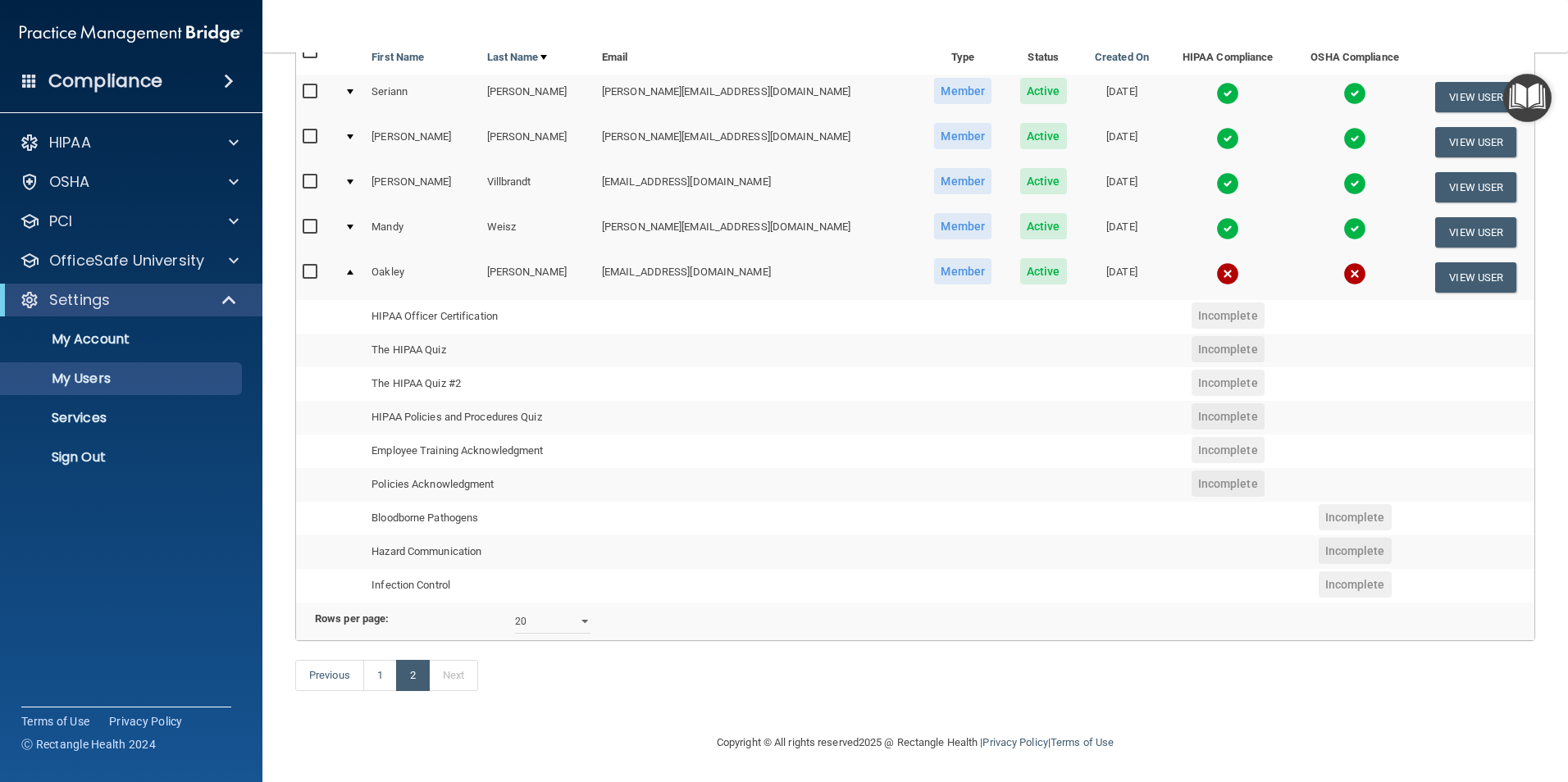
click at [577, 693] on div "Previous 1 2 Next" at bounding box center [915, 679] width 1265 height 76
click at [356, 255] on td at bounding box center [351, 277] width 27 height 44
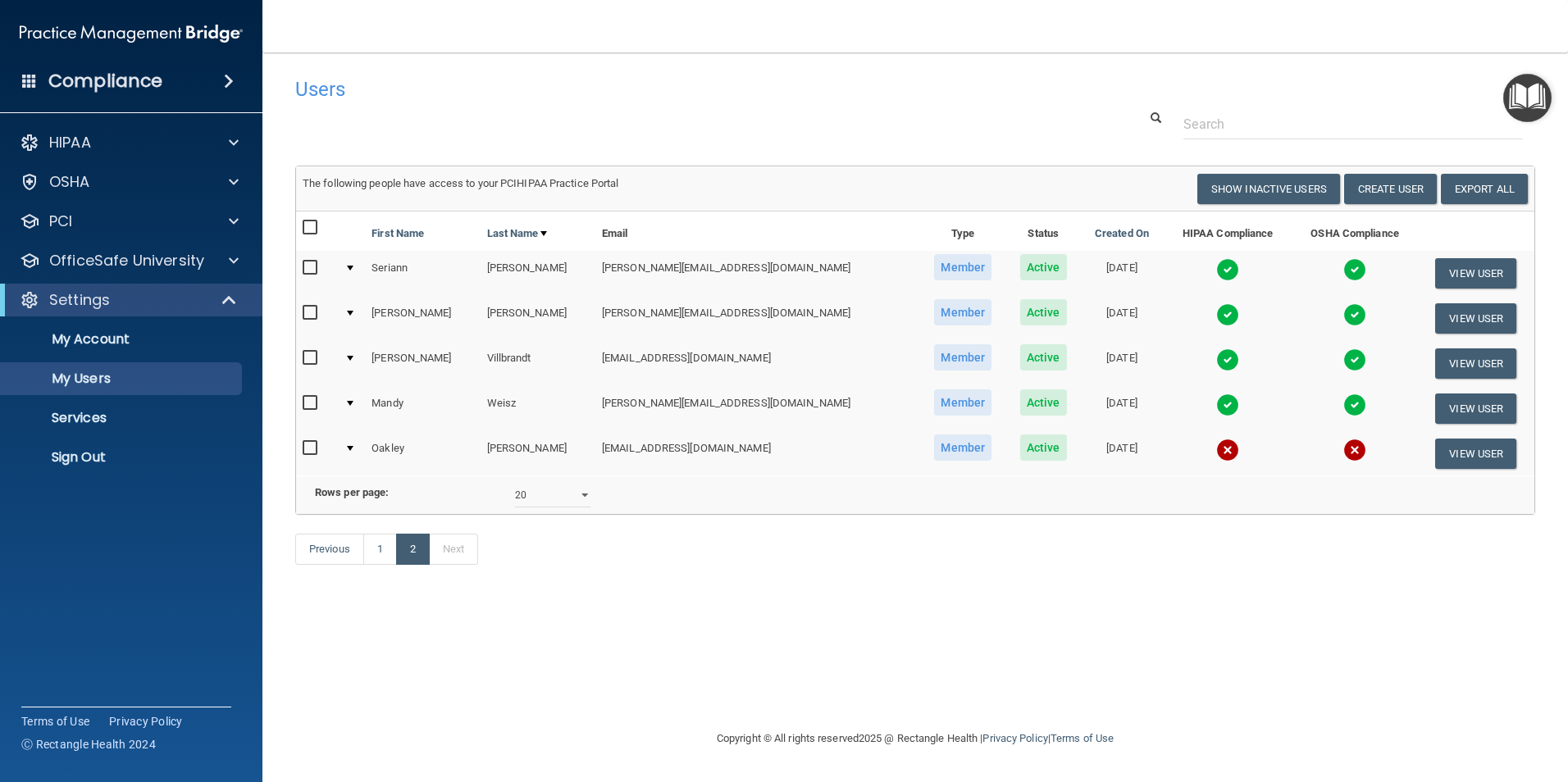
scroll to position [0, 0]
click at [307, 454] on input "checkbox" at bounding box center [311, 448] width 19 height 13
checkbox input "true"
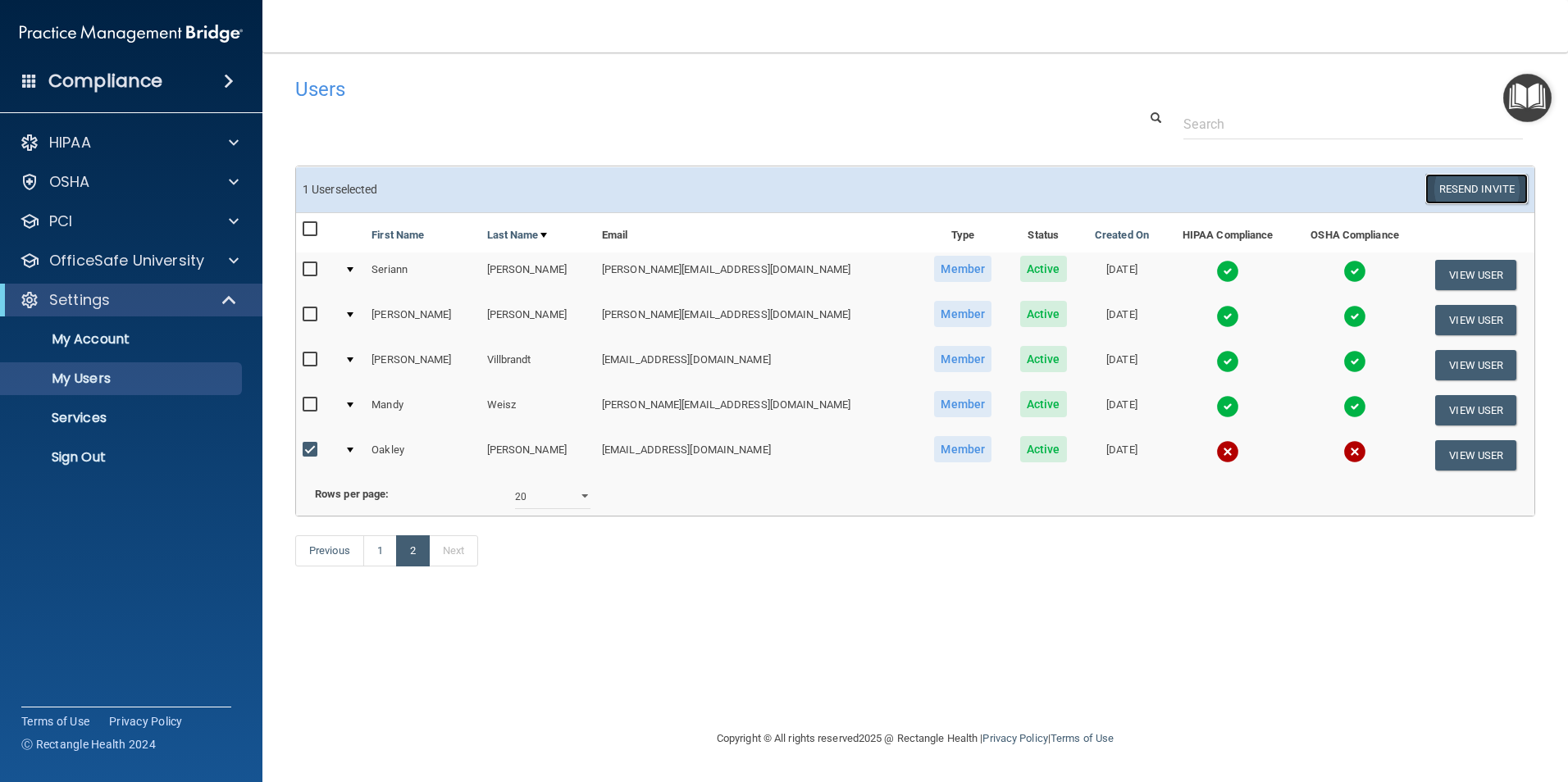
click at [1460, 181] on button "Resend Invite" at bounding box center [1476, 189] width 102 height 30
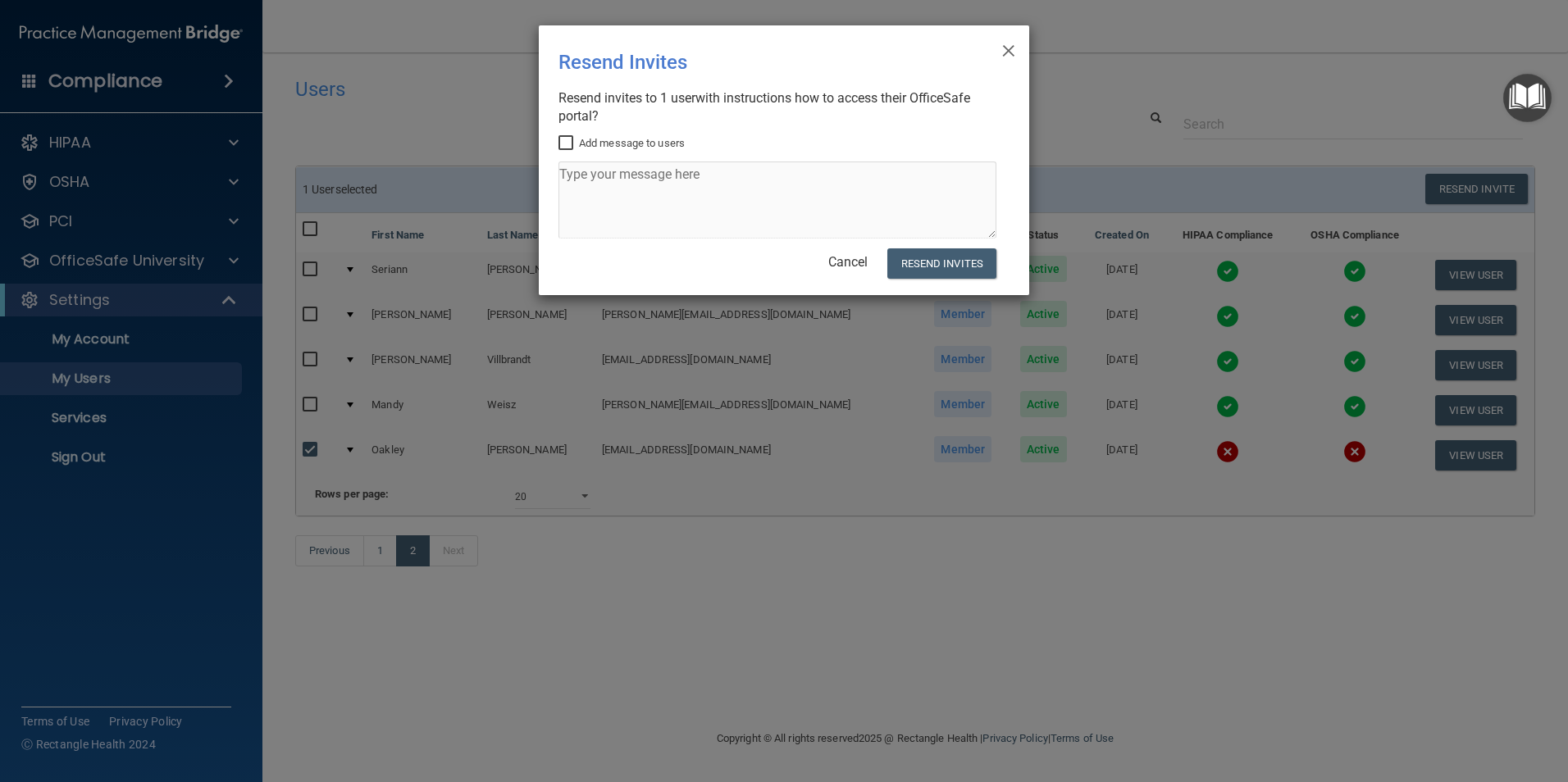
click at [565, 139] on input "Add message to users" at bounding box center [567, 143] width 19 height 13
checkbox input "true"
click at [670, 171] on textarea at bounding box center [777, 199] width 437 height 77
type textarea "Please complete"
click at [947, 272] on button "Resend Invites" at bounding box center [942, 264] width 109 height 30
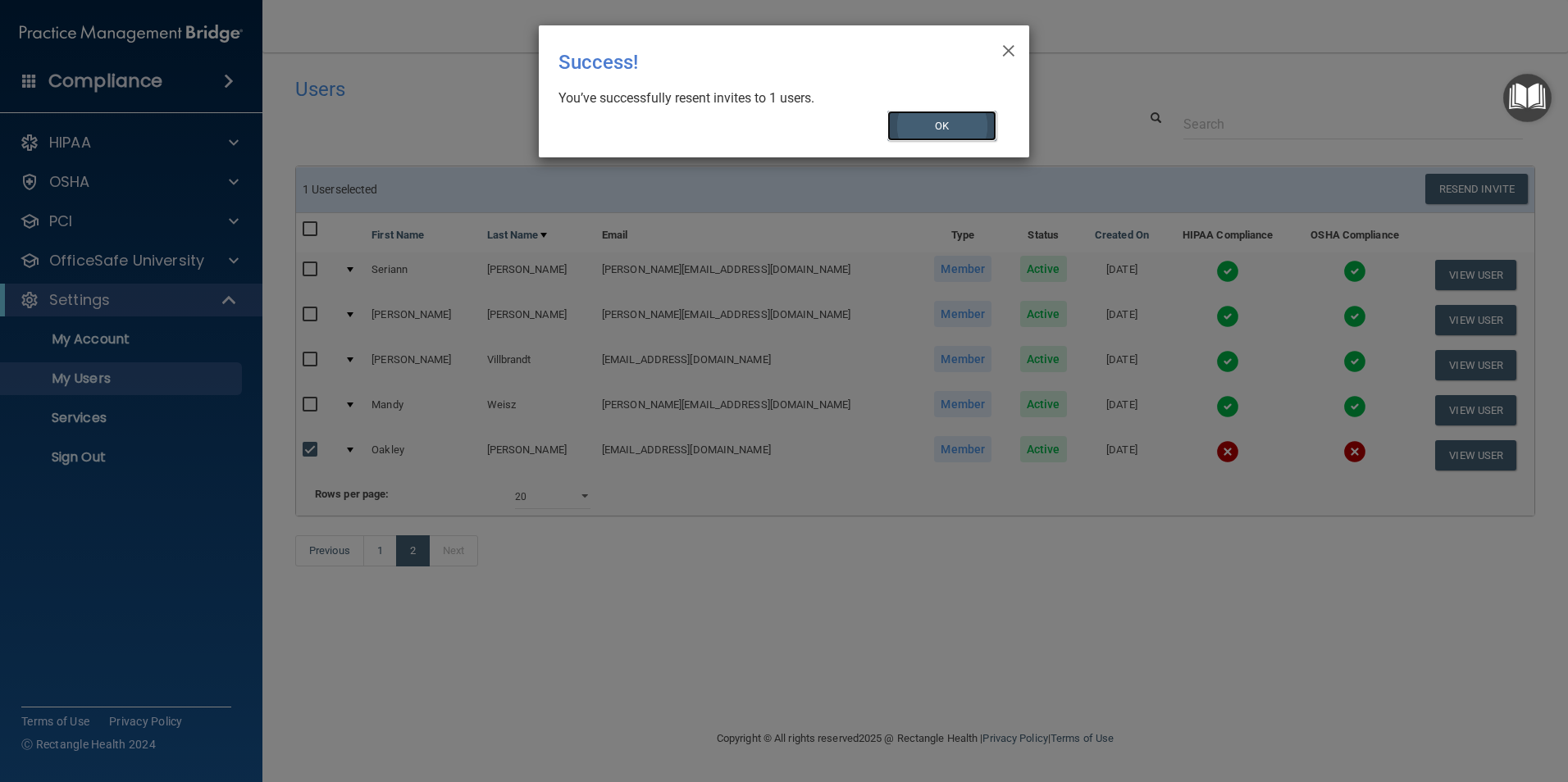
click at [940, 121] on button "OK" at bounding box center [942, 126] width 110 height 30
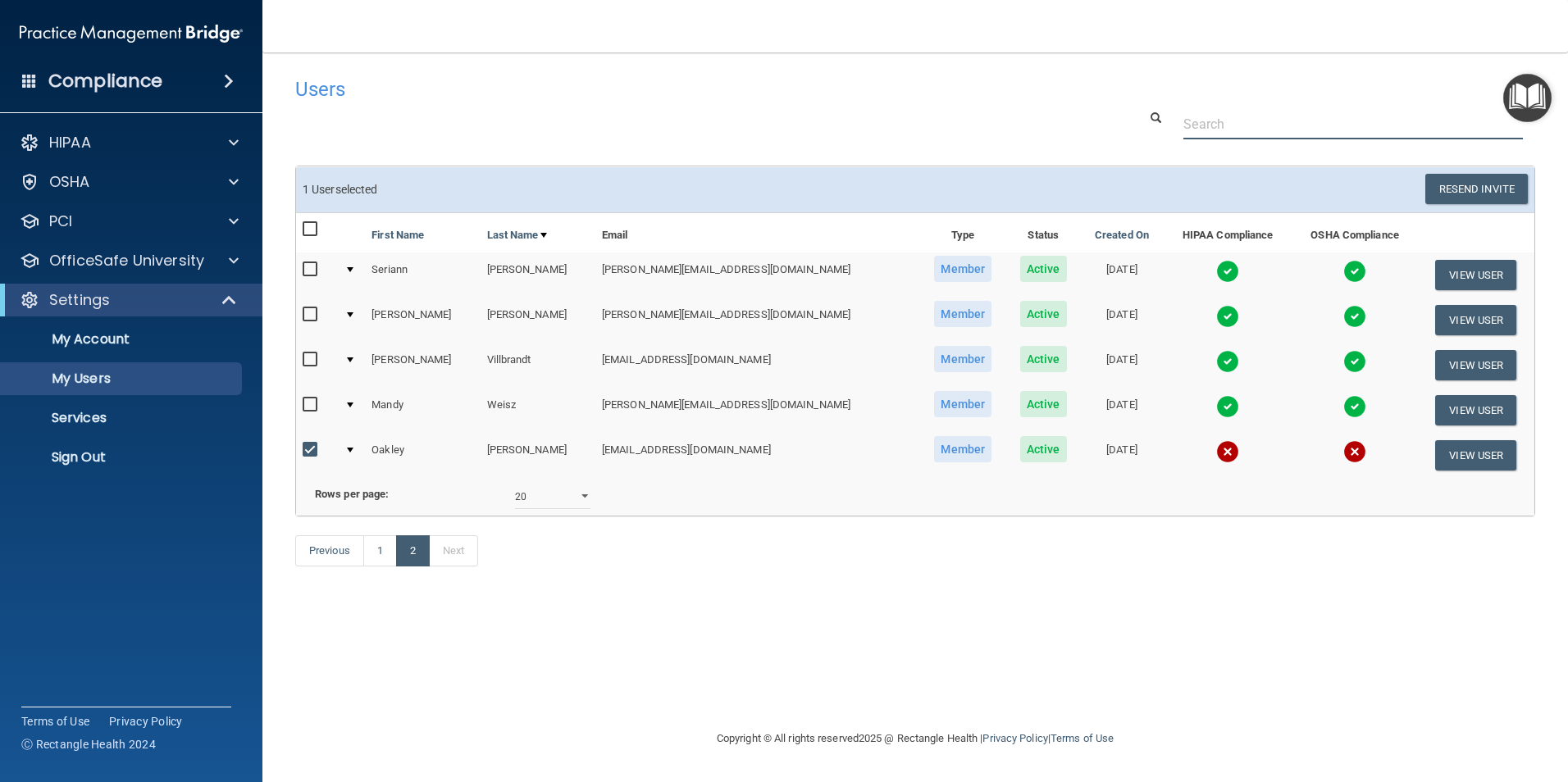
click at [1199, 123] on input "text" at bounding box center [1352, 124] width 340 height 30
click at [756, 638] on div "Users Success! New user created. × Error! The user couldn't be created. × Succe…" at bounding box center [915, 391] width 1240 height 644
click at [311, 445] on input "checkbox" at bounding box center [311, 450] width 19 height 13
checkbox input "false"
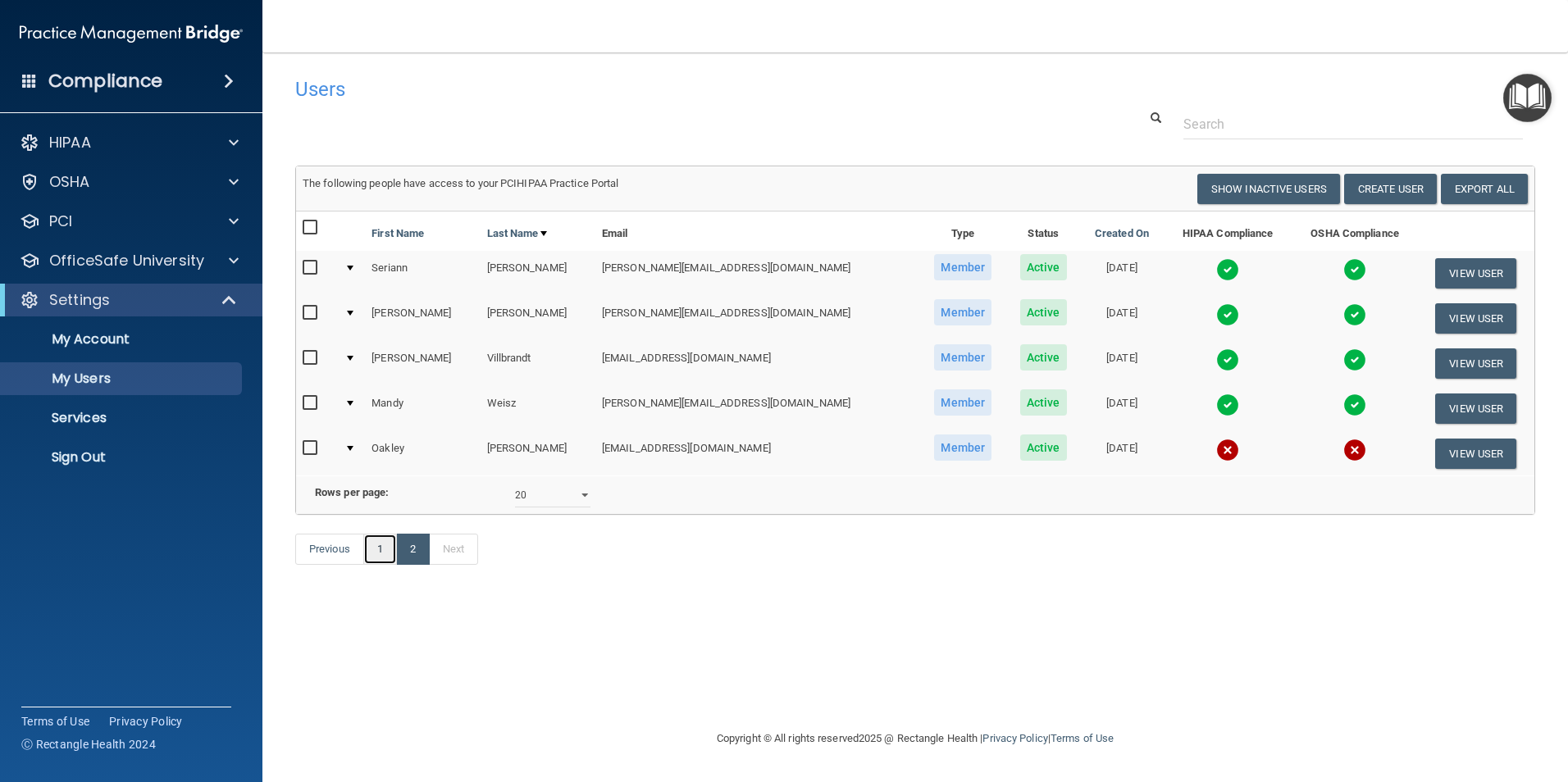
click at [379, 565] on link "1" at bounding box center [380, 548] width 34 height 31
select select "20"
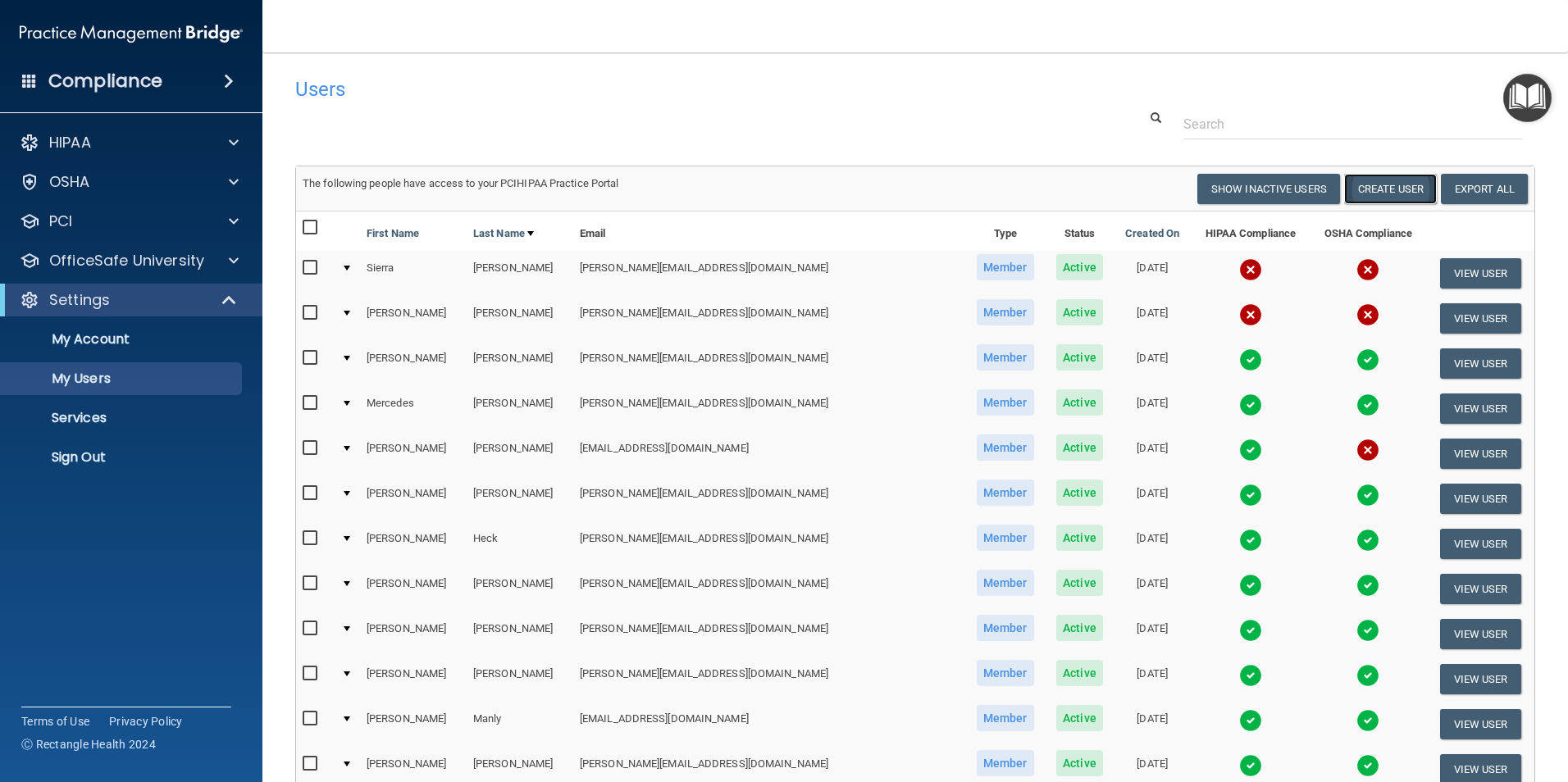
click at [1384, 192] on button "Create User" at bounding box center [1390, 189] width 93 height 30
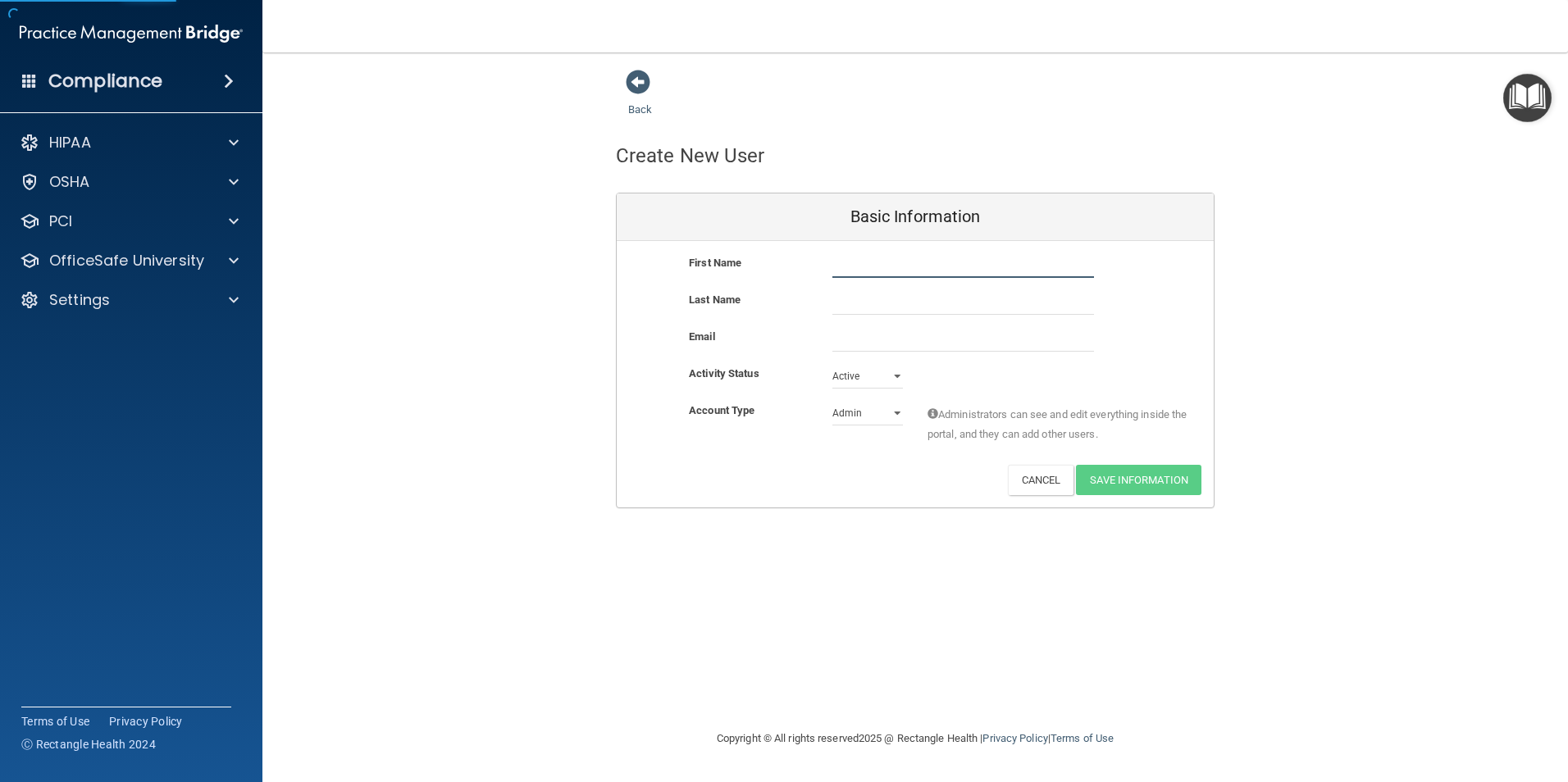
click at [873, 265] on input "text" at bounding box center [963, 265] width 262 height 25
type input "[PERSON_NAME]"
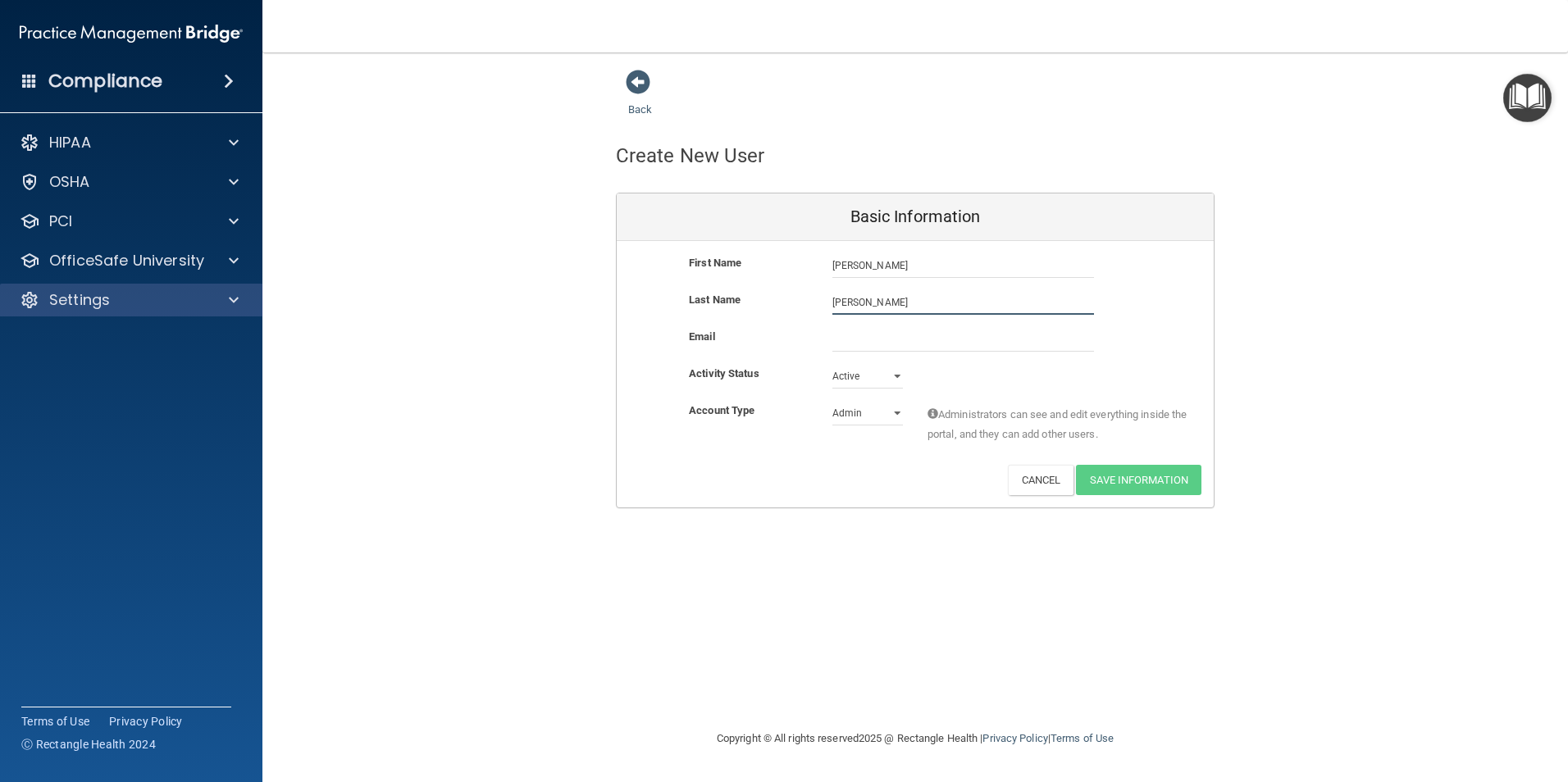
type input "[PERSON_NAME]"
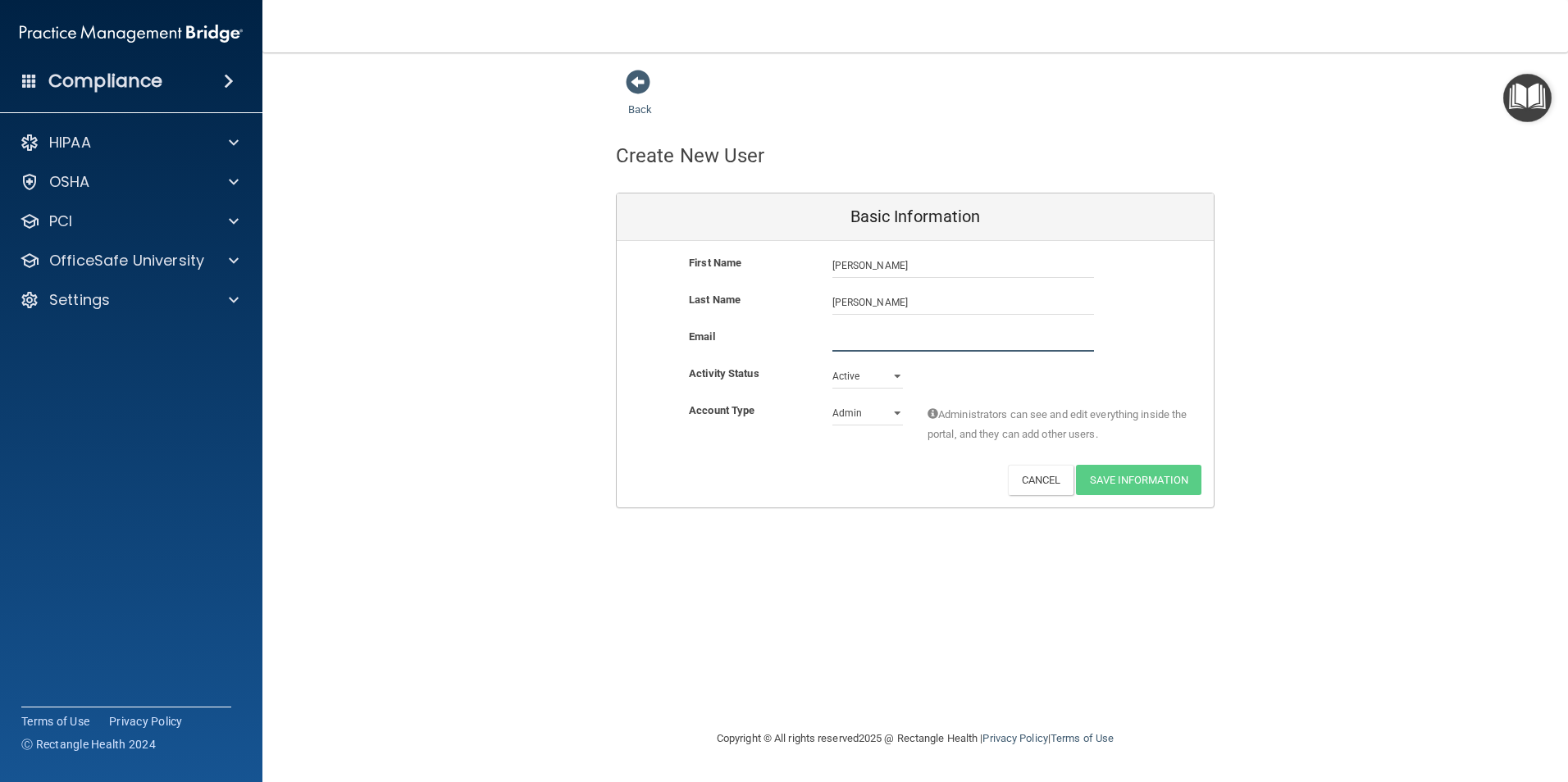
click at [856, 337] on input "email" at bounding box center [963, 339] width 262 height 25
paste input "[EMAIL_ADDRESS][DOMAIN_NAME]"
type input "[EMAIL_ADDRESS][DOMAIN_NAME]"
drag, startPoint x: 895, startPoint y: 414, endPoint x: 888, endPoint y: 421, distance: 9.9
click at [895, 414] on select "Admin Member" at bounding box center [868, 416] width 71 height 25
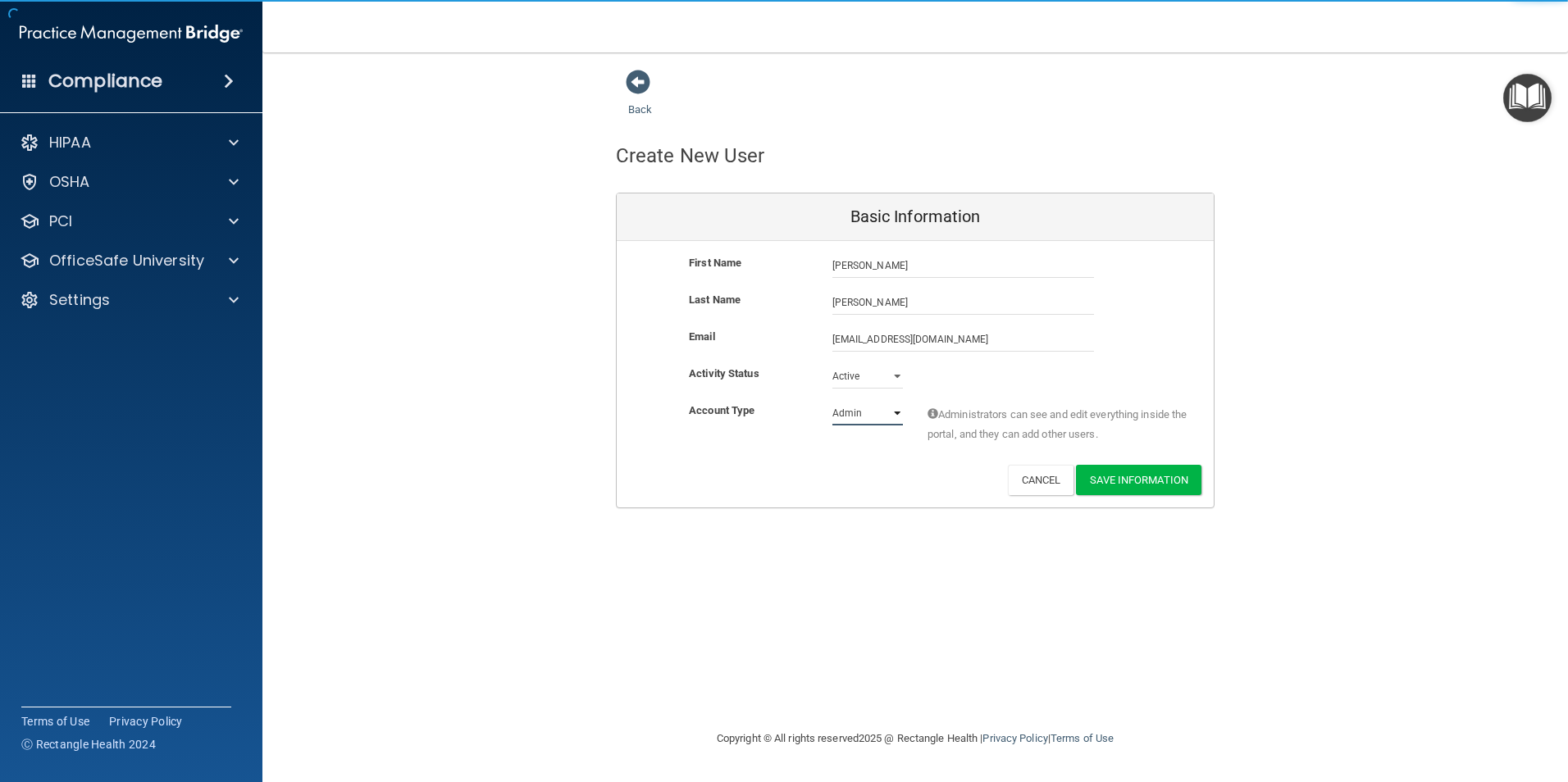
select select "practice_member"
click at [833, 401] on select "Admin Member" at bounding box center [868, 413] width 71 height 25
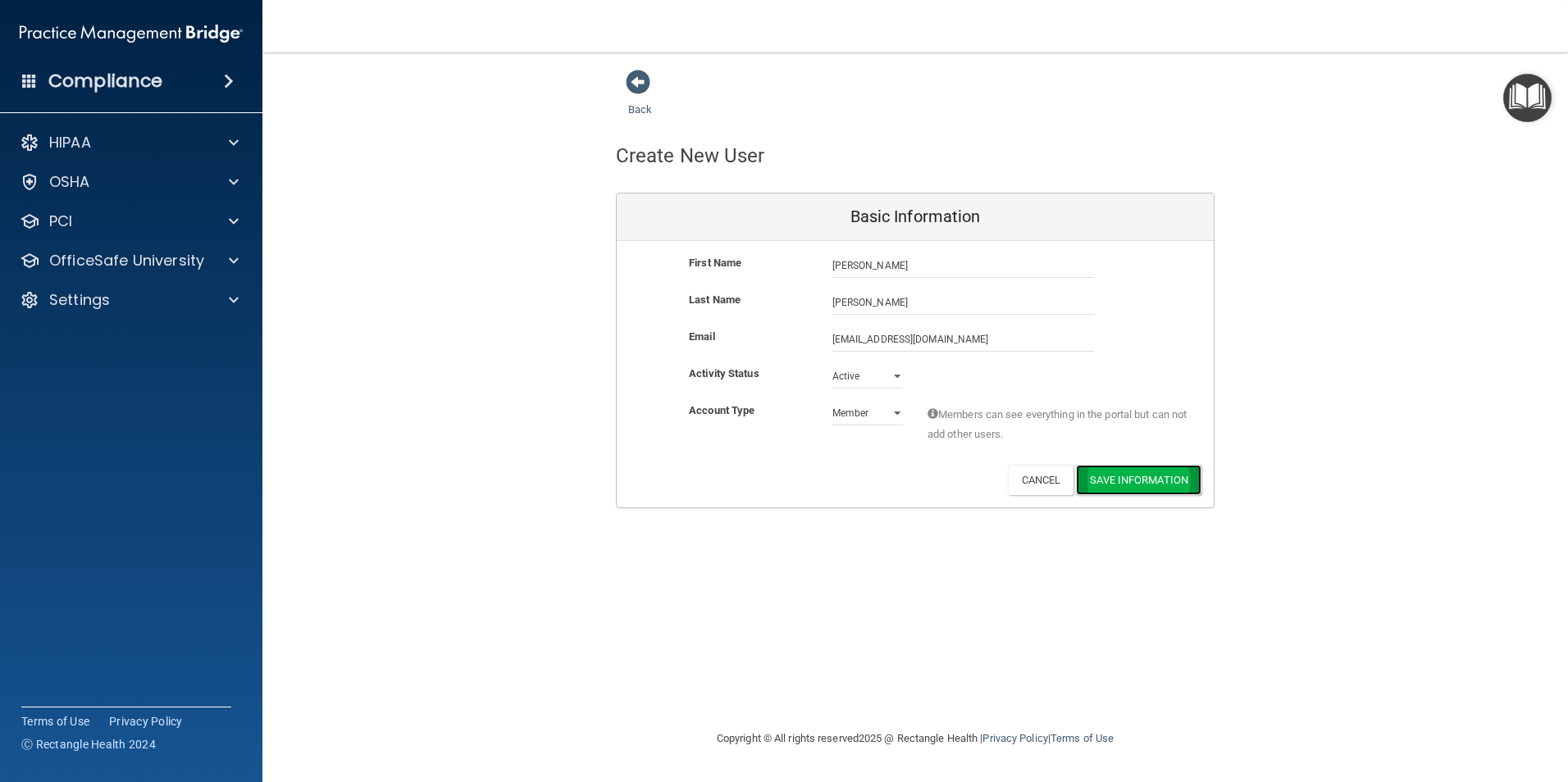
click at [1115, 475] on button "Save Information" at bounding box center [1139, 480] width 125 height 30
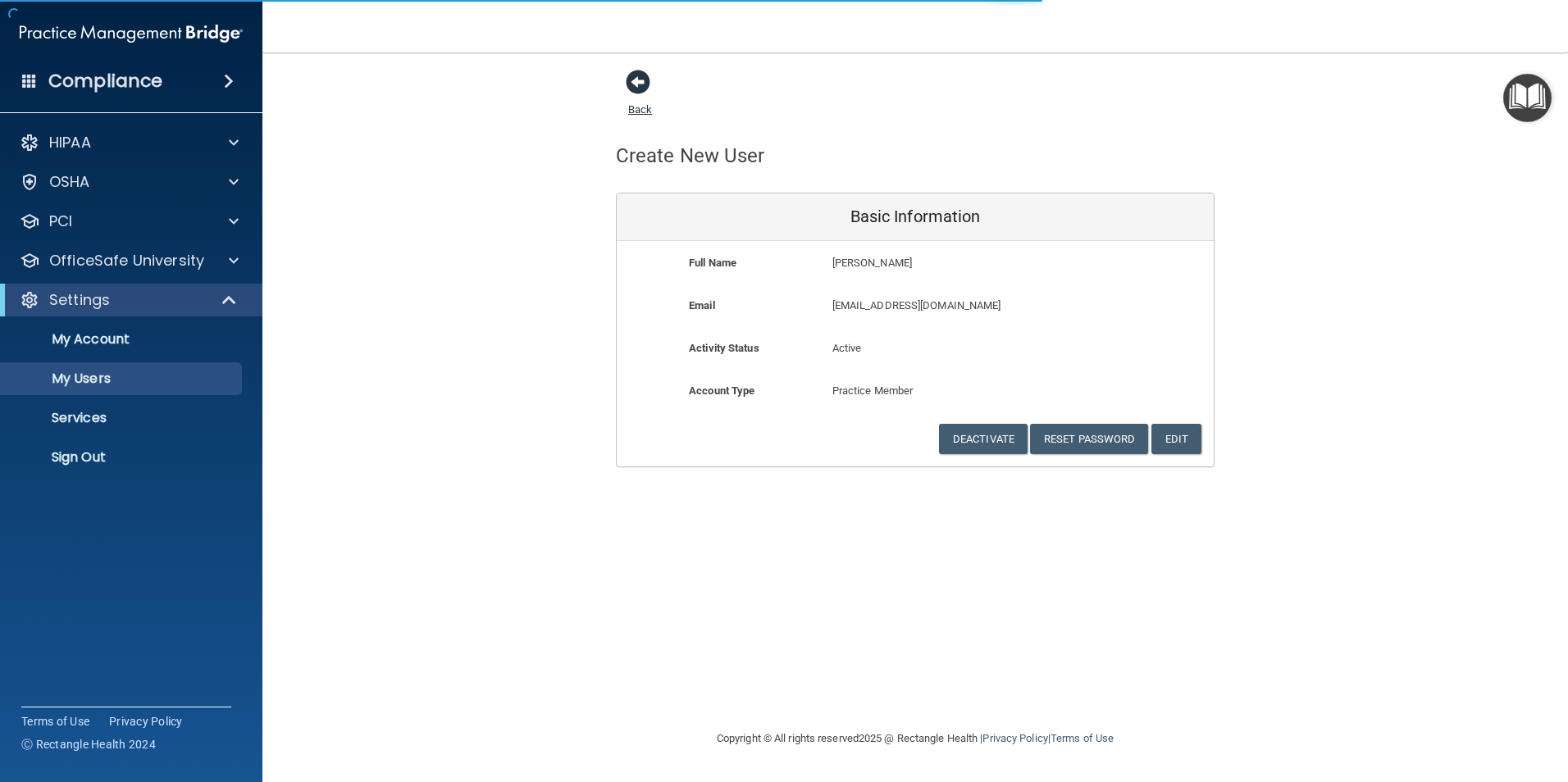
select select "20"
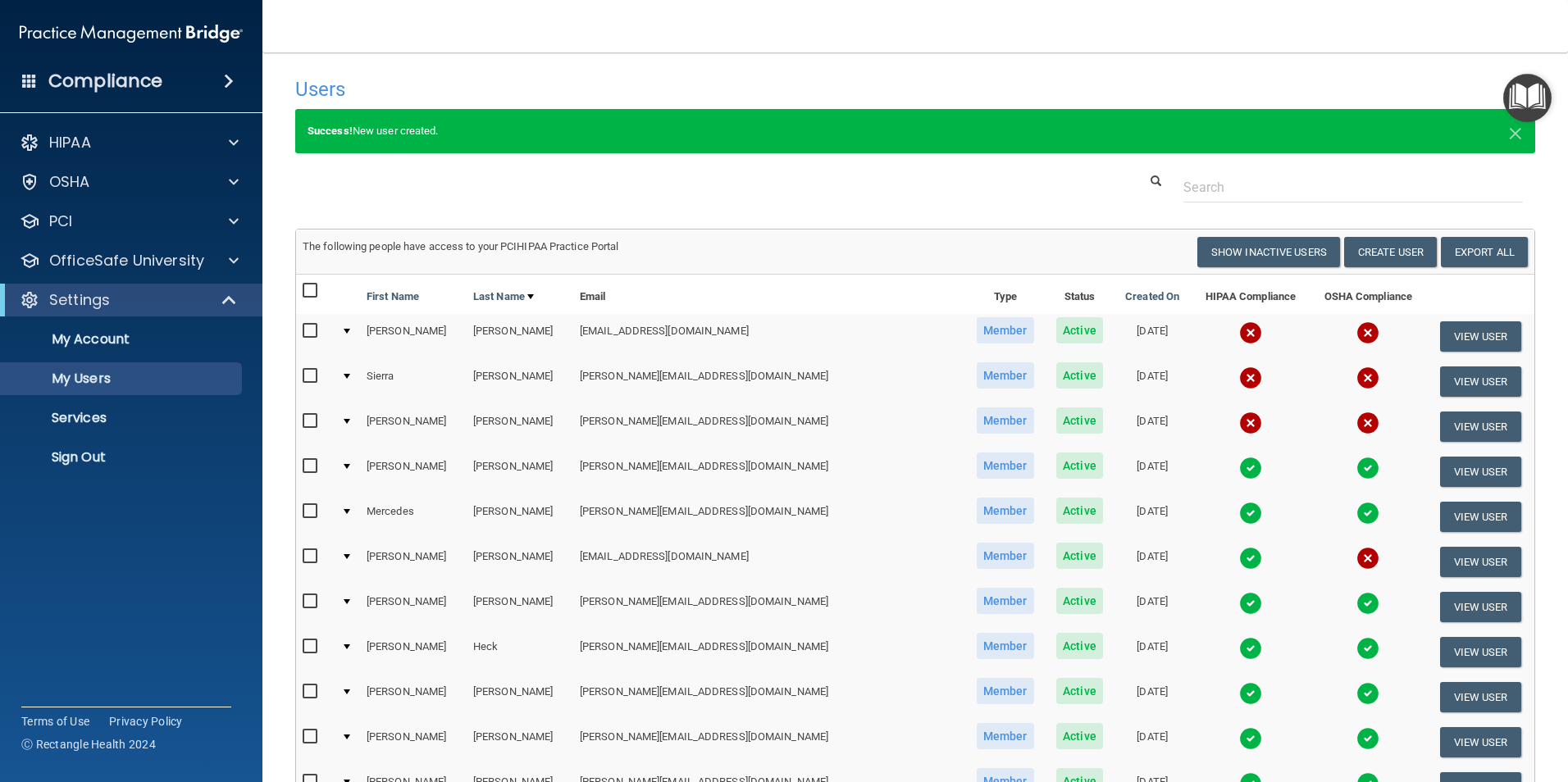
click at [305, 334] on input "checkbox" at bounding box center [311, 331] width 19 height 13
checkbox input "true"
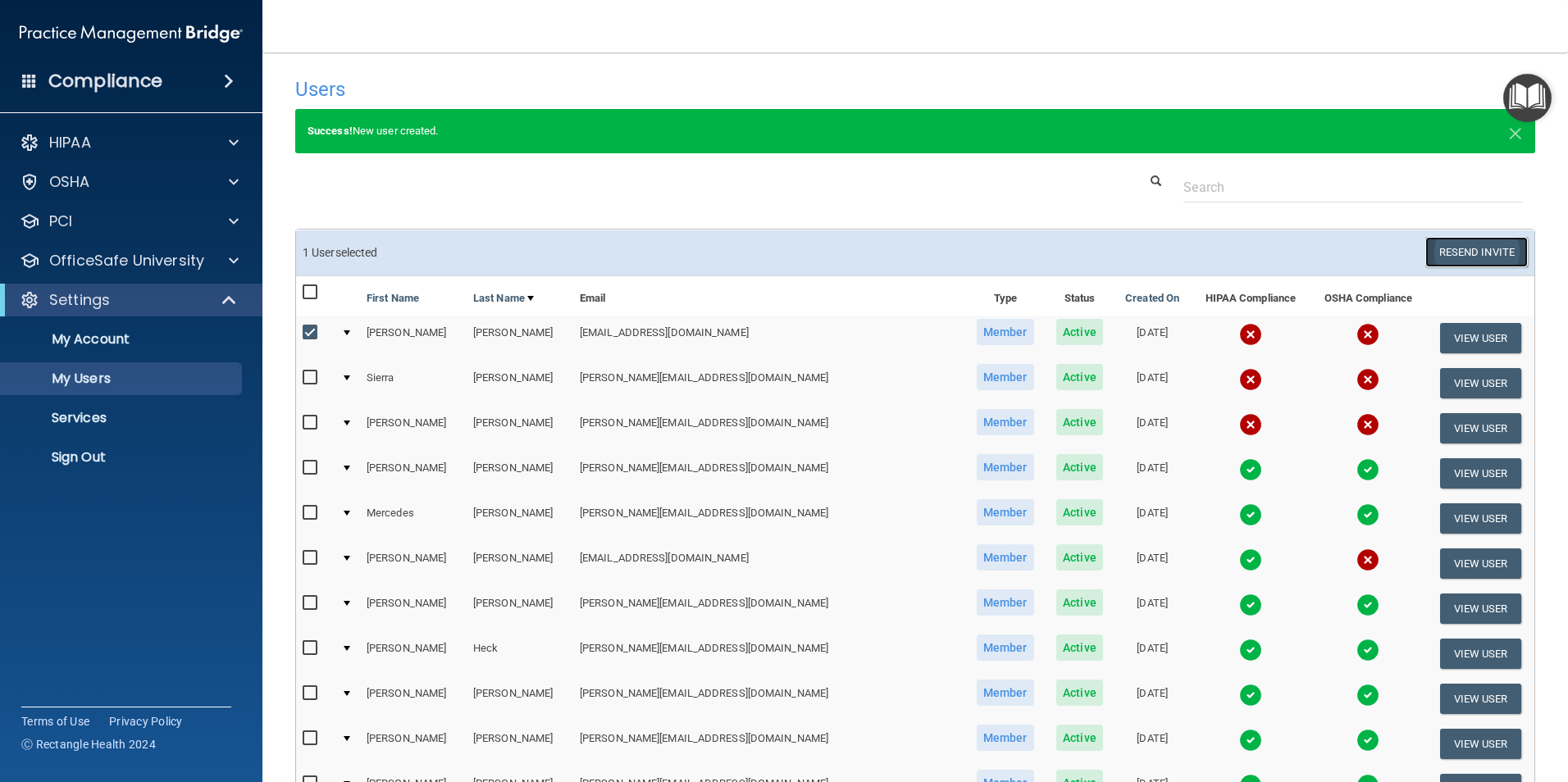
click at [1439, 245] on button "Resend Invite" at bounding box center [1476, 252] width 102 height 30
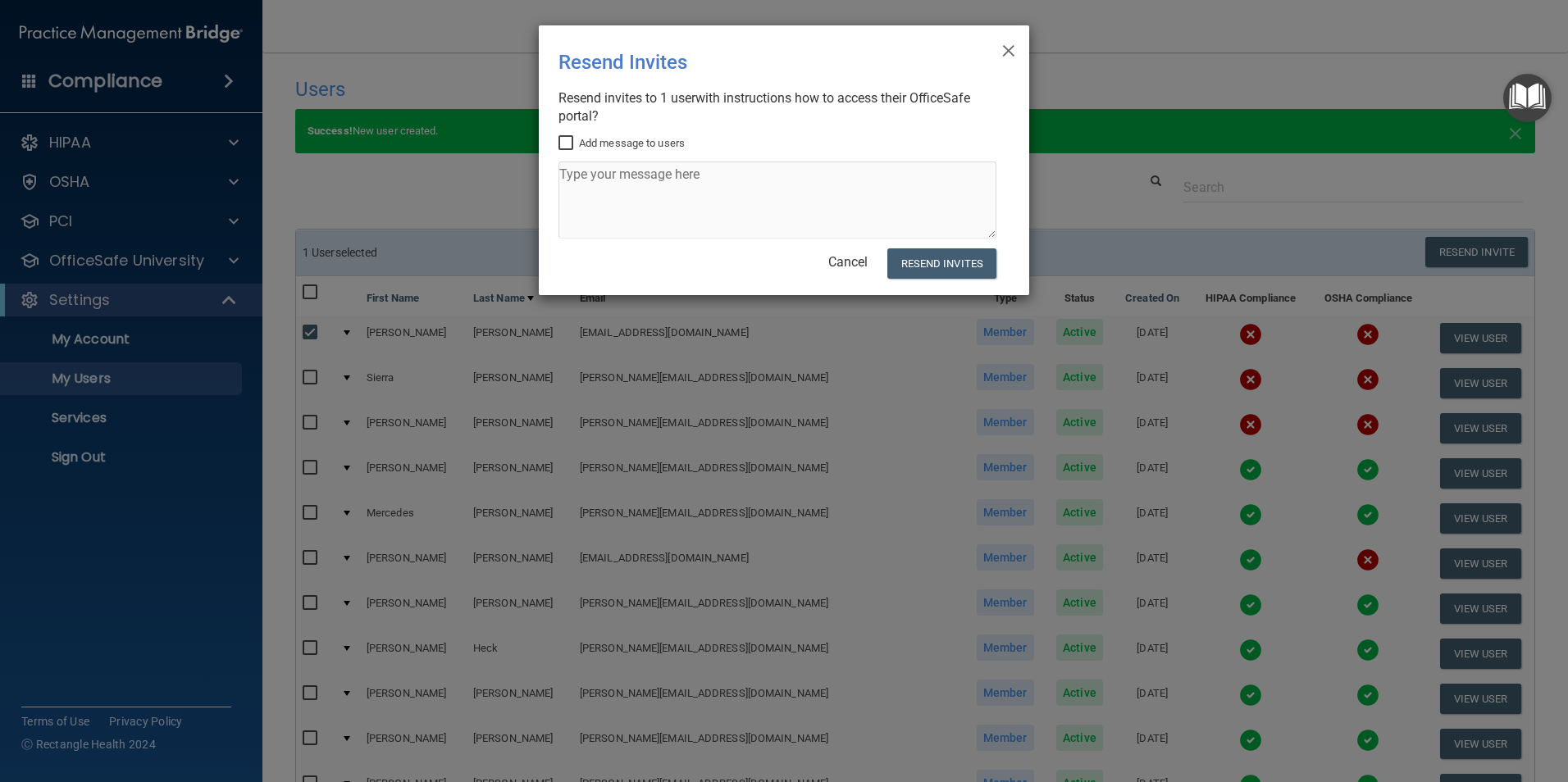
click at [557, 144] on div "× Close Resend Invites There was an error while sending the invitations ... Res…" at bounding box center [784, 160] width 490 height 270
click at [569, 145] on input "Add message to users" at bounding box center [567, 143] width 19 height 13
checkbox input "true"
click at [629, 178] on textarea at bounding box center [777, 199] width 437 height 77
type textarea "Please complete"
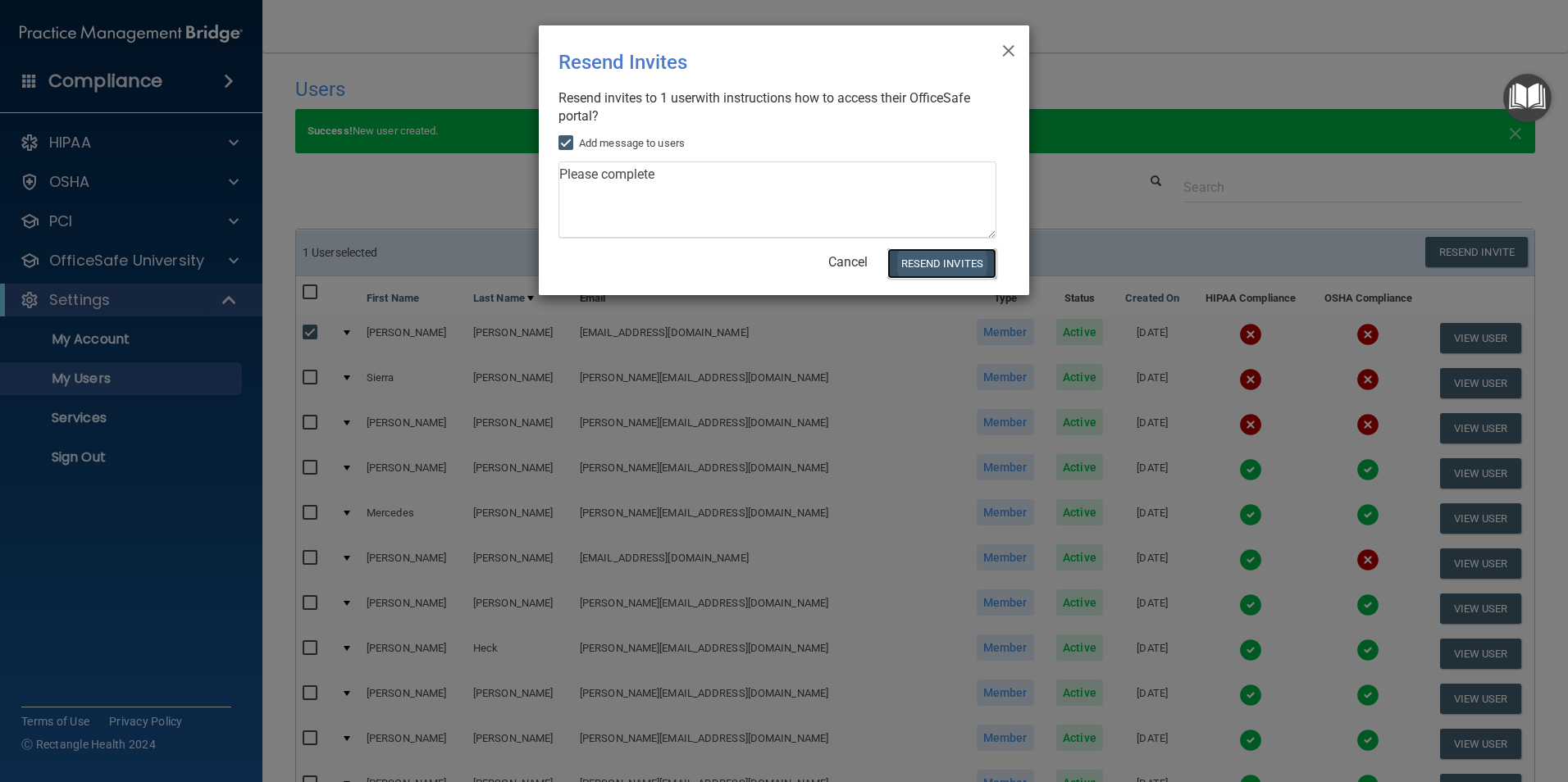
click at [926, 265] on button "Resend Invites" at bounding box center [942, 264] width 109 height 30
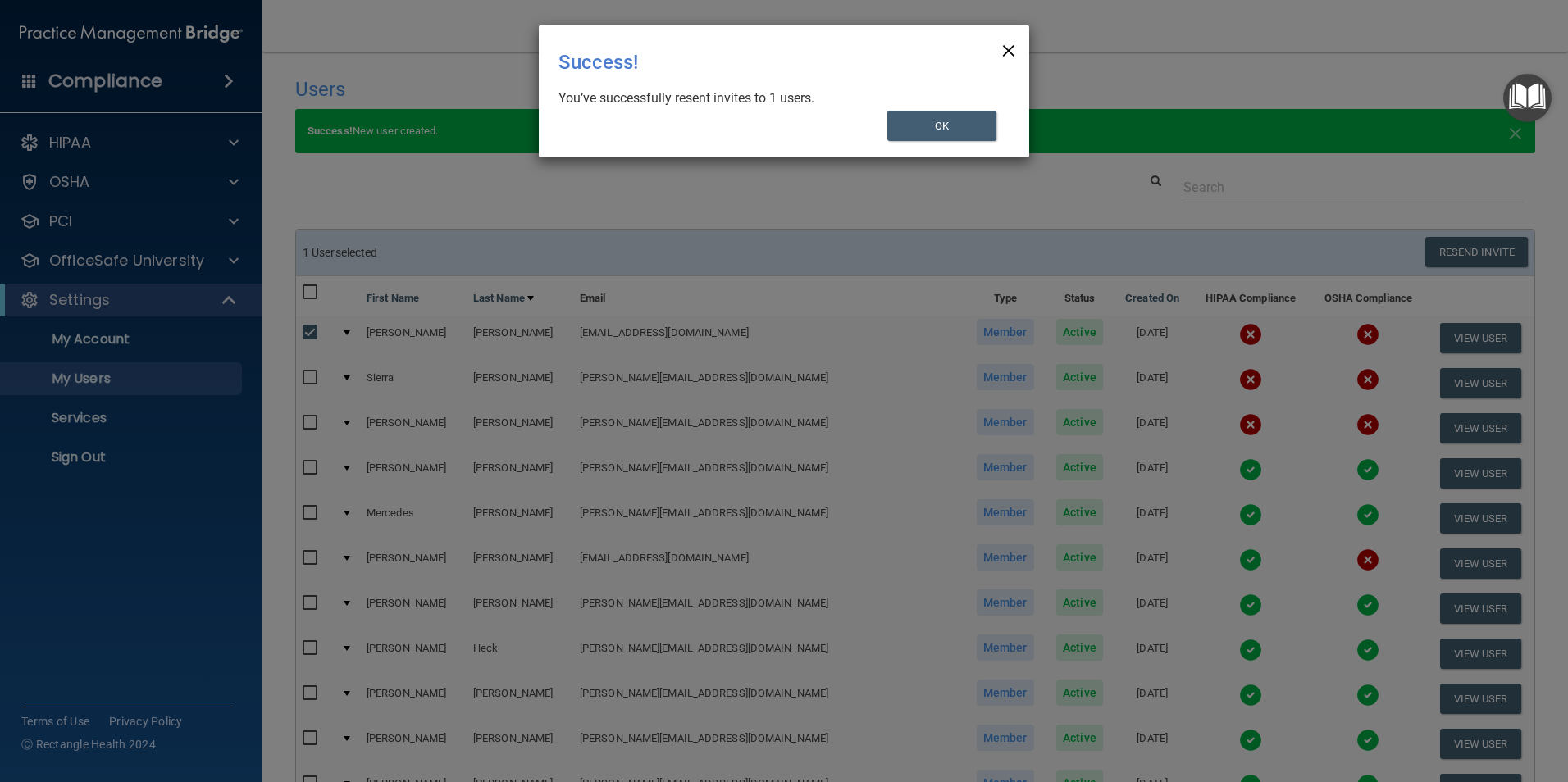
click at [1008, 50] on span "×" at bounding box center [1008, 48] width 15 height 33
